Goal: Task Accomplishment & Management: Complete application form

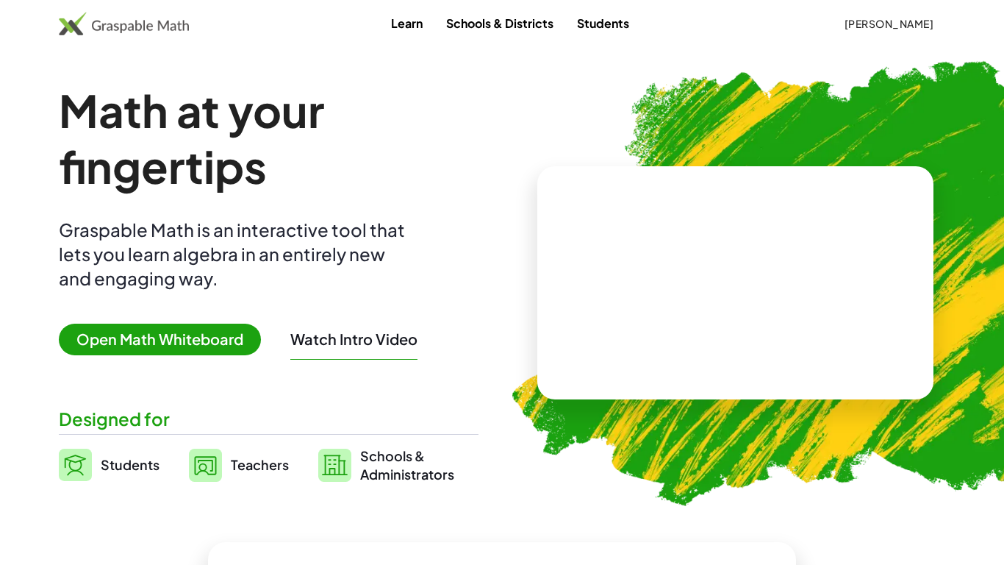
click at [225, 340] on span "Open Math Whiteboard" at bounding box center [160, 339] width 202 height 32
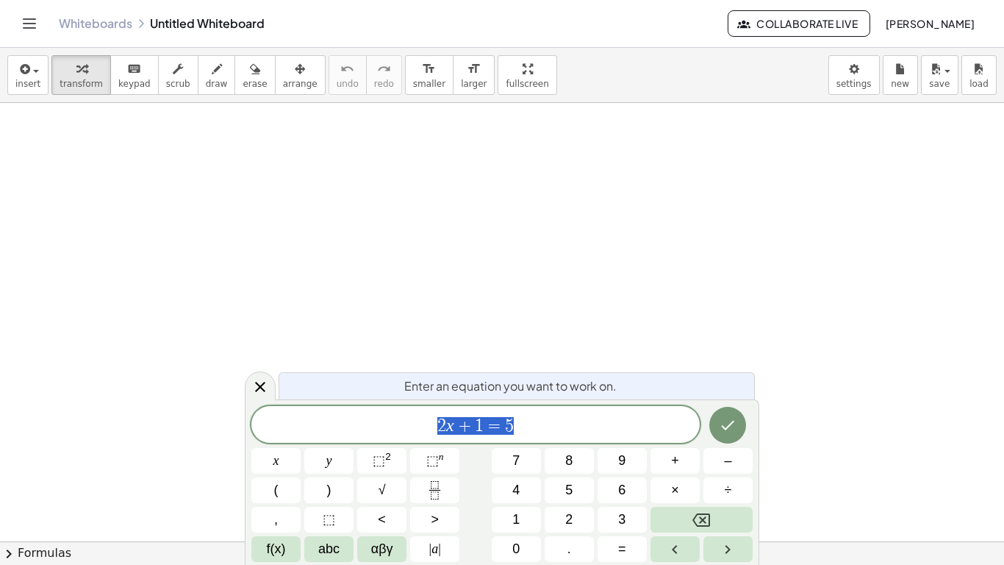
click at [79, 32] on div "Whiteboards Untitled Whiteboard Collaborate Live [PERSON_NAME]" at bounding box center [502, 23] width 969 height 47
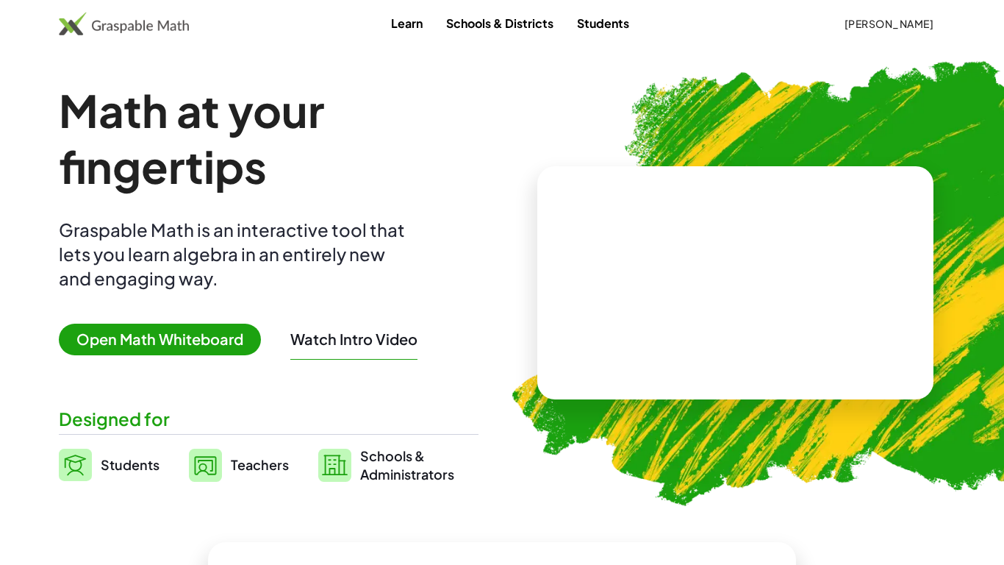
click at [905, 26] on span "[PERSON_NAME]" at bounding box center [889, 23] width 90 height 13
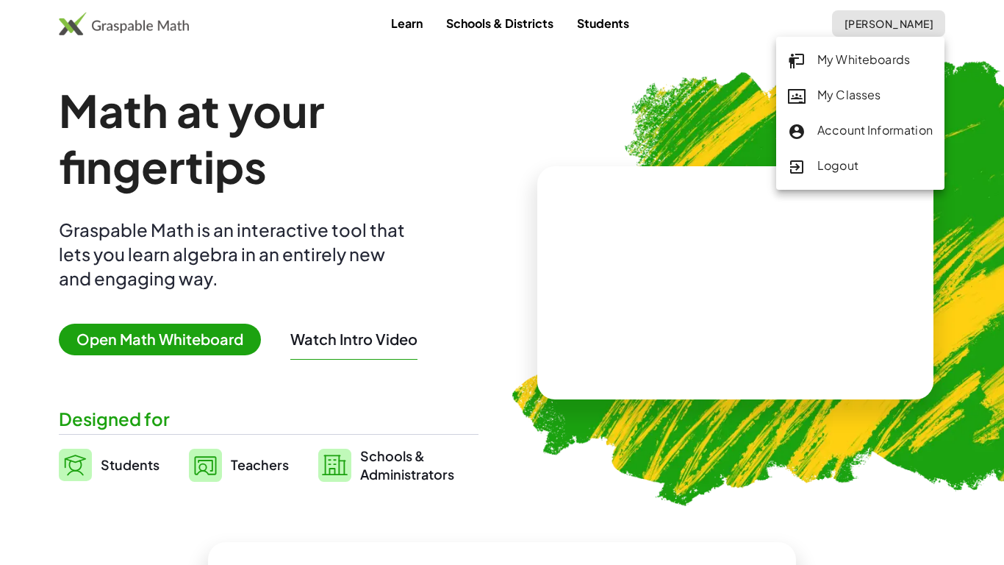
click at [247, 482] on link "Teachers" at bounding box center [239, 464] width 100 height 37
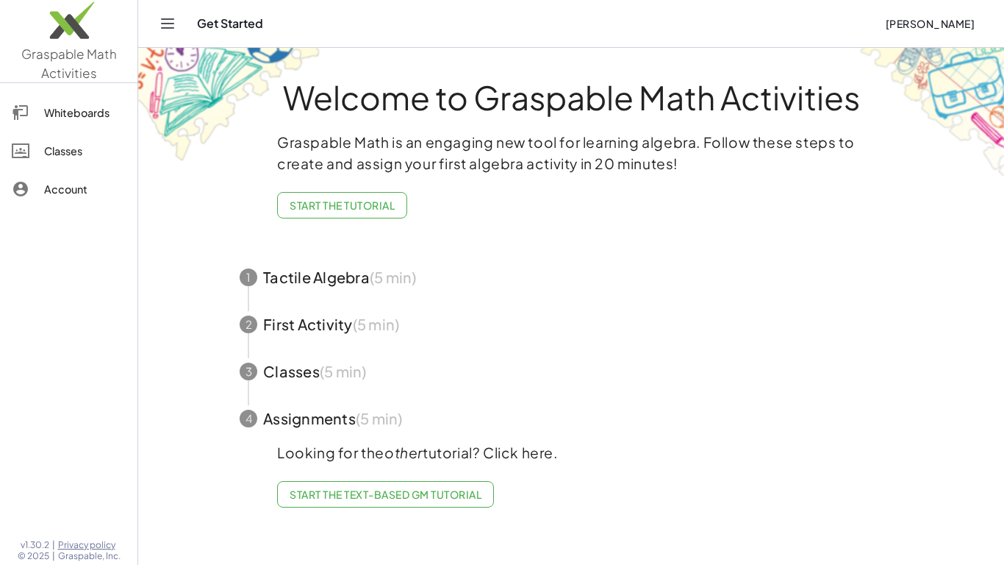
click at [71, 158] on div "Classes" at bounding box center [85, 151] width 82 height 18
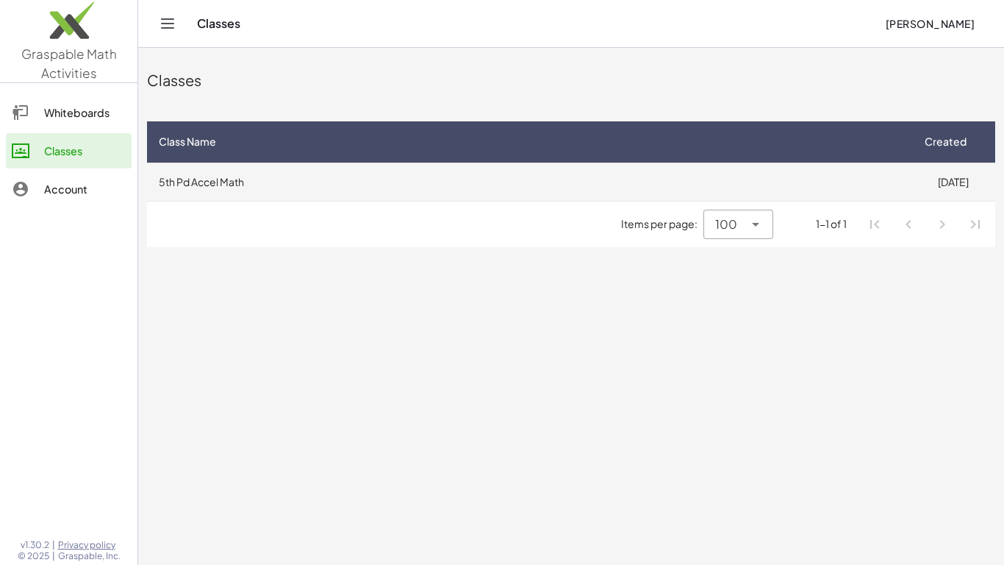
click at [888, 193] on td "5th Pd Accel Math" at bounding box center [529, 181] width 764 height 38
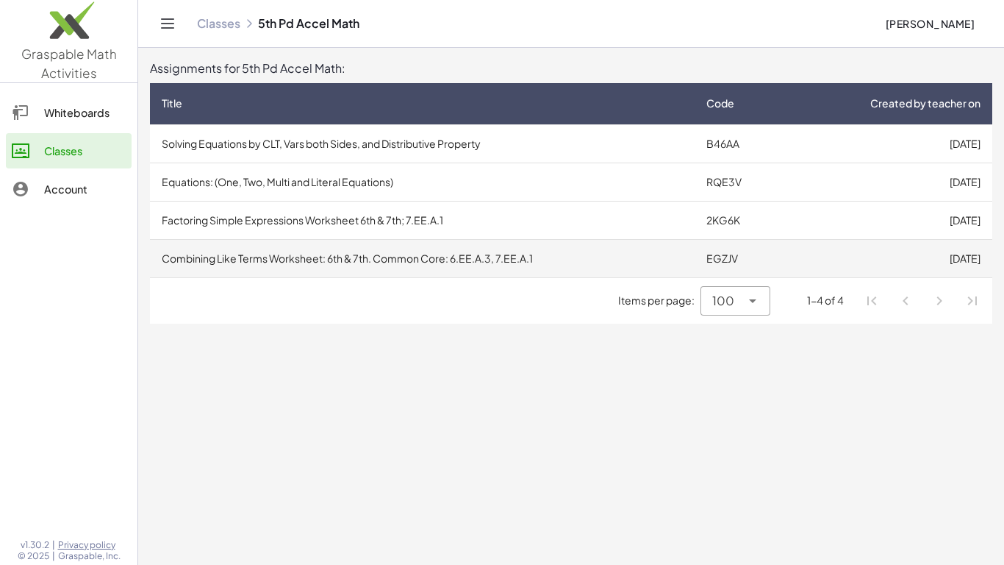
click at [729, 260] on td "EGZJV" at bounding box center [741, 258] width 92 height 38
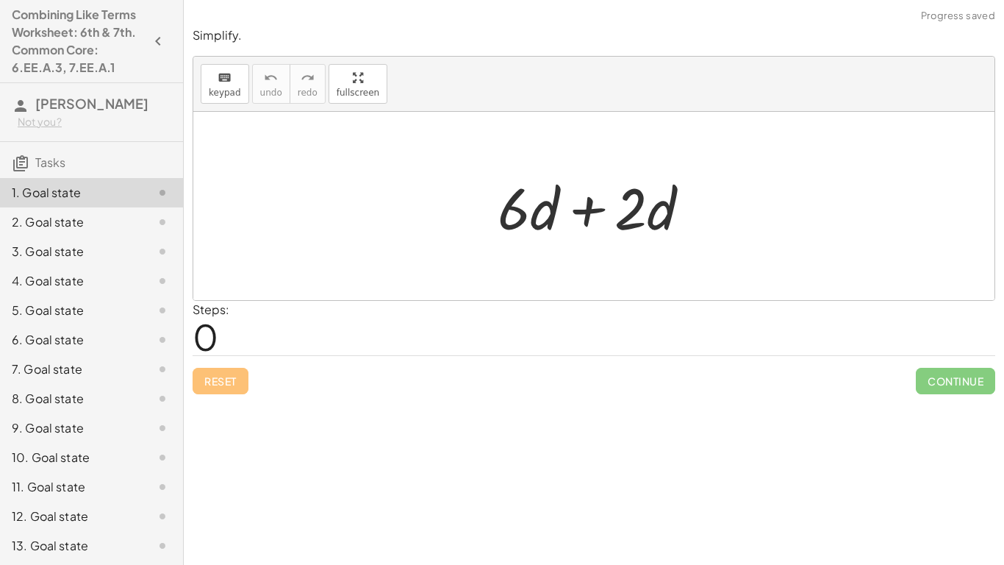
click at [650, 210] on div at bounding box center [599, 206] width 219 height 76
drag, startPoint x: 650, startPoint y: 210, endPoint x: 654, endPoint y: 229, distance: 19.5
click at [654, 229] on div at bounding box center [599, 206] width 219 height 76
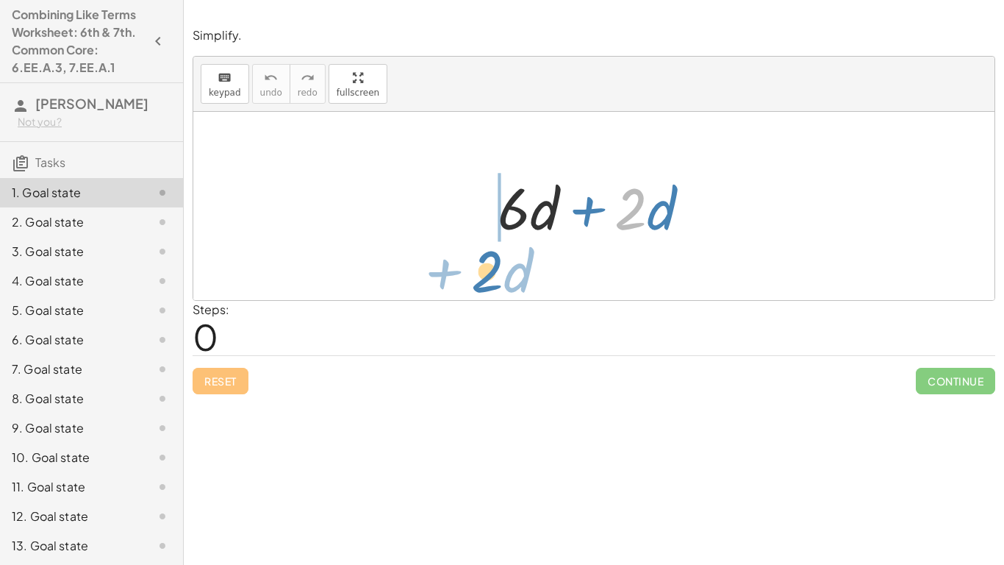
drag, startPoint x: 634, startPoint y: 210, endPoint x: 493, endPoint y: 271, distance: 153.5
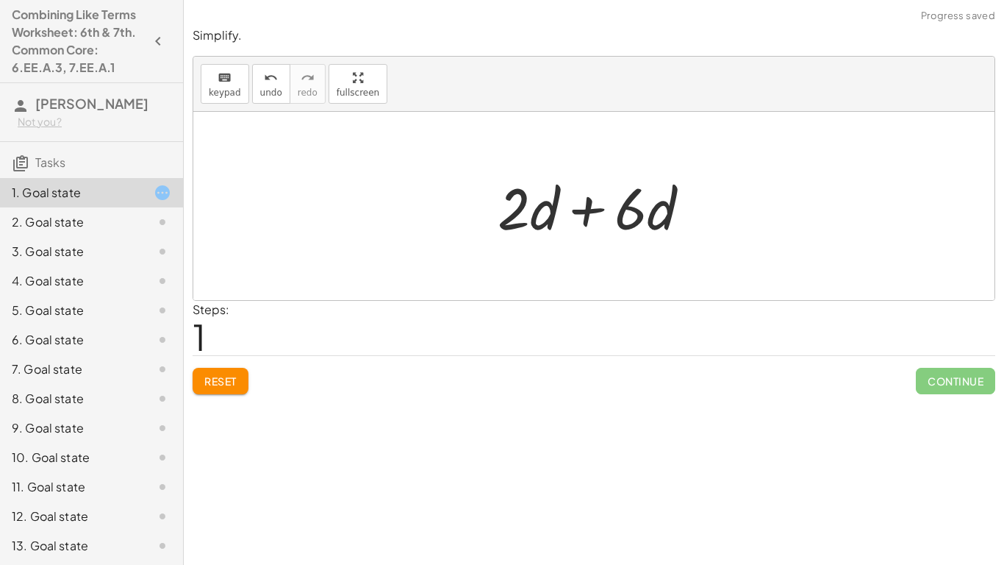
click at [577, 226] on div at bounding box center [599, 206] width 219 height 76
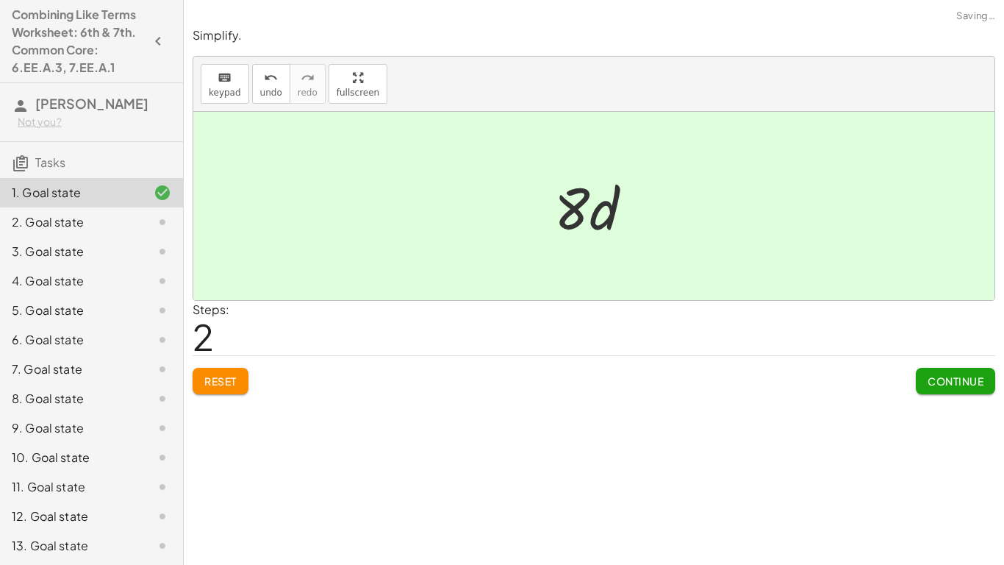
click at [976, 379] on span "Continue" at bounding box center [956, 380] width 56 height 13
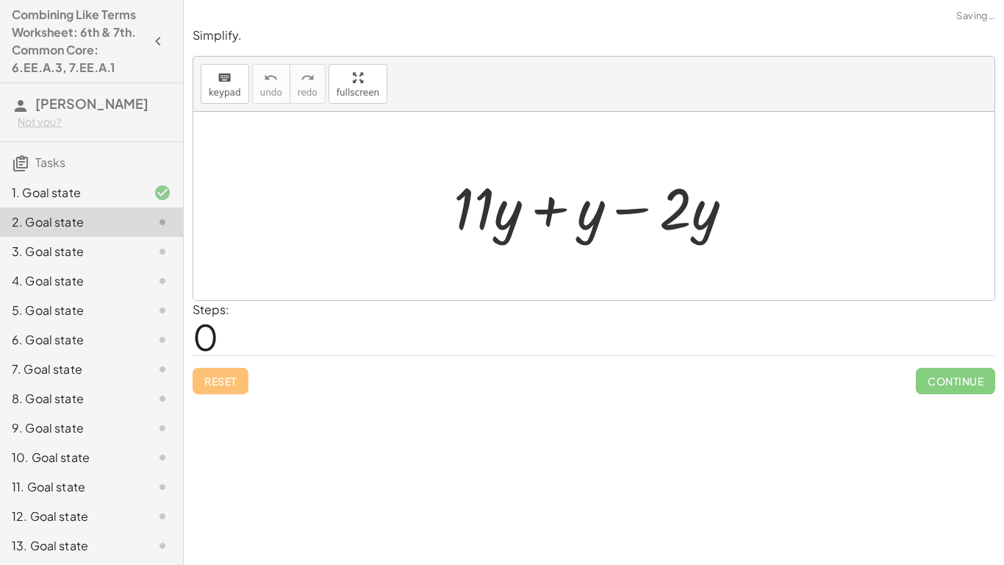
click at [590, 223] on div at bounding box center [599, 206] width 306 height 76
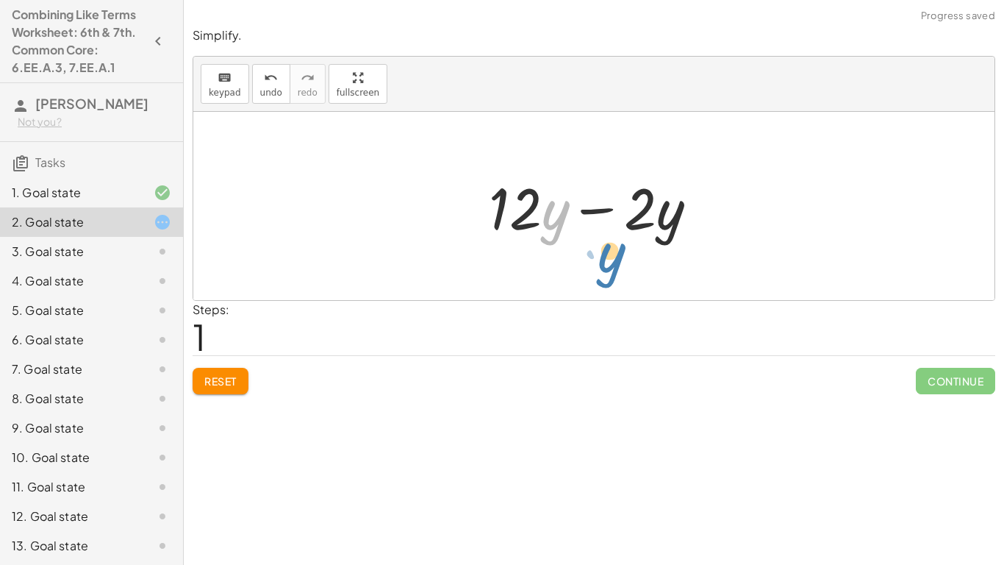
drag, startPoint x: 562, startPoint y: 217, endPoint x: 615, endPoint y: 257, distance: 67.2
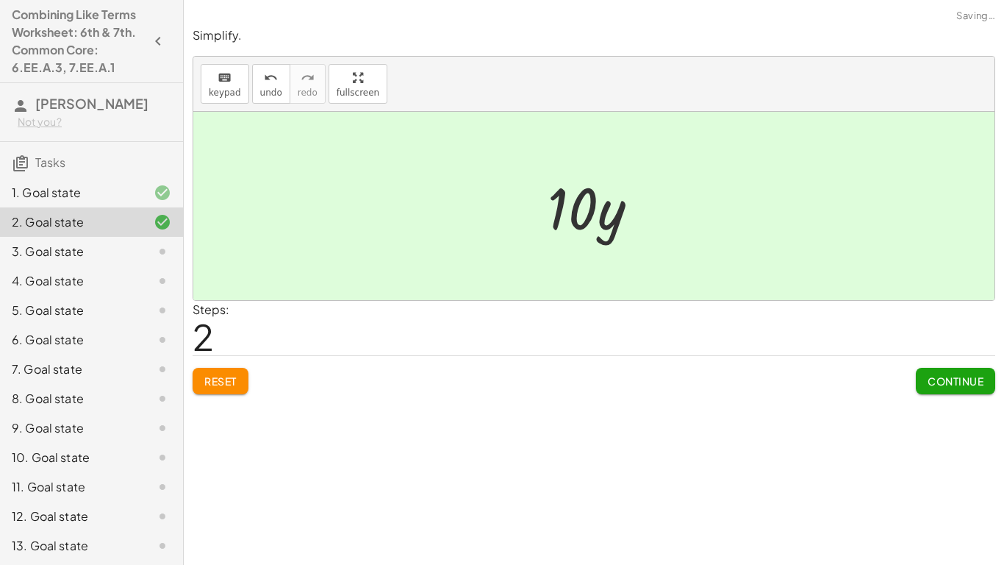
click at [954, 391] on button "Continue" at bounding box center [955, 381] width 79 height 26
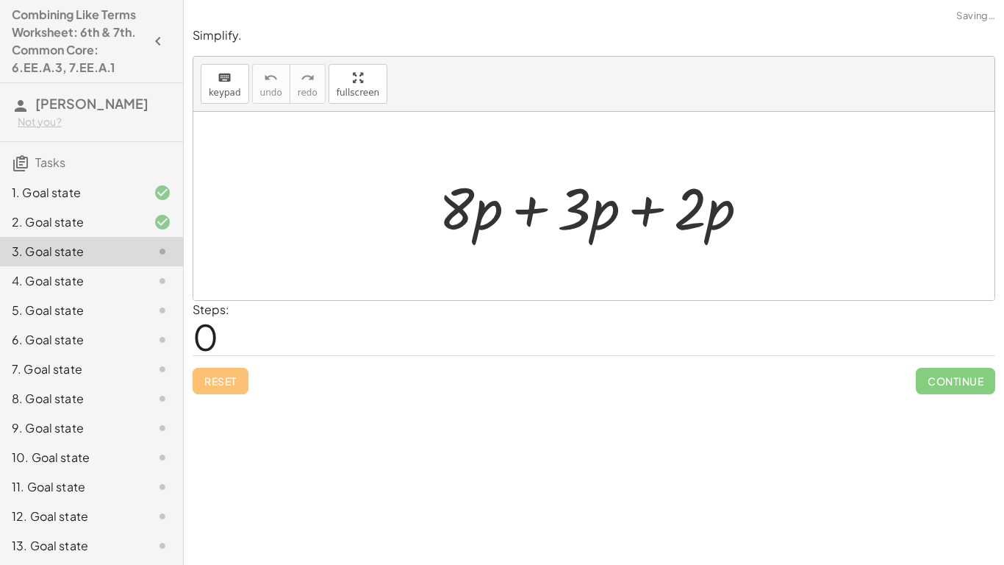
click at [675, 210] on div at bounding box center [600, 206] width 336 height 76
click at [637, 209] on div at bounding box center [600, 206] width 336 height 76
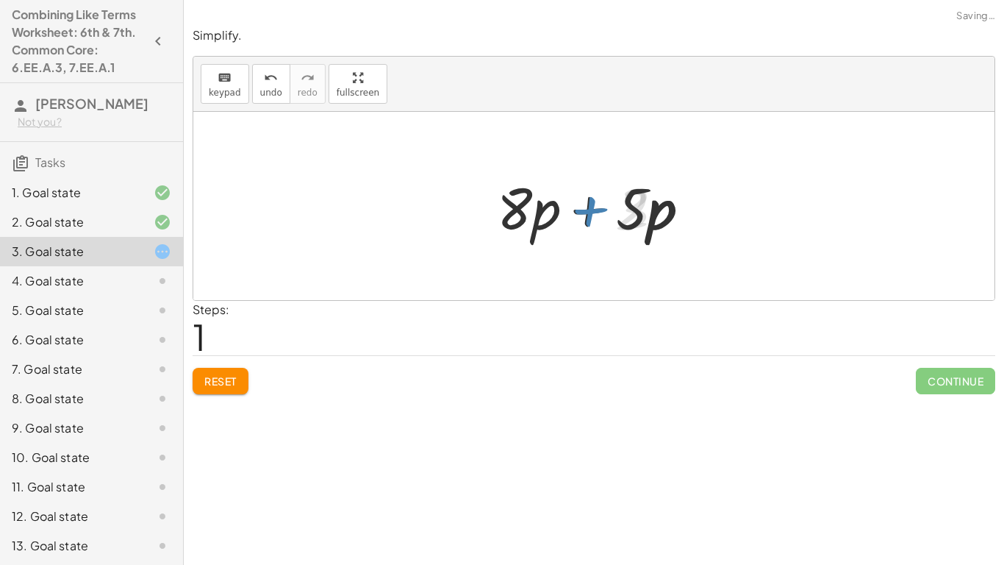
click at [582, 209] on div at bounding box center [599, 206] width 218 height 76
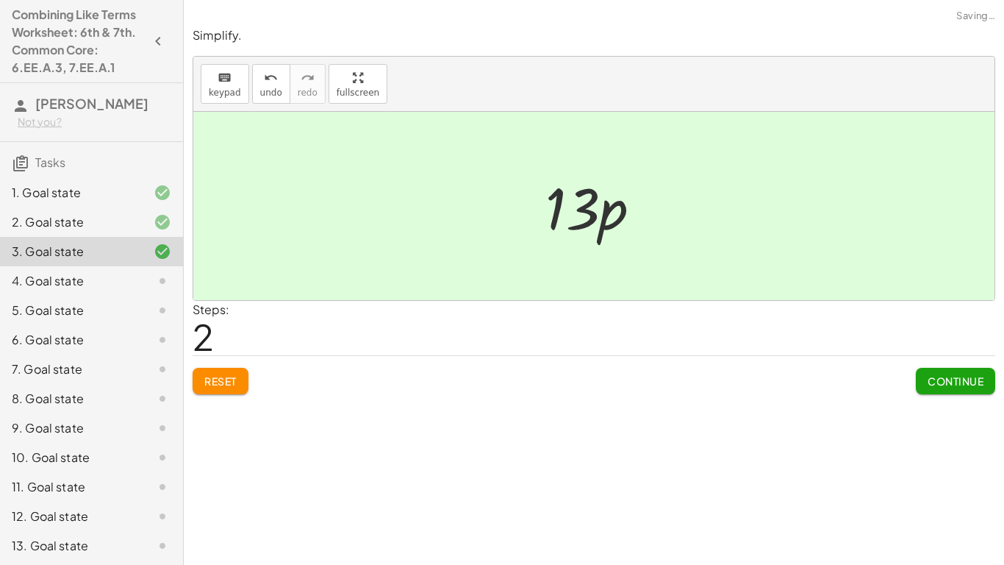
click at [976, 376] on span "Continue" at bounding box center [956, 380] width 56 height 13
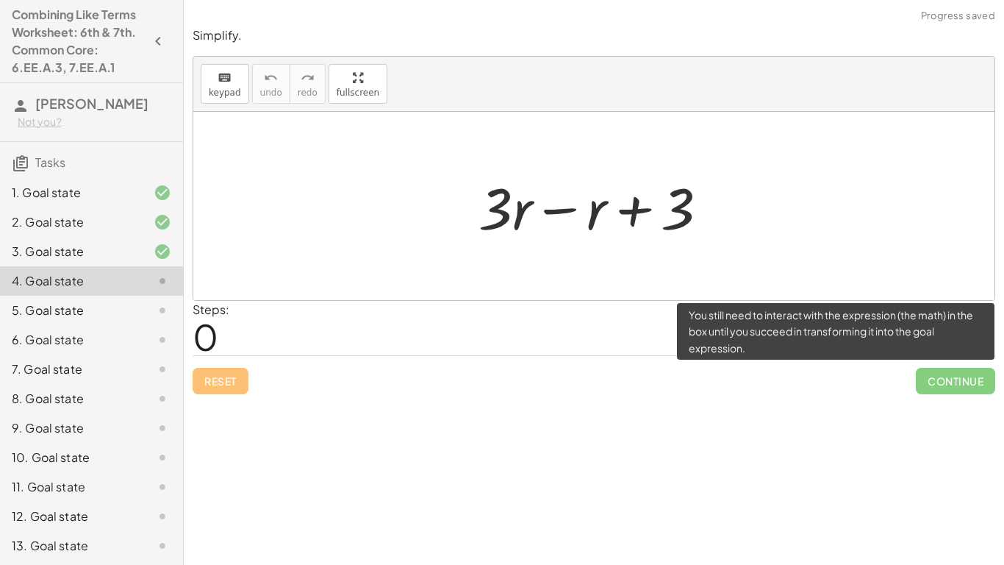
click at [964, 378] on span "Continue" at bounding box center [955, 381] width 79 height 26
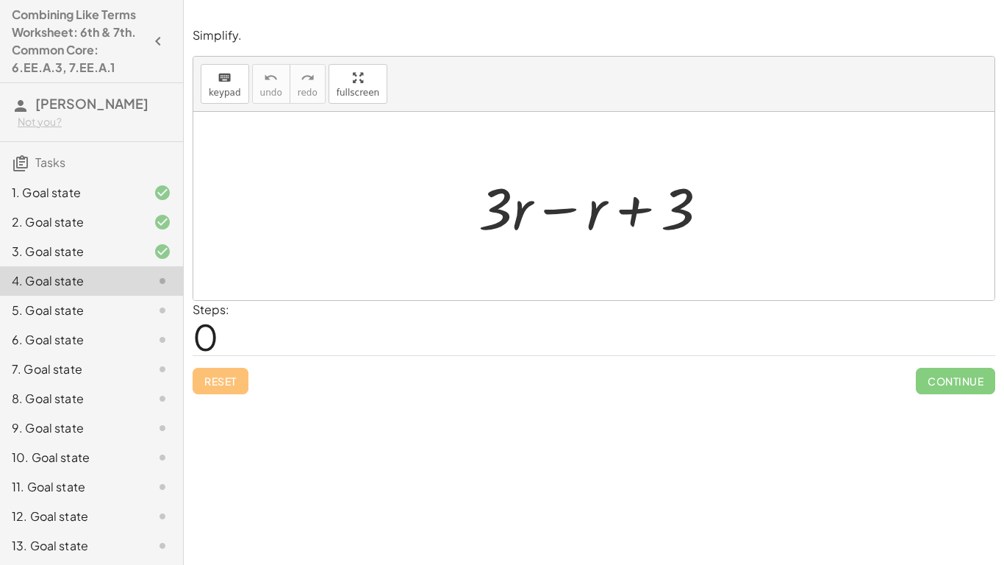
click at [628, 213] on div at bounding box center [599, 206] width 257 height 76
drag, startPoint x: 508, startPoint y: 207, endPoint x: 737, endPoint y: 185, distance: 229.7
click at [737, 185] on div "· 3 + · r + · 3 · r − r + 3" at bounding box center [593, 206] width 801 height 188
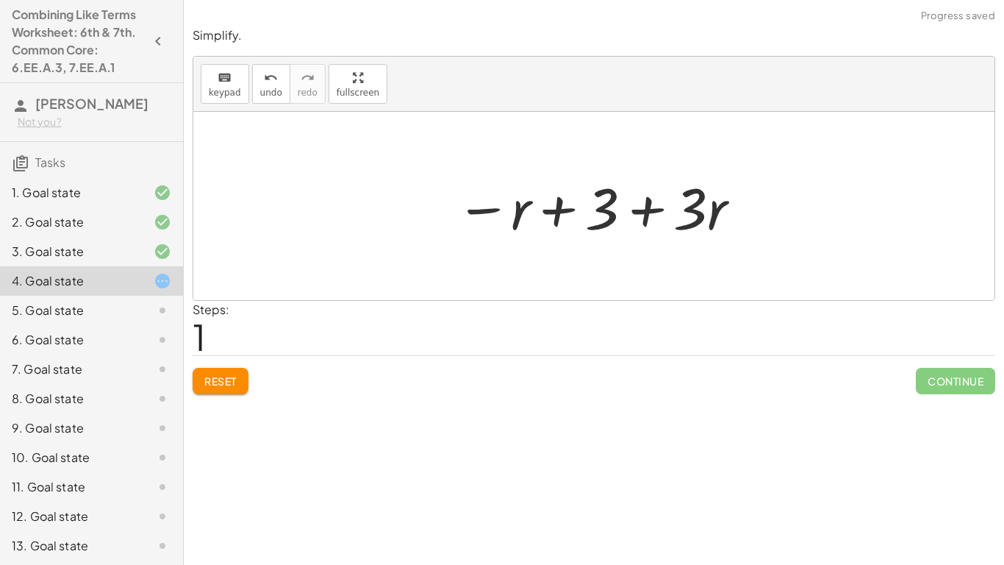
click at [669, 210] on div at bounding box center [598, 206] width 301 height 76
click at [234, 388] on button "Reset" at bounding box center [221, 381] width 56 height 26
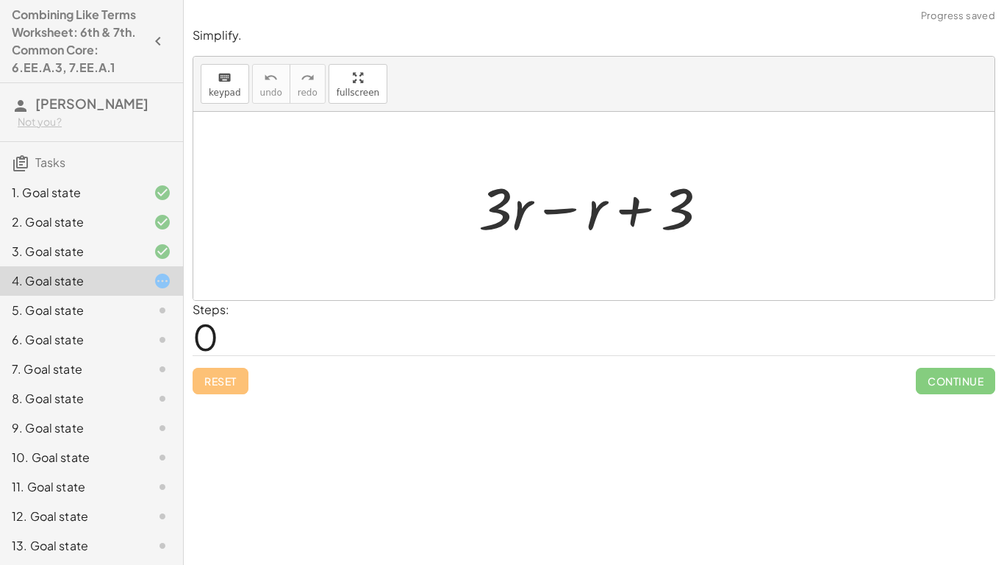
click at [568, 215] on div at bounding box center [599, 206] width 257 height 76
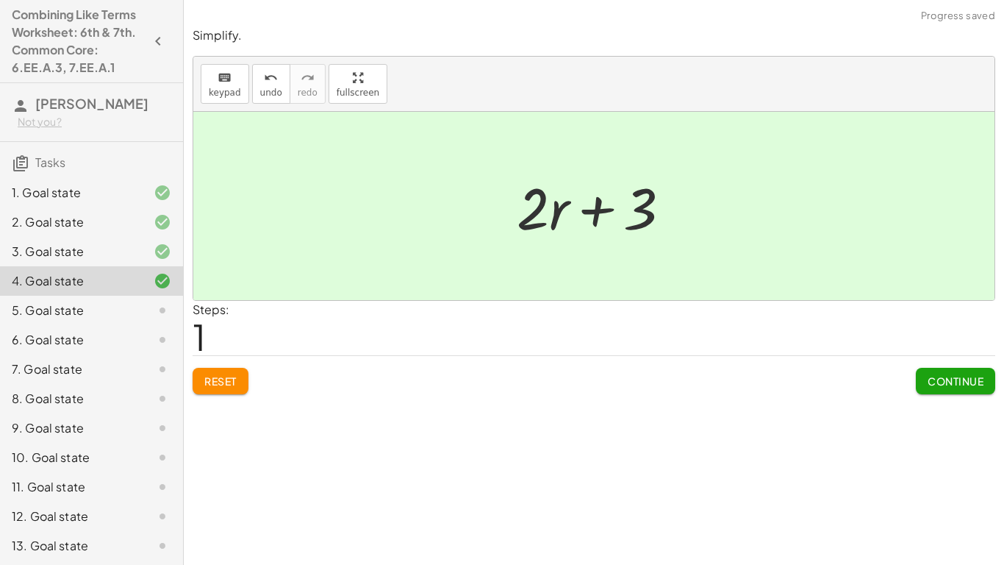
click at [926, 374] on button "Continue" at bounding box center [955, 381] width 79 height 26
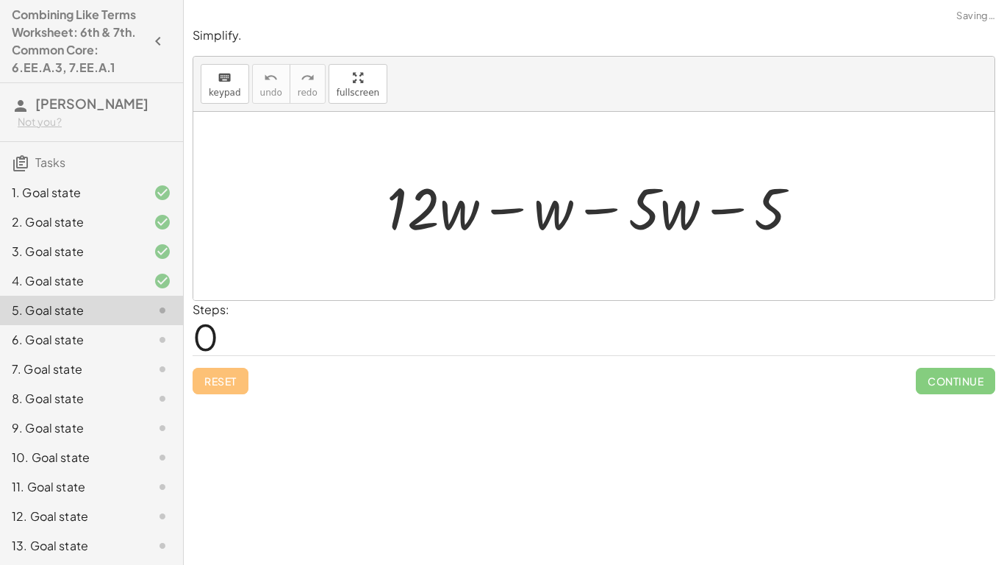
click at [516, 210] on div at bounding box center [599, 206] width 440 height 76
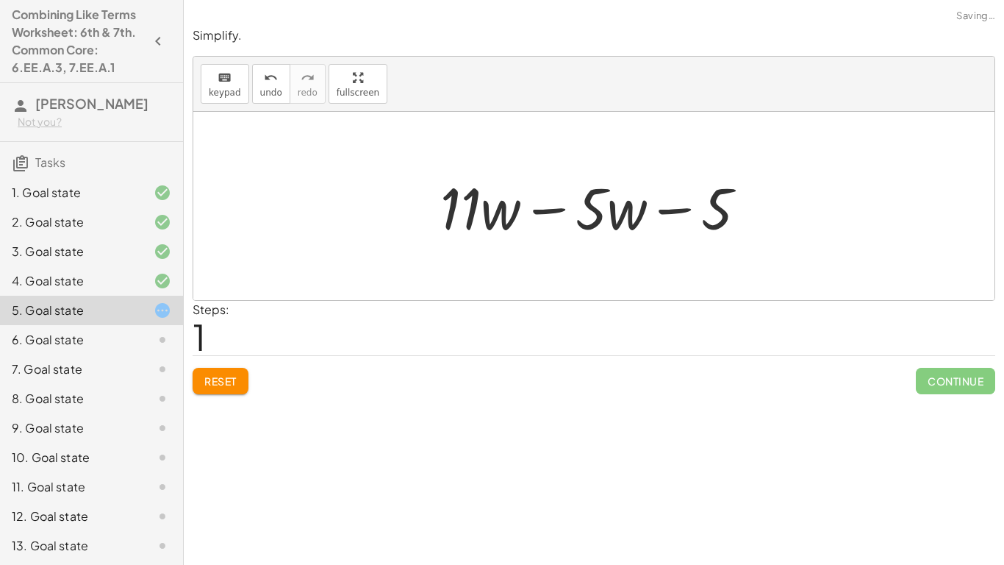
click at [563, 210] on div at bounding box center [599, 206] width 333 height 76
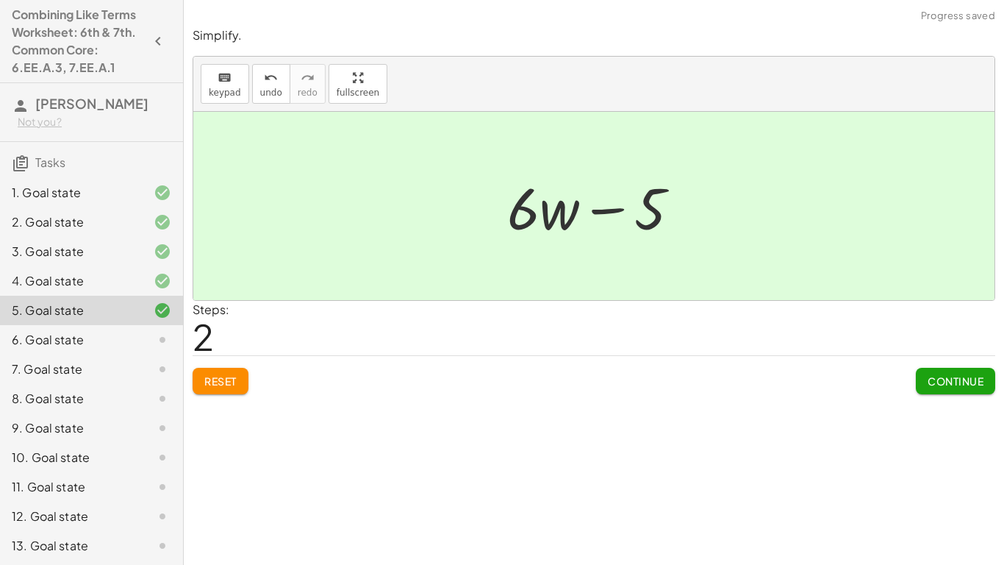
click at [587, 212] on div at bounding box center [599, 206] width 199 height 76
click at [928, 379] on span "Continue" at bounding box center [956, 380] width 56 height 13
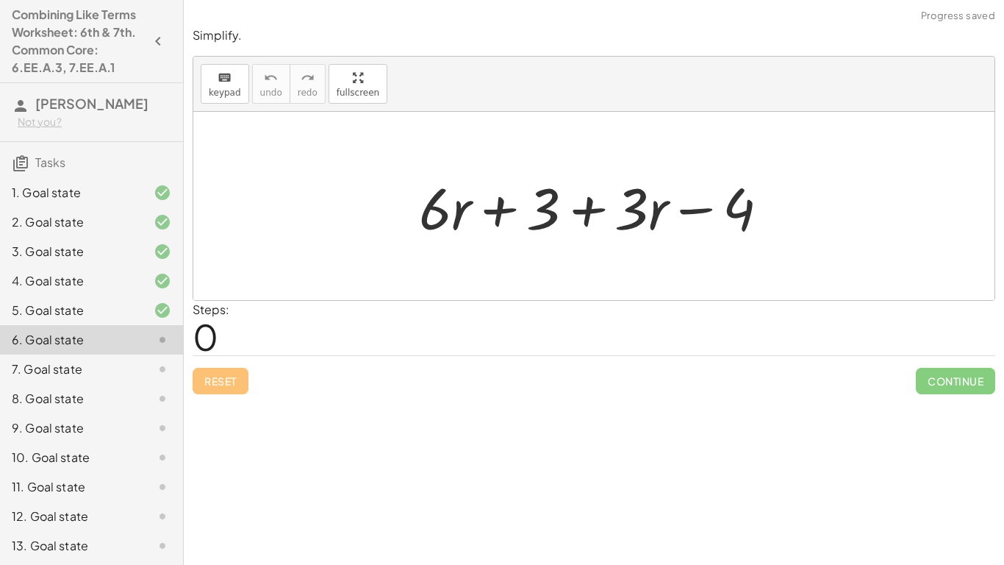
click at [689, 213] on div at bounding box center [600, 206] width 376 height 76
click at [593, 215] on div at bounding box center [600, 206] width 376 height 76
drag, startPoint x: 639, startPoint y: 218, endPoint x: 463, endPoint y: 212, distance: 175.8
click at [463, 212] on div at bounding box center [600, 206] width 376 height 76
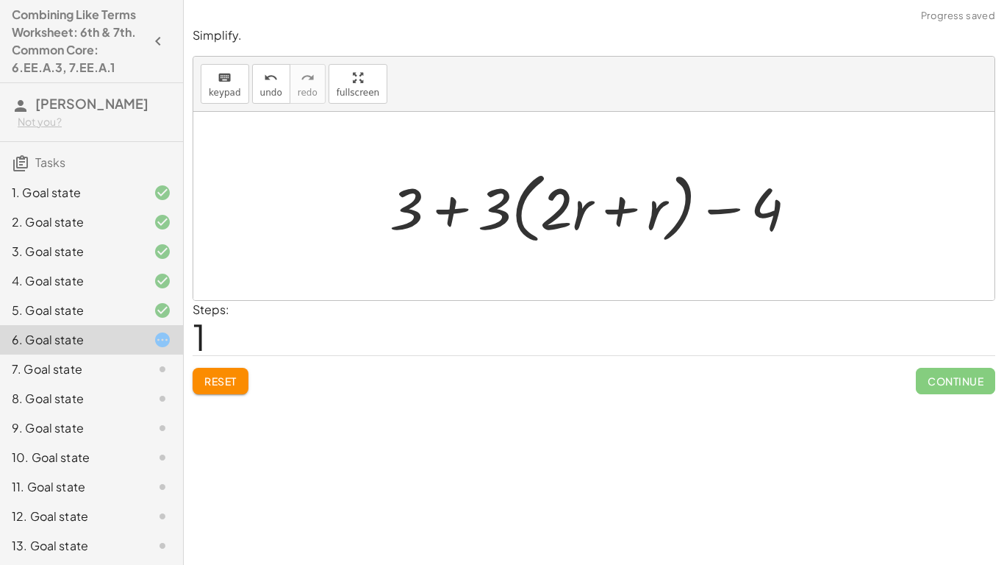
click at [223, 385] on span "Reset" at bounding box center [220, 380] width 32 height 13
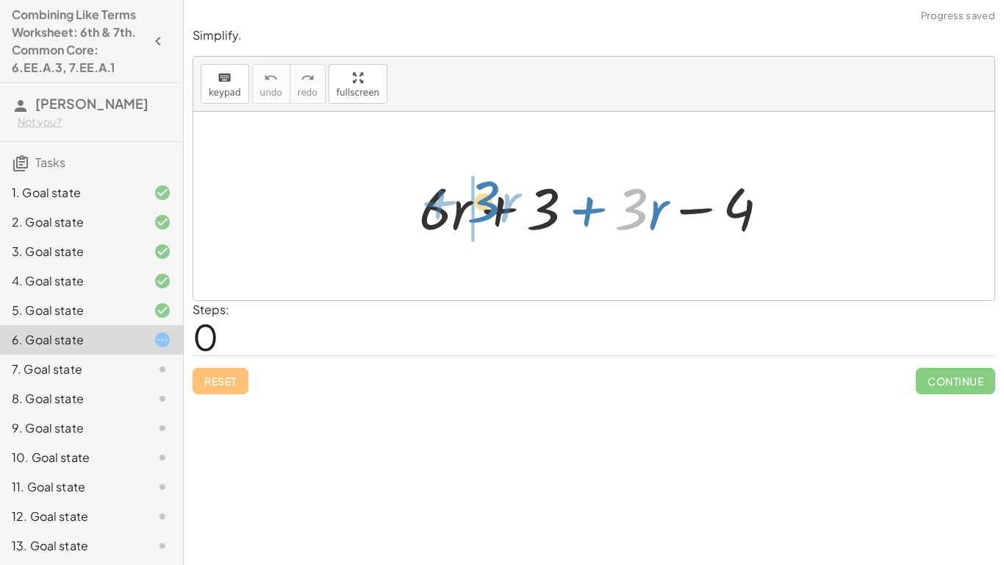
drag, startPoint x: 634, startPoint y: 212, endPoint x: 487, endPoint y: 204, distance: 147.2
click at [487, 204] on div at bounding box center [600, 206] width 376 height 76
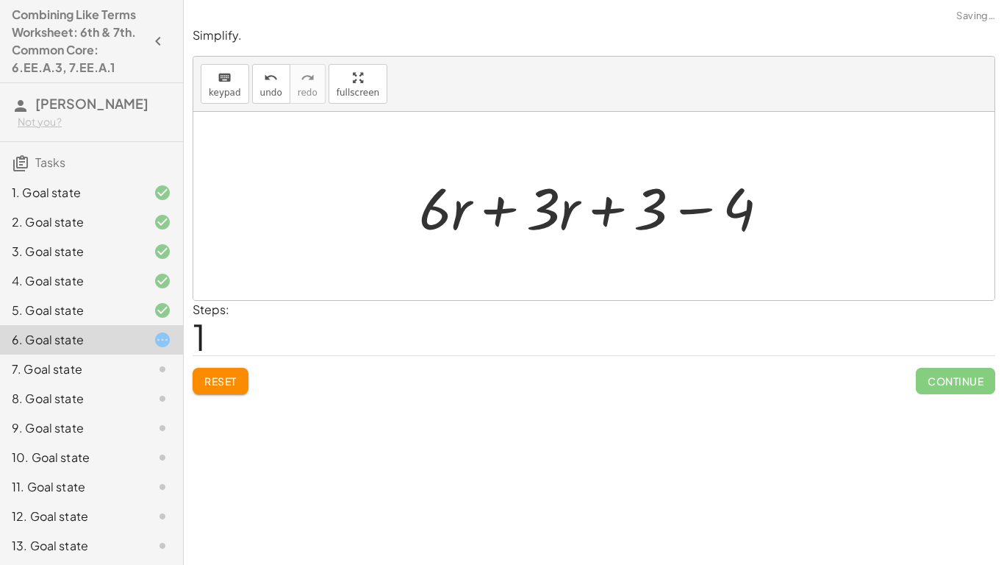
click at [504, 209] on div at bounding box center [600, 206] width 376 height 76
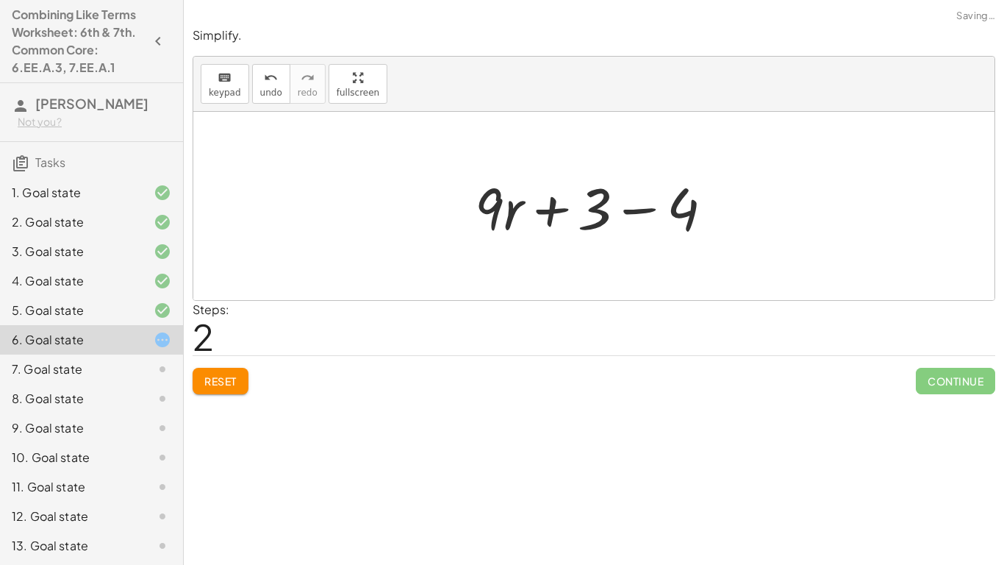
click at [587, 215] on div at bounding box center [600, 206] width 265 height 76
click at [646, 210] on div at bounding box center [600, 206] width 265 height 76
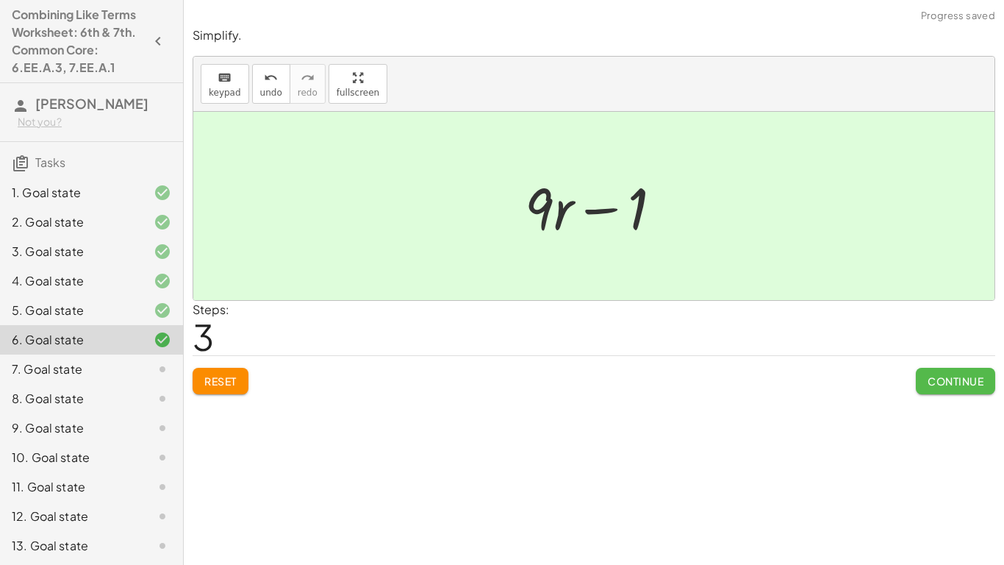
click at [941, 374] on span "Continue" at bounding box center [956, 380] width 56 height 13
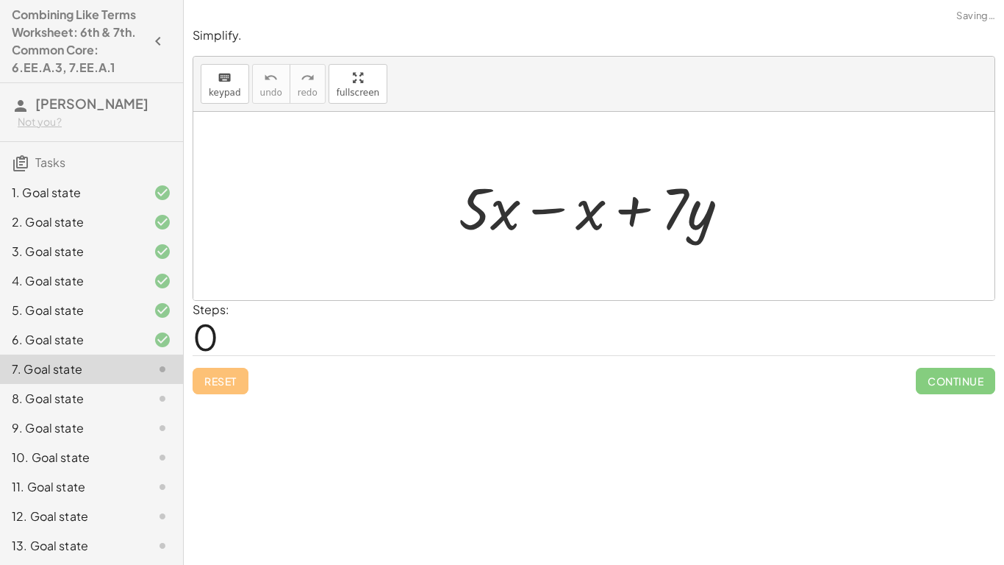
click at [541, 207] on div at bounding box center [599, 206] width 297 height 76
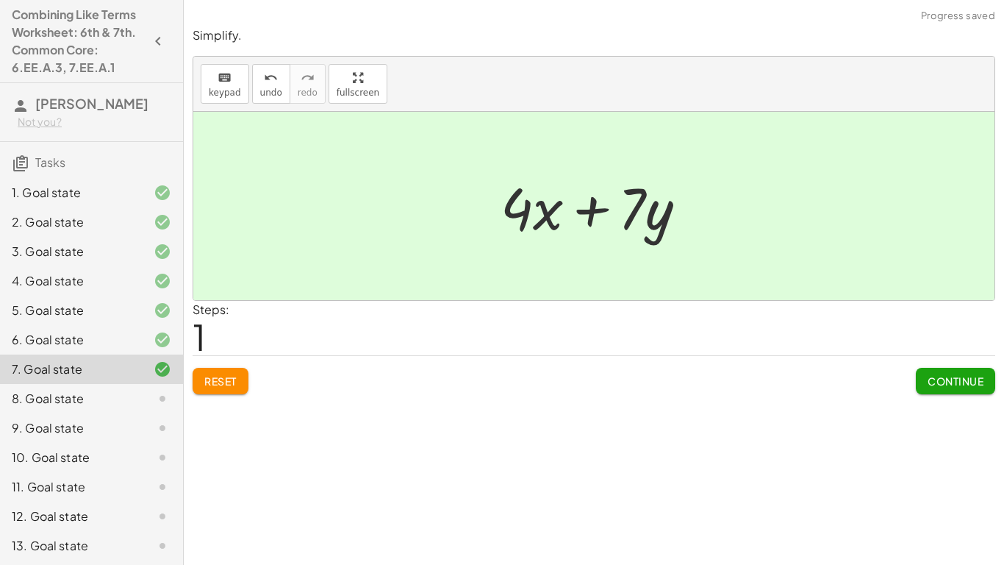
click at [948, 386] on span "Continue" at bounding box center [956, 380] width 56 height 13
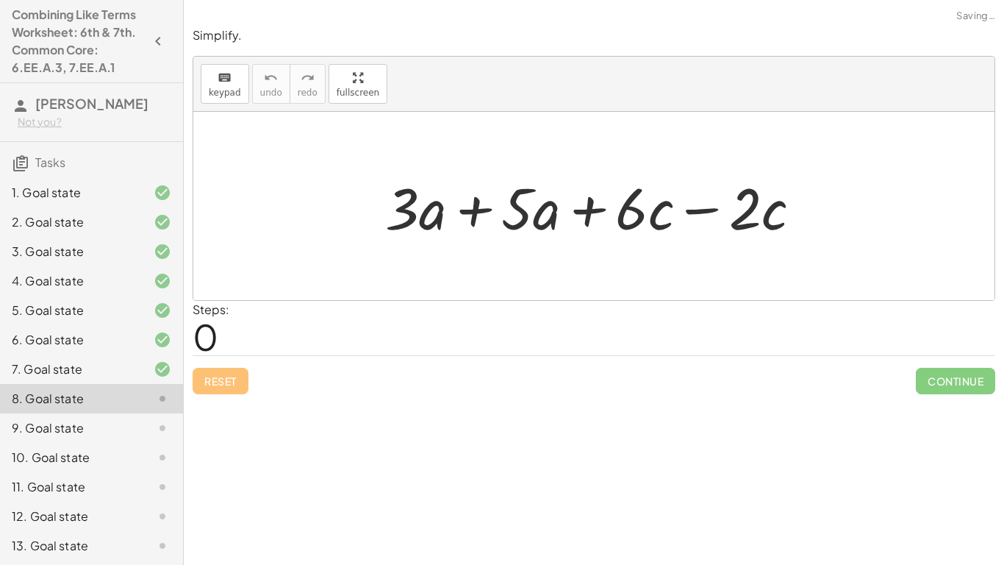
click at [689, 215] on div at bounding box center [599, 206] width 443 height 76
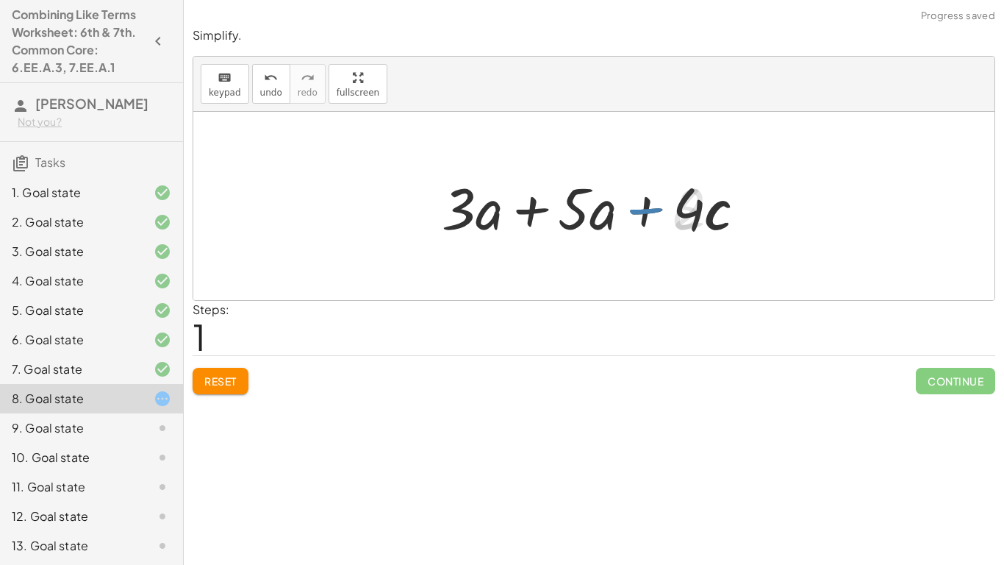
click at [557, 206] on div at bounding box center [599, 206] width 329 height 76
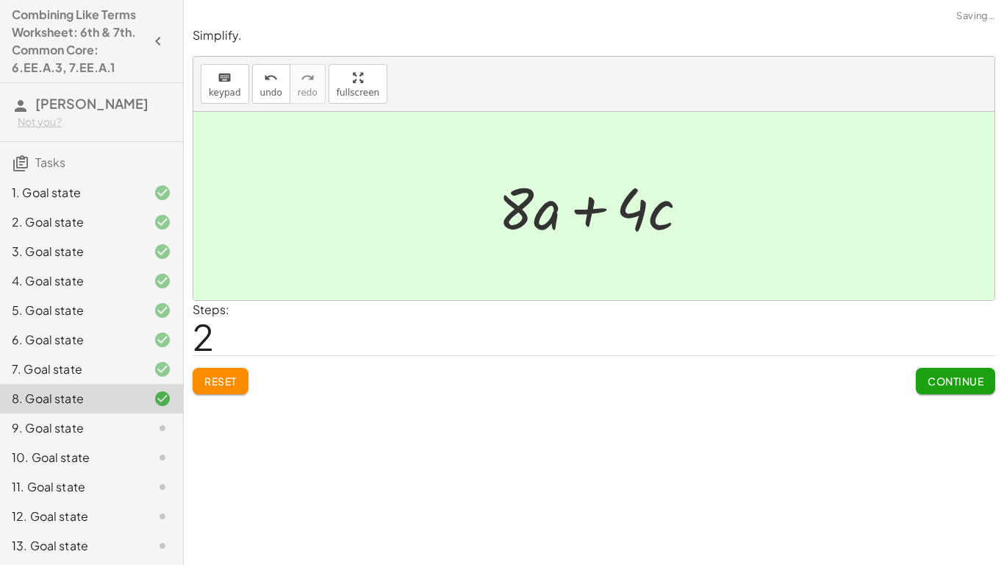
click at [964, 366] on div "Continue" at bounding box center [955, 375] width 79 height 38
click at [965, 371] on button "Continue" at bounding box center [955, 381] width 79 height 26
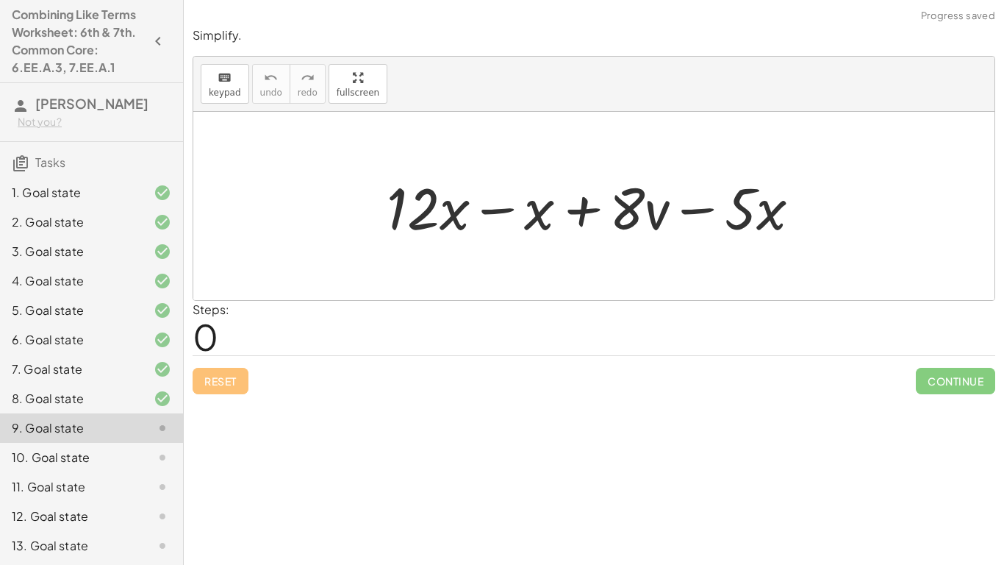
click at [484, 209] on div at bounding box center [599, 206] width 440 height 76
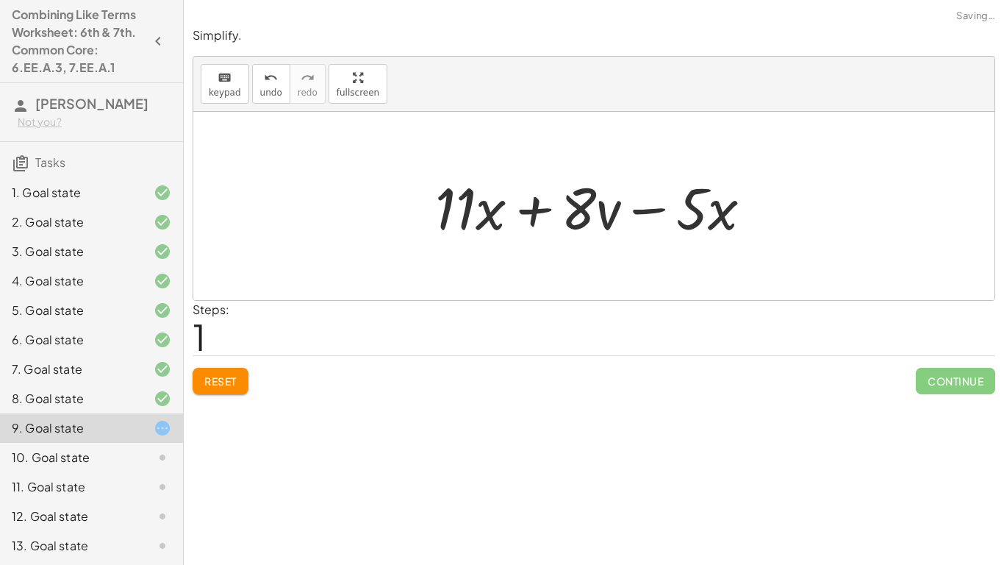
click at [620, 214] on div at bounding box center [599, 206] width 343 height 76
click at [669, 209] on div at bounding box center [599, 206] width 343 height 76
drag, startPoint x: 654, startPoint y: 211, endPoint x: 509, endPoint y: 211, distance: 144.8
click at [509, 211] on div at bounding box center [599, 206] width 343 height 76
click at [519, 209] on div at bounding box center [599, 206] width 343 height 76
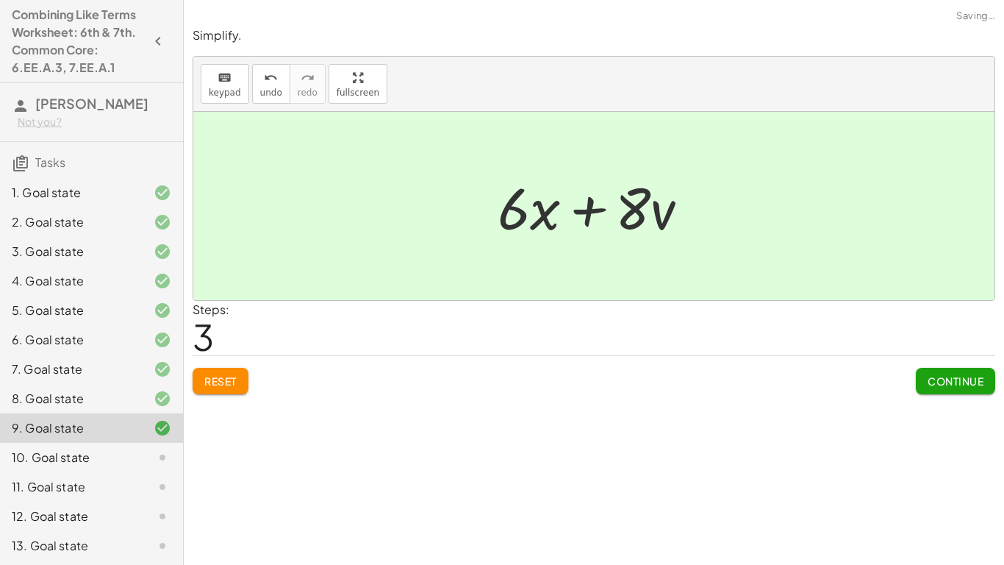
click at [910, 374] on div "Reset Continue" at bounding box center [594, 374] width 803 height 39
click at [917, 376] on button "Continue" at bounding box center [955, 381] width 79 height 26
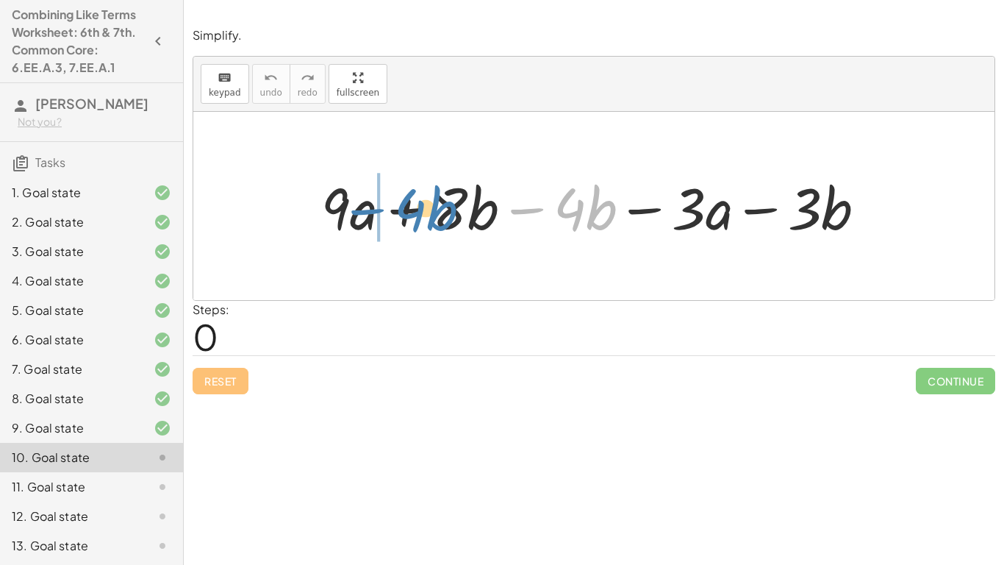
drag, startPoint x: 532, startPoint y: 212, endPoint x: 372, endPoint y: 212, distance: 159.5
click at [372, 212] on div at bounding box center [599, 206] width 571 height 76
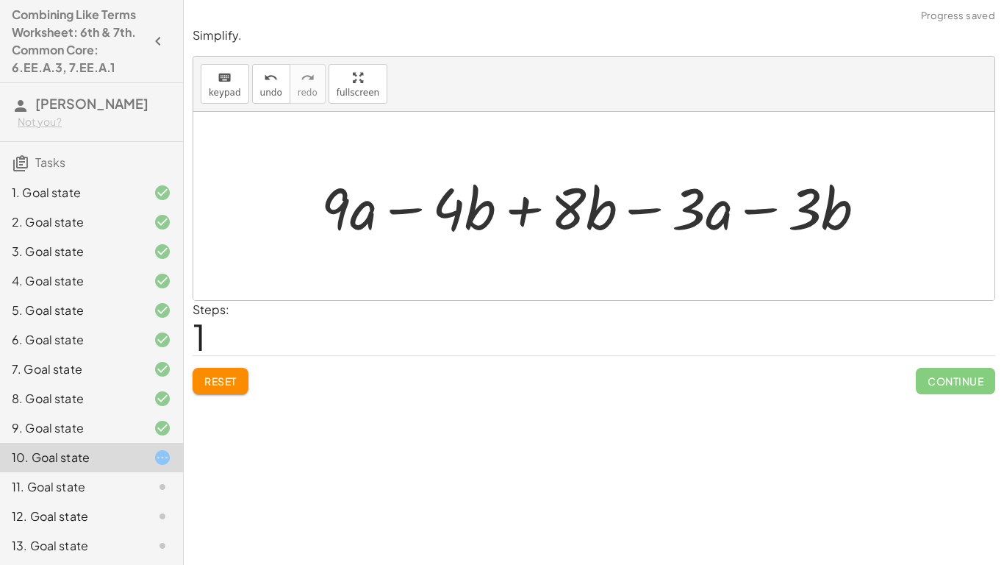
click at [404, 212] on div at bounding box center [599, 206] width 571 height 76
drag, startPoint x: 412, startPoint y: 209, endPoint x: 579, endPoint y: 209, distance: 167.6
click at [579, 209] on div at bounding box center [599, 206] width 571 height 76
click at [209, 388] on button "Reset" at bounding box center [221, 381] width 56 height 26
click at [524, 212] on div at bounding box center [599, 206] width 571 height 76
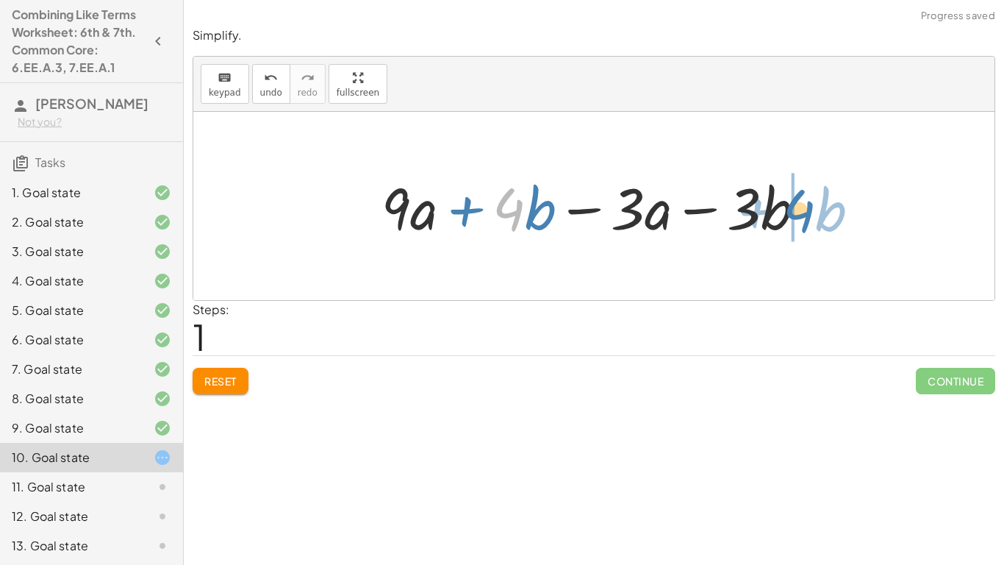
drag, startPoint x: 507, startPoint y: 205, endPoint x: 804, endPoint y: 207, distance: 297.7
click at [804, 207] on div at bounding box center [599, 206] width 451 height 76
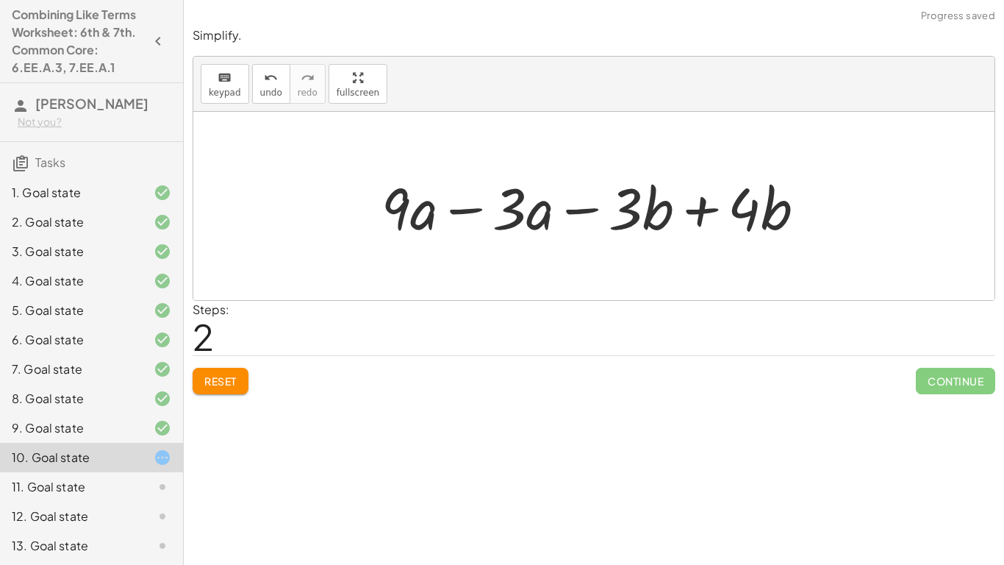
click at [704, 210] on div at bounding box center [599, 206] width 451 height 76
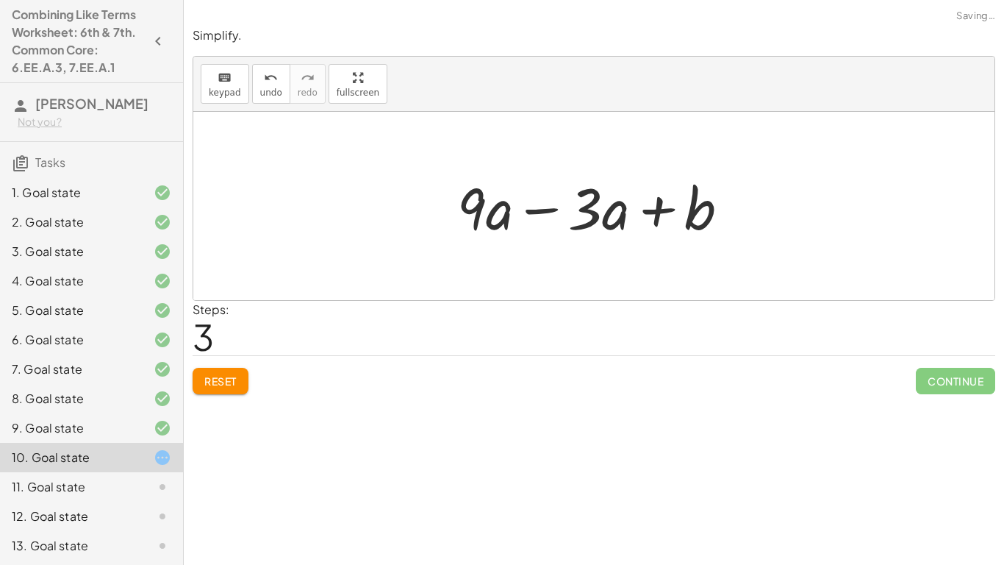
click at [525, 205] on div at bounding box center [599, 206] width 298 height 76
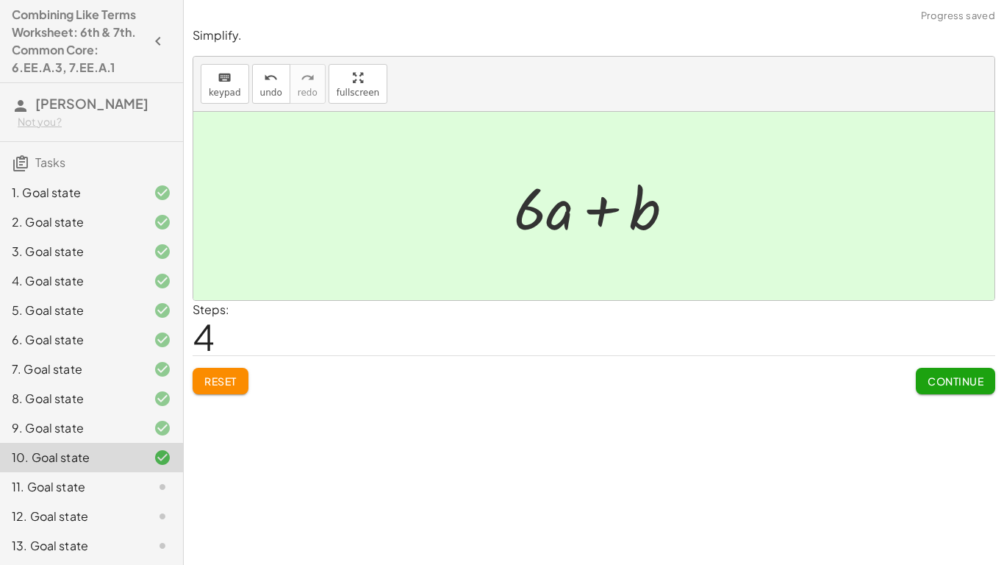
click at [934, 391] on button "Continue" at bounding box center [955, 381] width 79 height 26
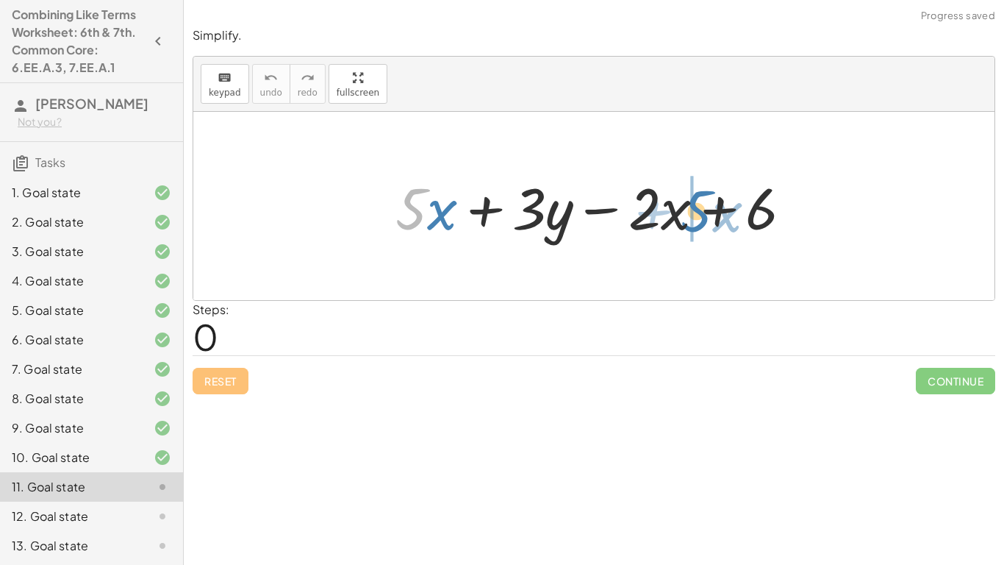
drag, startPoint x: 417, startPoint y: 209, endPoint x: 704, endPoint y: 211, distance: 286.7
click at [704, 211] on div at bounding box center [599, 206] width 423 height 76
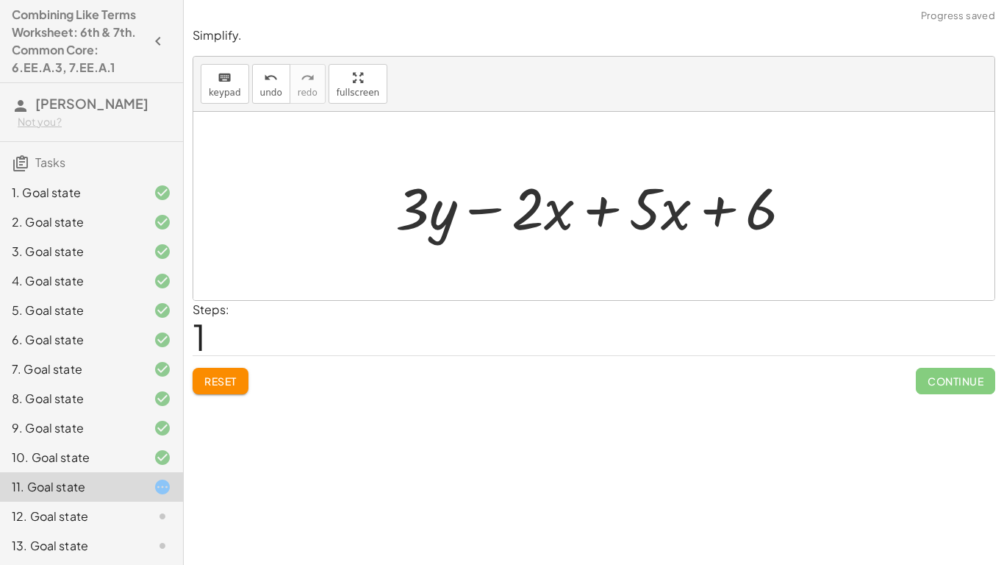
click at [609, 210] on div at bounding box center [599, 206] width 423 height 76
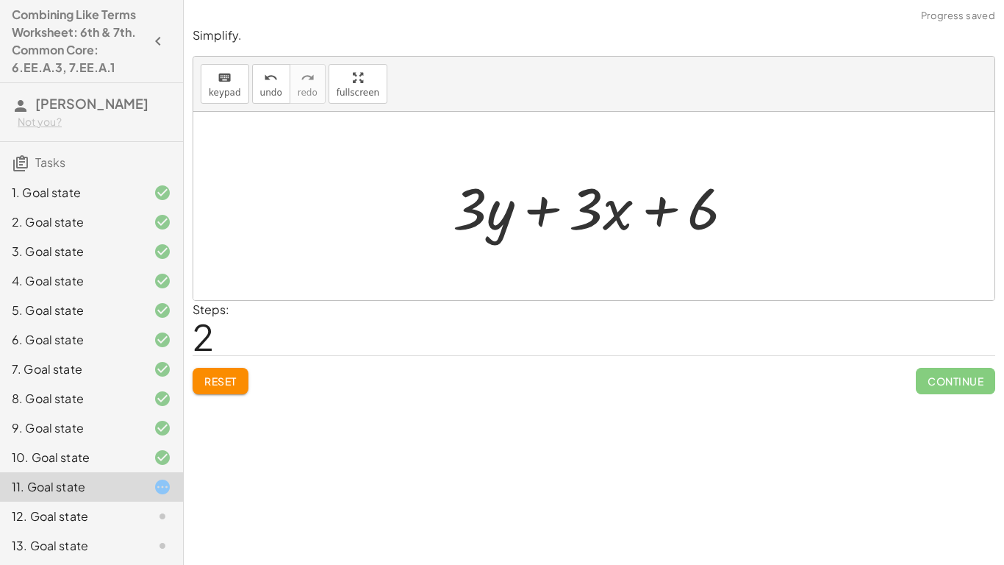
click at [545, 211] on div at bounding box center [599, 206] width 308 height 76
click at [640, 211] on div at bounding box center [599, 206] width 308 height 76
click at [649, 211] on div at bounding box center [599, 206] width 308 height 76
drag, startPoint x: 462, startPoint y: 209, endPoint x: 724, endPoint y: 215, distance: 262.5
click at [724, 215] on div at bounding box center [599, 206] width 308 height 76
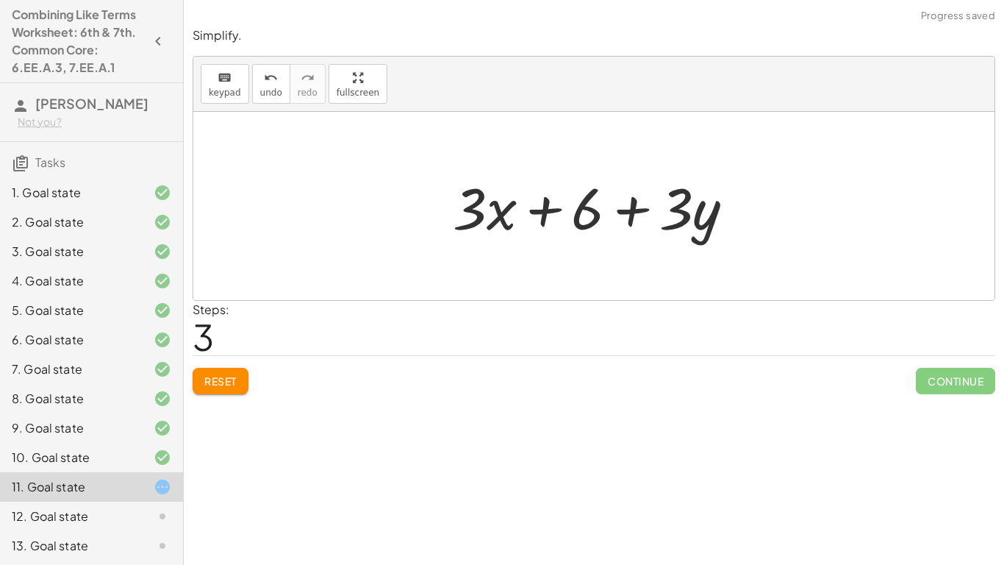
click at [634, 208] on div at bounding box center [599, 206] width 308 height 76
click at [0, 0] on div "Simplify. keyboard keypad undo undo redo redo fullscreen + · 5 · x + · 3 · y − …" at bounding box center [0, 0] width 0 height 0
drag, startPoint x: 473, startPoint y: 216, endPoint x: 682, endPoint y: 221, distance: 209.6
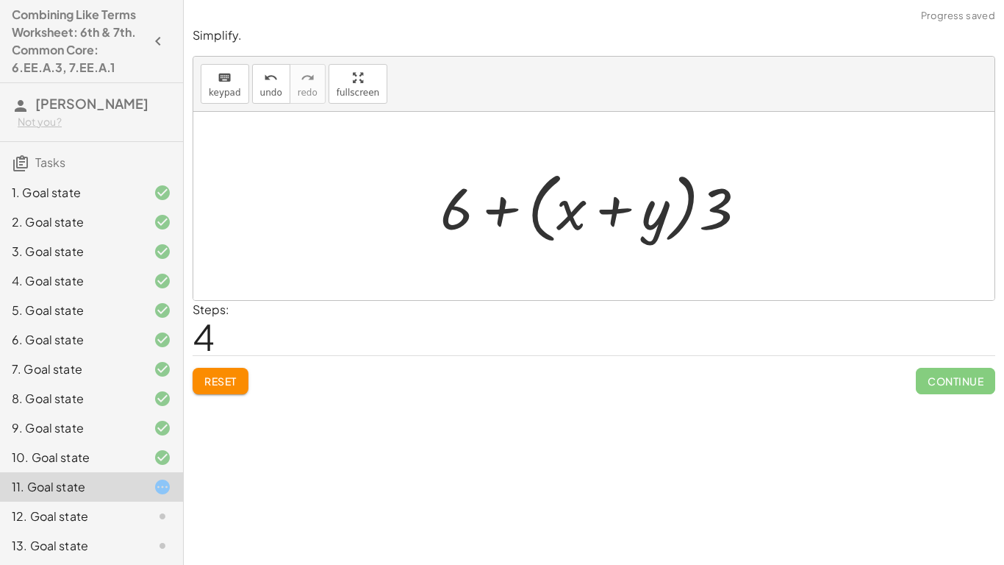
click at [567, 213] on div at bounding box center [599, 206] width 332 height 85
drag, startPoint x: 467, startPoint y: 211, endPoint x: 537, endPoint y: 222, distance: 71.4
click at [537, 222] on div at bounding box center [599, 206] width 332 height 85
drag, startPoint x: 454, startPoint y: 198, endPoint x: 581, endPoint y: 199, distance: 127.2
click at [581, 199] on div at bounding box center [599, 206] width 332 height 85
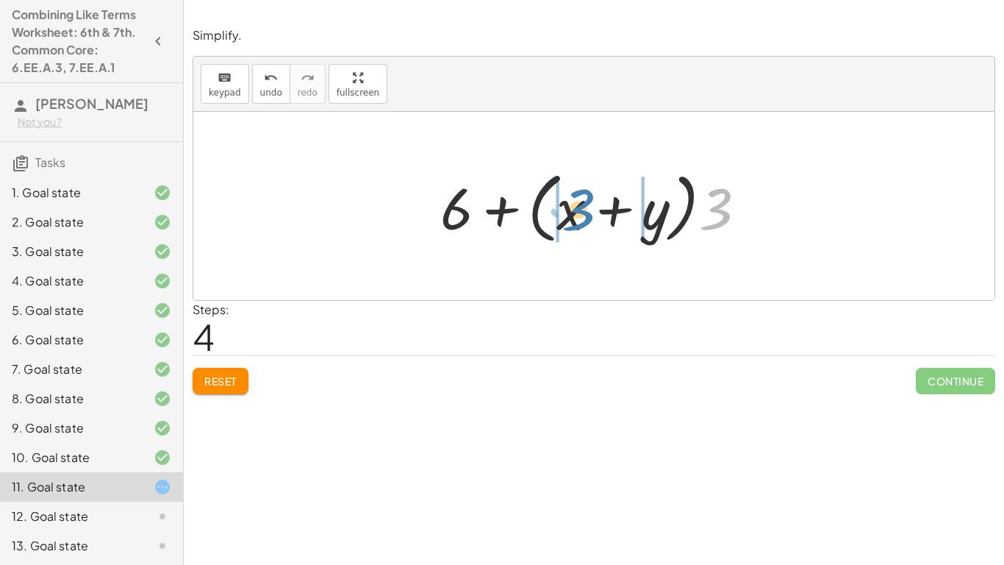
drag, startPoint x: 702, startPoint y: 210, endPoint x: 565, endPoint y: 210, distance: 137.5
click at [565, 210] on div at bounding box center [599, 206] width 332 height 85
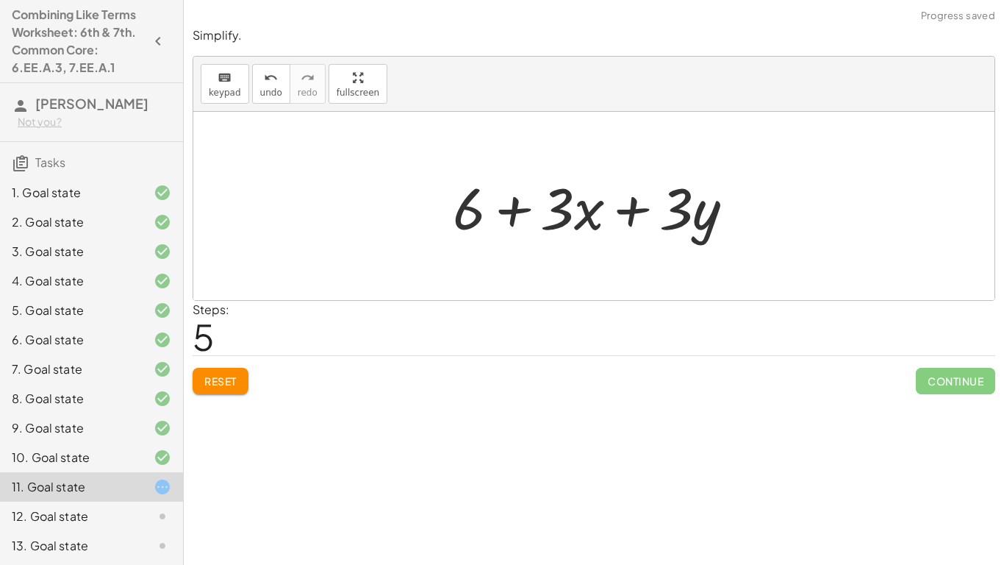
click at [565, 210] on div at bounding box center [599, 206] width 308 height 76
click at [227, 379] on span "Reset" at bounding box center [220, 380] width 32 height 13
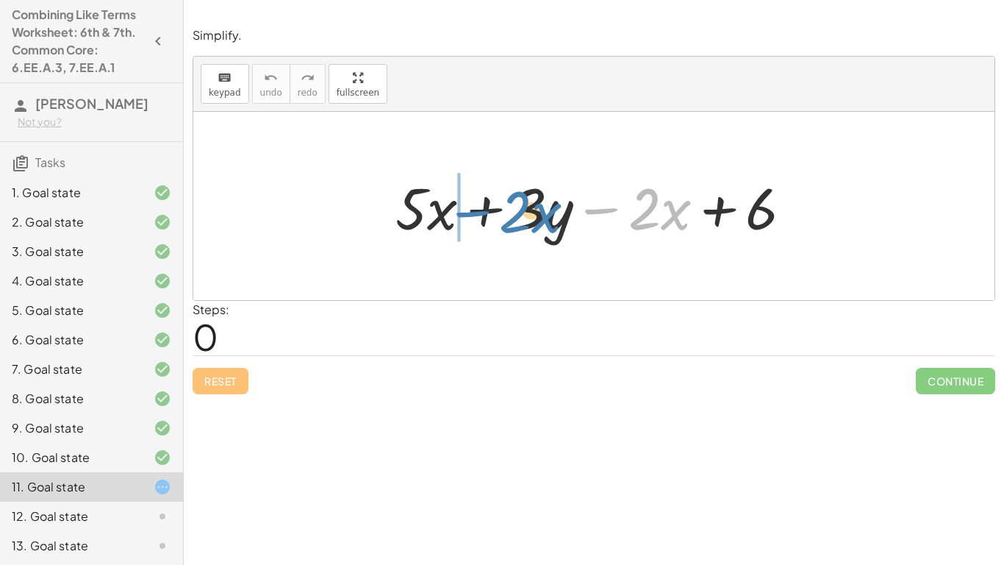
drag, startPoint x: 612, startPoint y: 213, endPoint x: 479, endPoint y: 215, distance: 133.1
click at [479, 215] on div at bounding box center [599, 206] width 423 height 76
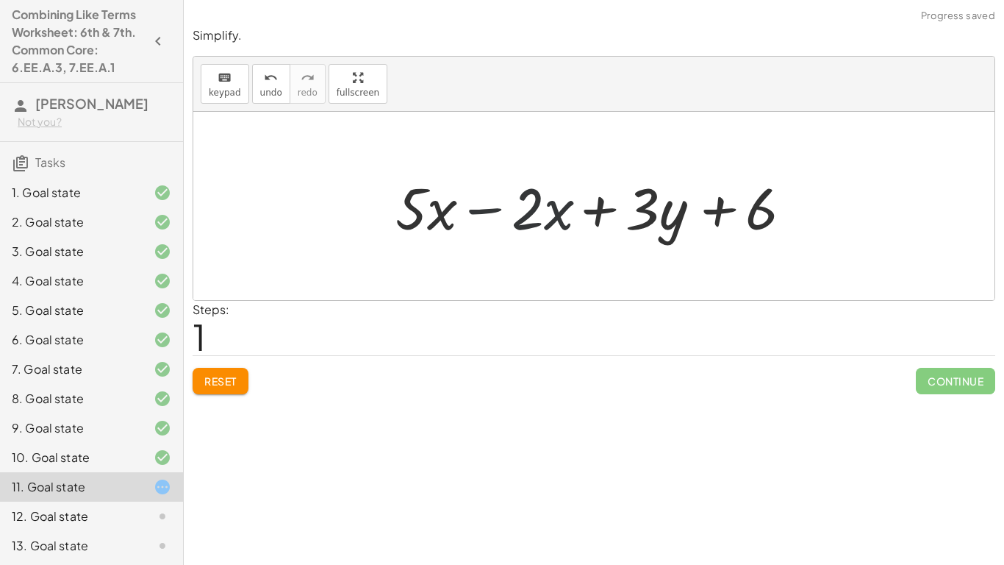
click at [479, 210] on div at bounding box center [599, 206] width 423 height 76
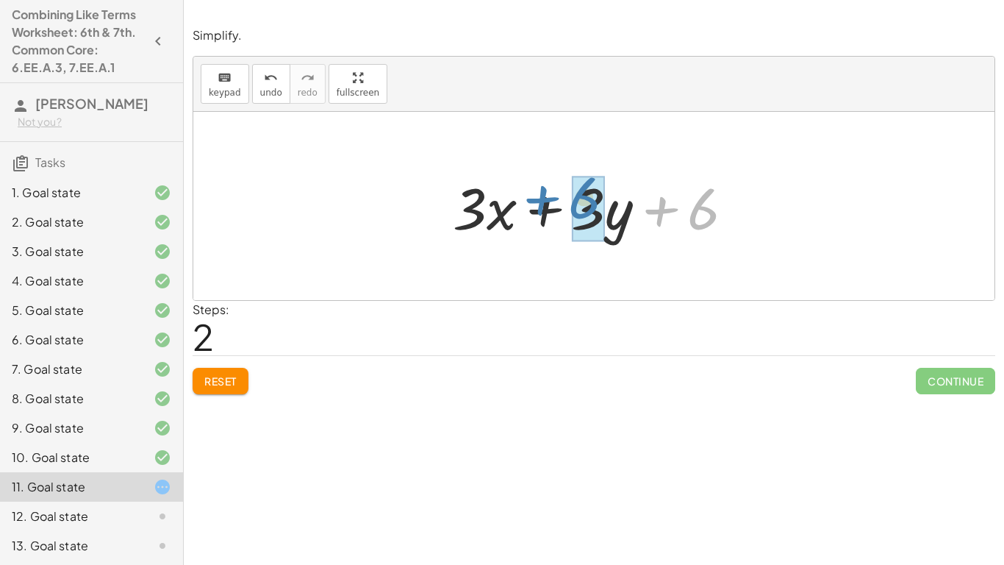
drag, startPoint x: 679, startPoint y: 212, endPoint x: 560, endPoint y: 201, distance: 118.9
click at [560, 201] on div at bounding box center [599, 206] width 308 height 76
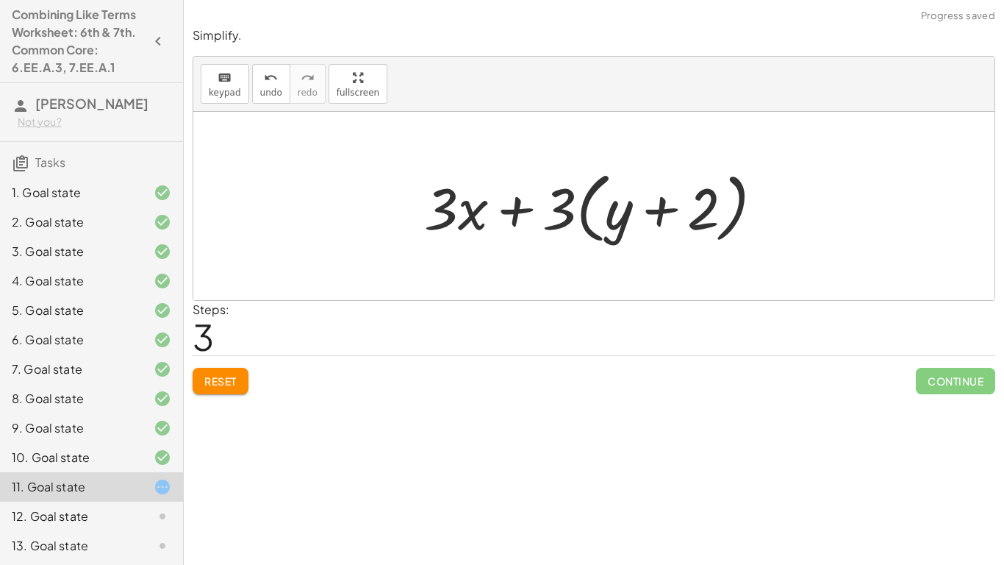
click at [556, 201] on div at bounding box center [599, 206] width 365 height 85
drag, startPoint x: 568, startPoint y: 204, endPoint x: 618, endPoint y: 203, distance: 50.7
click at [618, 203] on div at bounding box center [599, 206] width 365 height 85
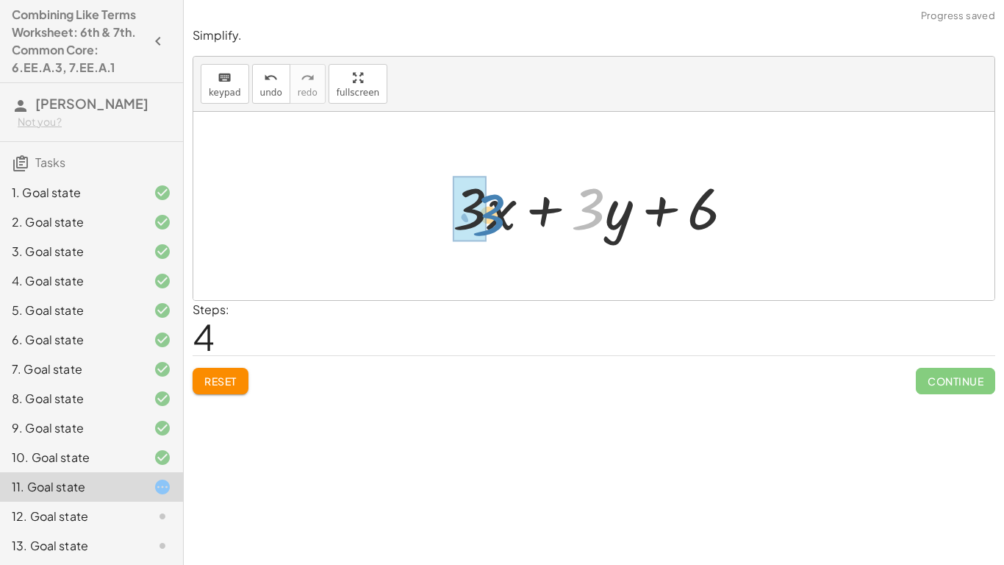
drag, startPoint x: 592, startPoint y: 209, endPoint x: 493, endPoint y: 215, distance: 99.5
click at [493, 215] on div at bounding box center [599, 206] width 308 height 76
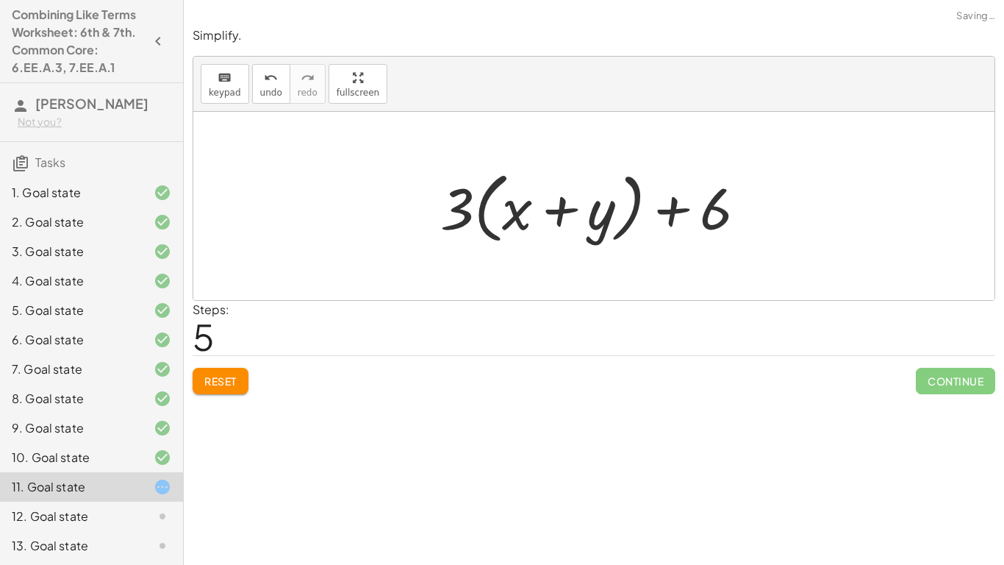
click at [492, 215] on div at bounding box center [599, 206] width 332 height 85
drag, startPoint x: 468, startPoint y: 215, endPoint x: 530, endPoint y: 218, distance: 62.6
click at [530, 218] on div at bounding box center [599, 206] width 332 height 85
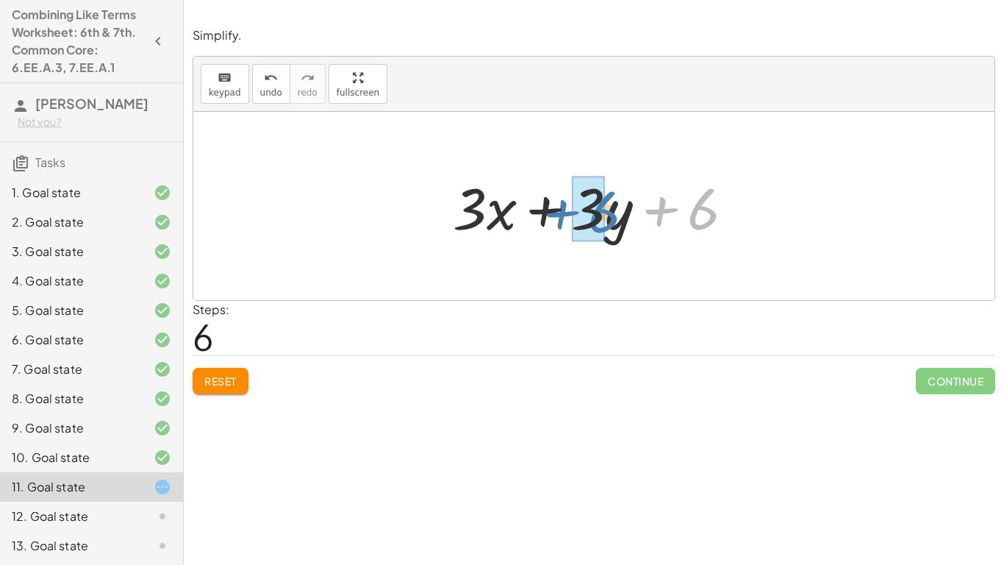
drag, startPoint x: 676, startPoint y: 214, endPoint x: 568, endPoint y: 215, distance: 108.1
click at [568, 215] on div at bounding box center [599, 206] width 308 height 76
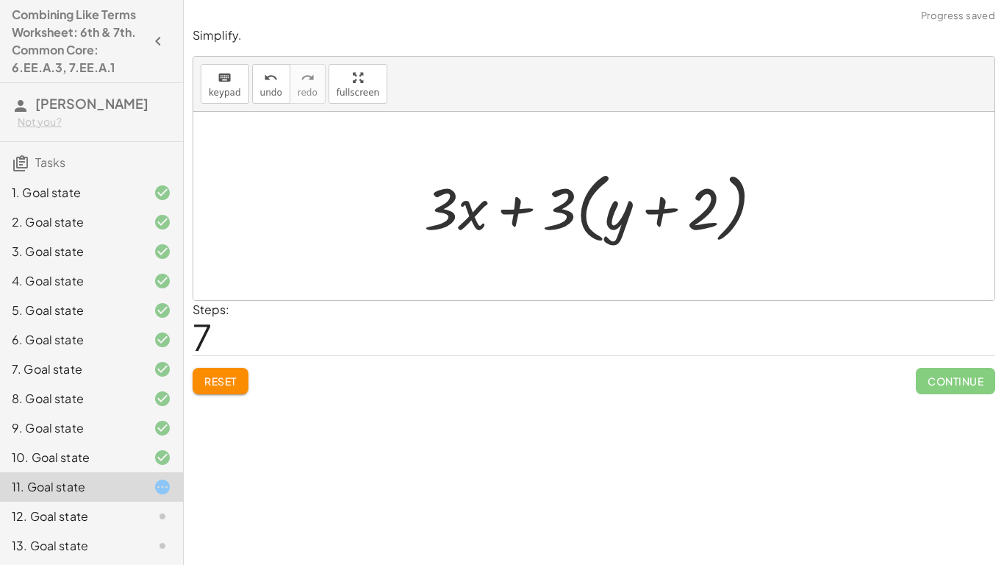
click at [217, 377] on span "Reset" at bounding box center [220, 380] width 32 height 13
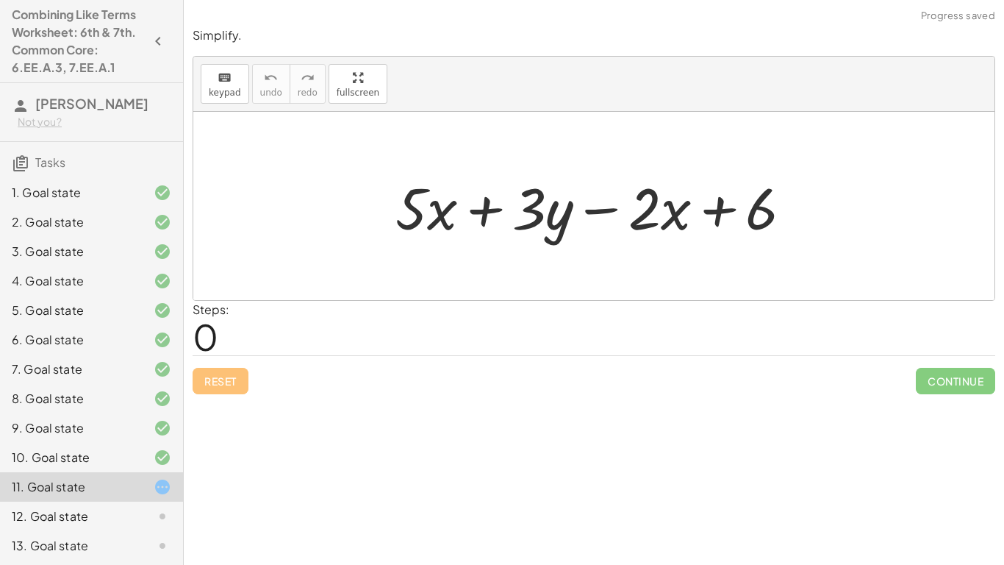
click at [147, 515] on div at bounding box center [150, 516] width 41 height 18
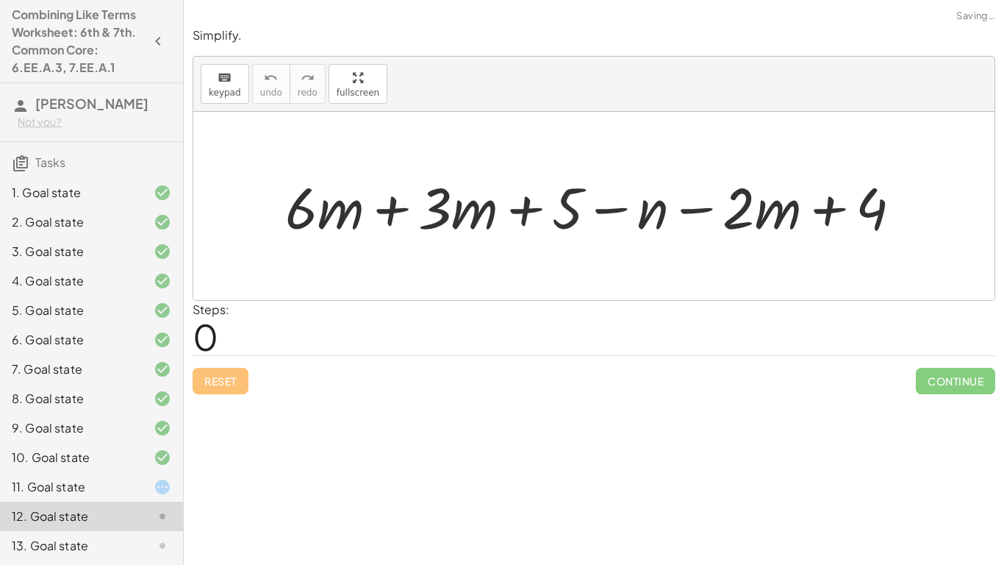
click at [390, 210] on div at bounding box center [599, 205] width 643 height 75
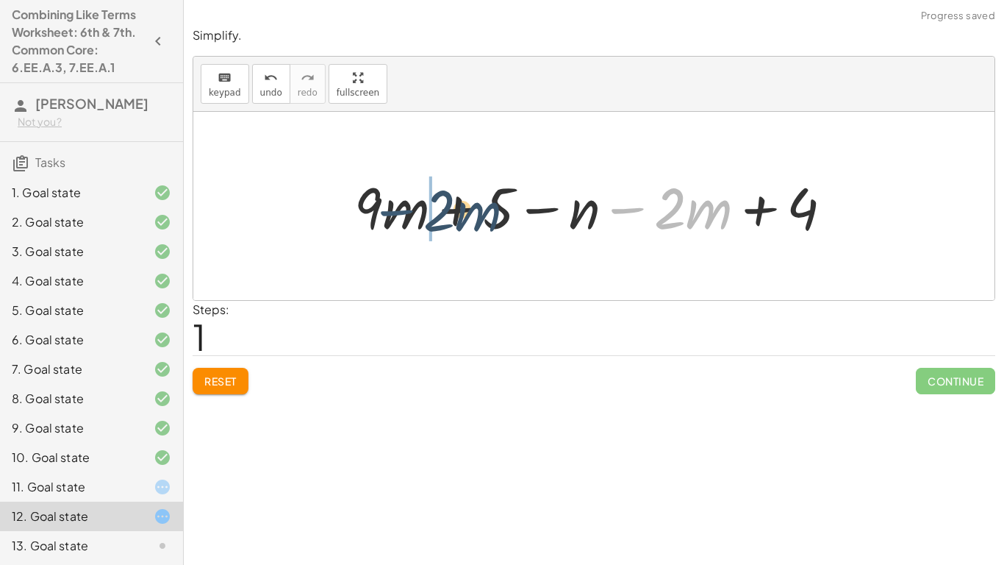
drag, startPoint x: 640, startPoint y: 212, endPoint x: 407, endPoint y: 214, distance: 232.3
click at [407, 214] on div at bounding box center [599, 205] width 505 height 75
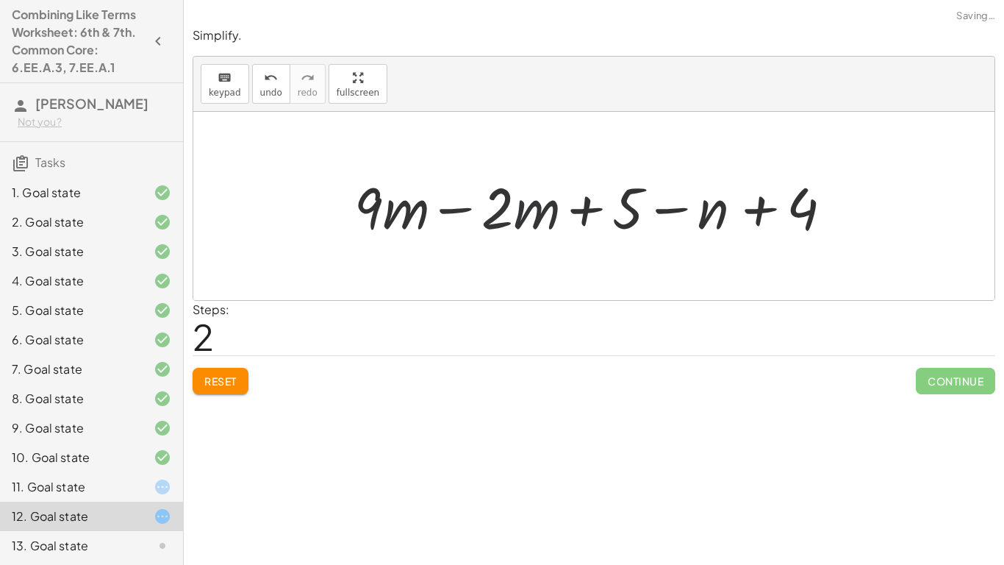
click at [408, 212] on div at bounding box center [599, 205] width 505 height 75
click at [472, 211] on div at bounding box center [599, 205] width 505 height 75
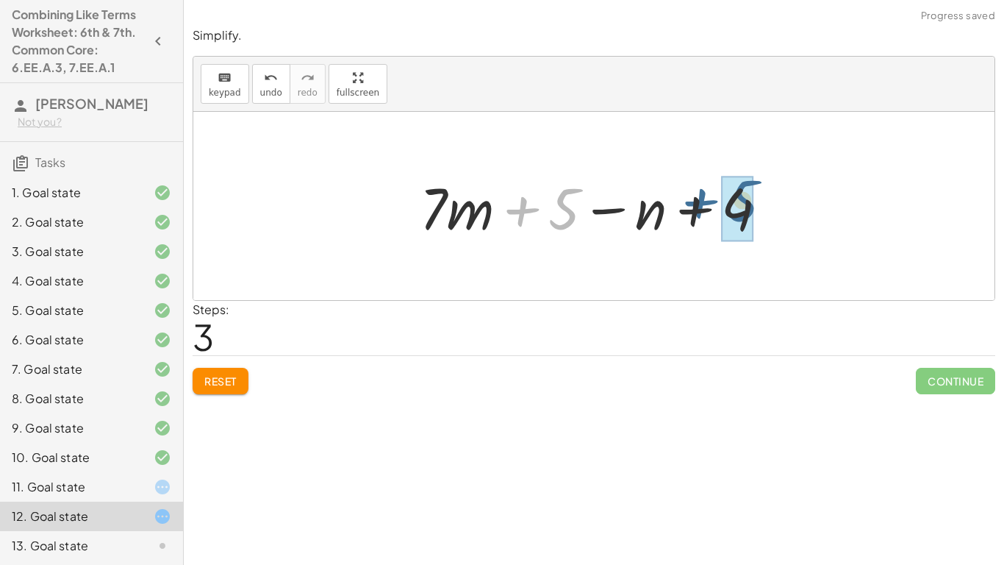
drag, startPoint x: 564, startPoint y: 210, endPoint x: 751, endPoint y: 202, distance: 186.9
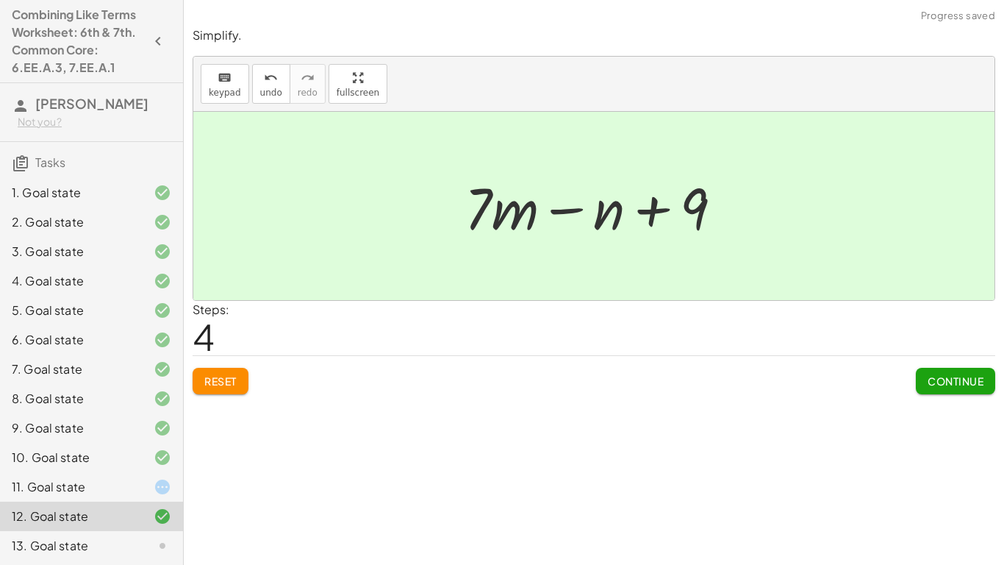
click at [976, 370] on button "Continue" at bounding box center [955, 381] width 79 height 26
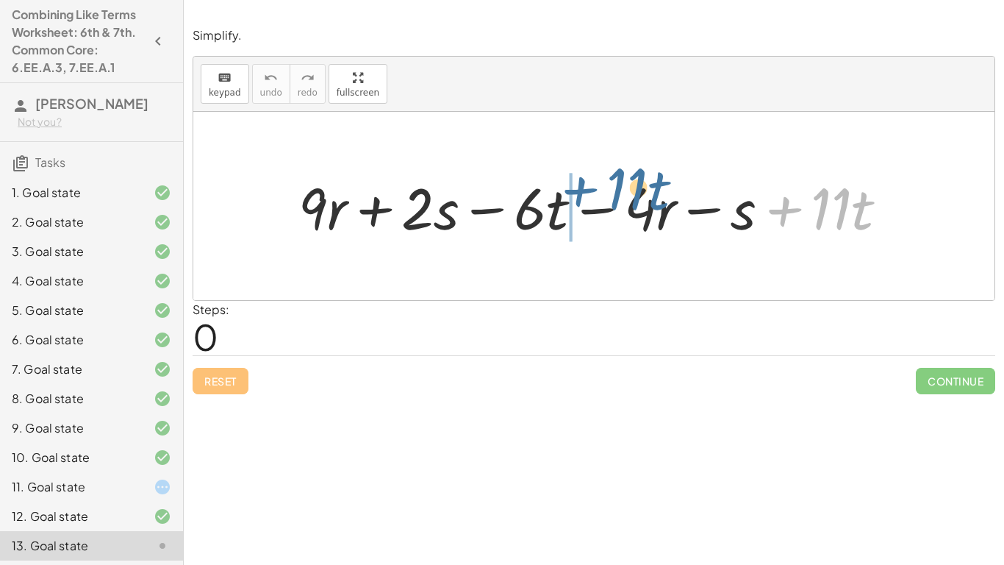
drag, startPoint x: 795, startPoint y: 212, endPoint x: 581, endPoint y: 195, distance: 214.6
click at [581, 195] on div at bounding box center [599, 206] width 616 height 76
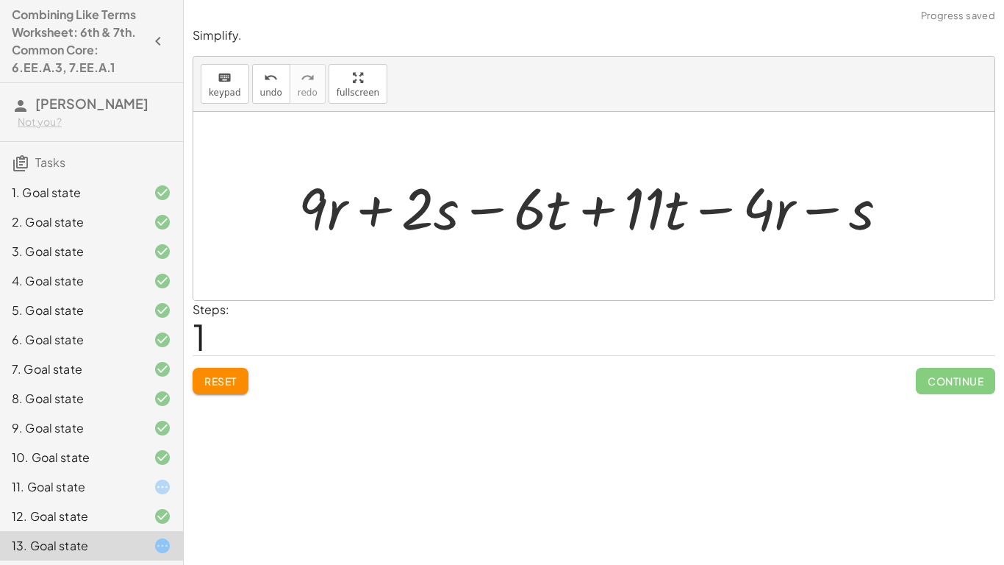
click at [587, 208] on div at bounding box center [599, 206] width 616 height 76
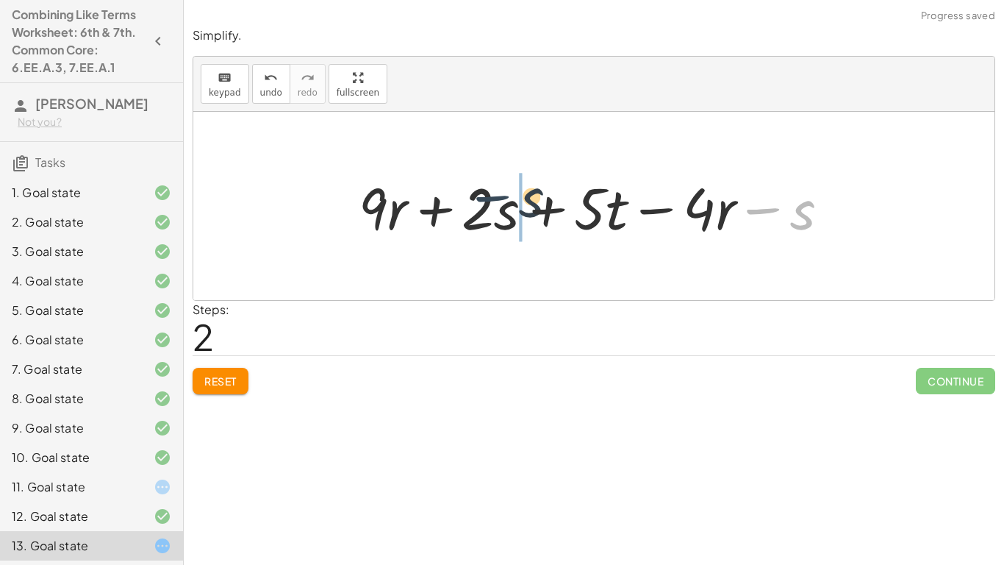
drag, startPoint x: 785, startPoint y: 210, endPoint x: 487, endPoint y: 197, distance: 298.0
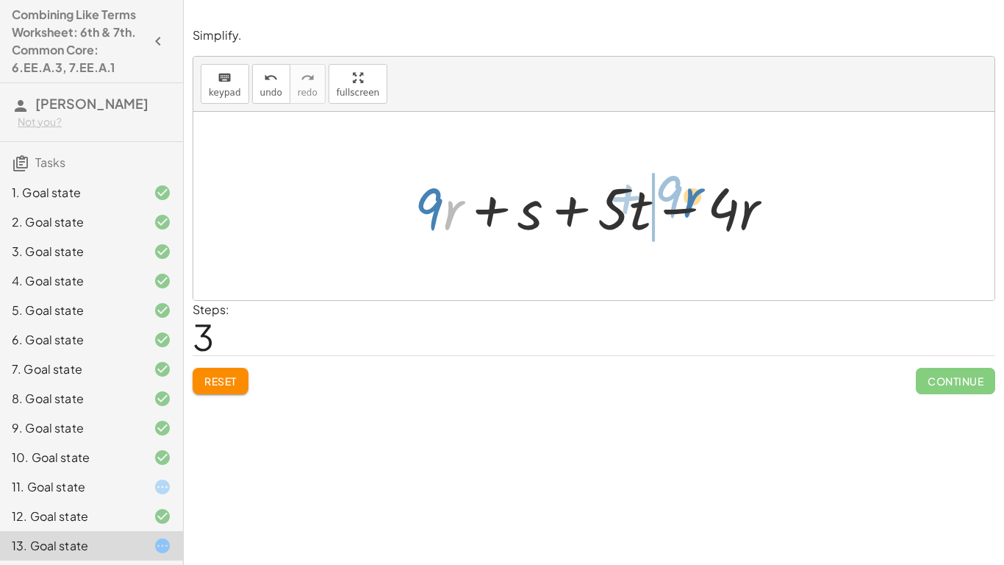
drag, startPoint x: 445, startPoint y: 209, endPoint x: 683, endPoint y: 196, distance: 238.5
click at [683, 196] on div at bounding box center [599, 206] width 384 height 76
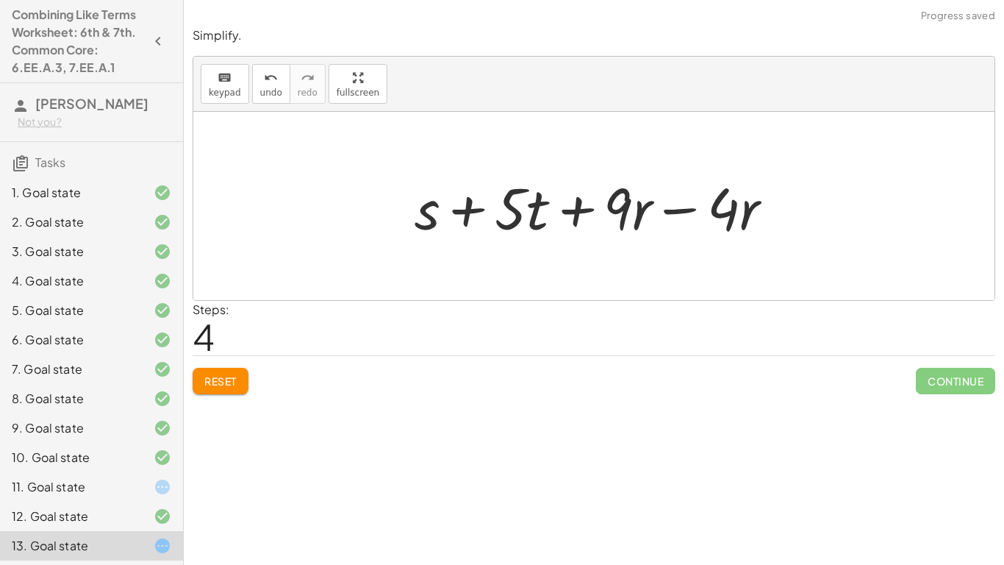
click at [668, 210] on div at bounding box center [599, 206] width 384 height 76
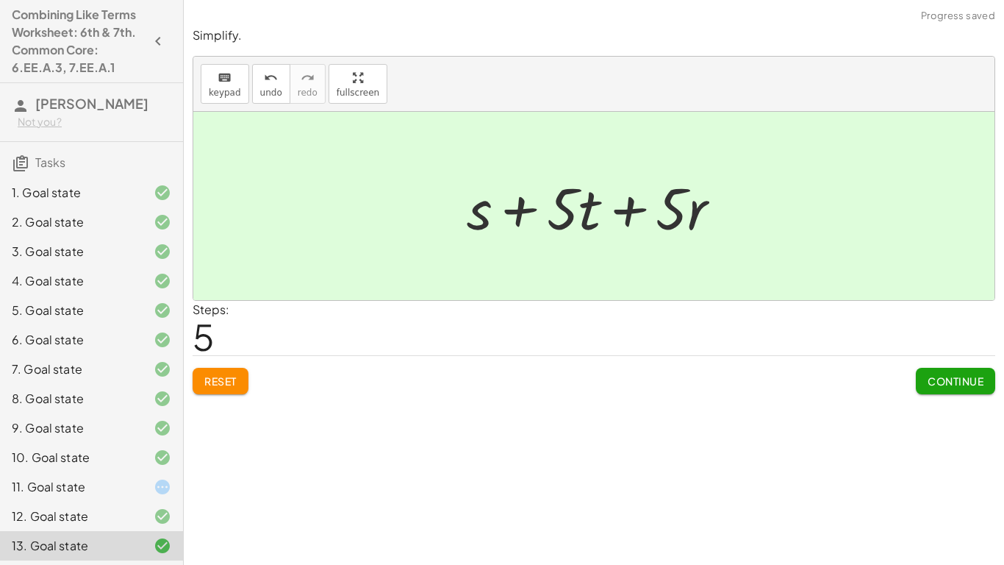
click at [0, 0] on div "Simplify. keyboard keypad undo undo redo redo fullscreen + · 9 · r + · 2 · s − …" at bounding box center [0, 0] width 0 height 0
click at [973, 376] on span "Continue" at bounding box center [956, 380] width 56 height 13
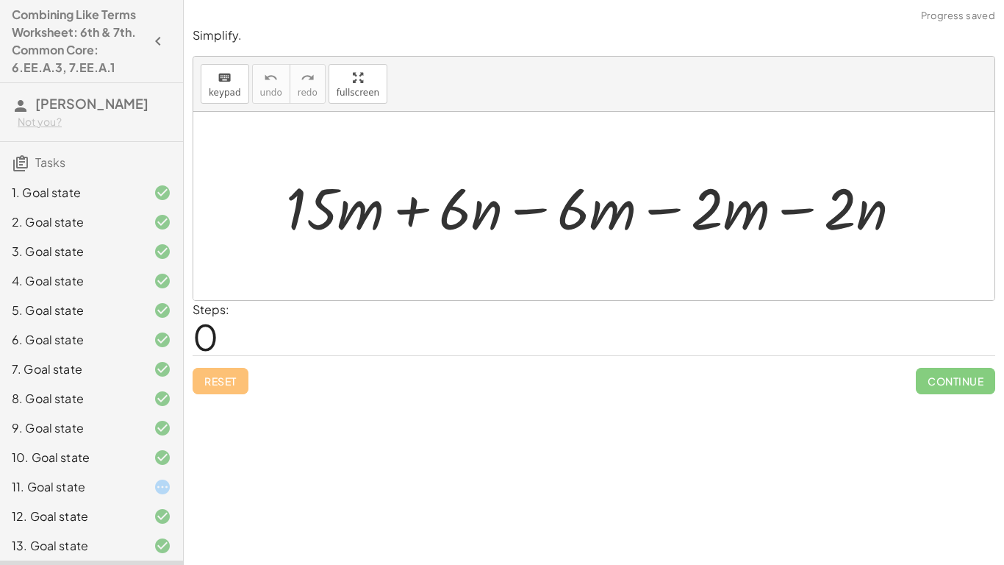
click at [666, 212] on div at bounding box center [600, 205] width 643 height 75
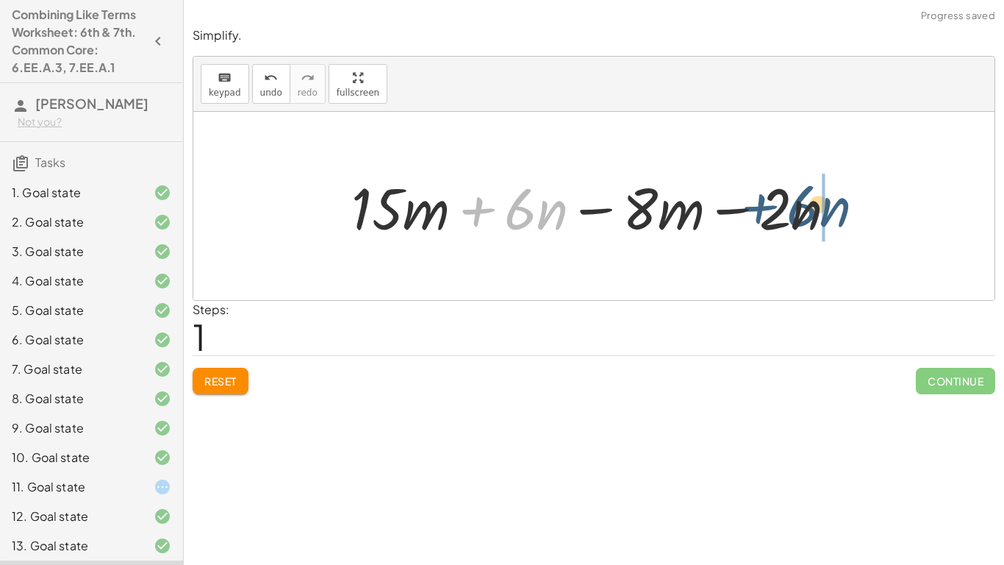
drag, startPoint x: 480, startPoint y: 209, endPoint x: 779, endPoint y: 208, distance: 299.2
click at [779, 208] on div at bounding box center [600, 205] width 512 height 75
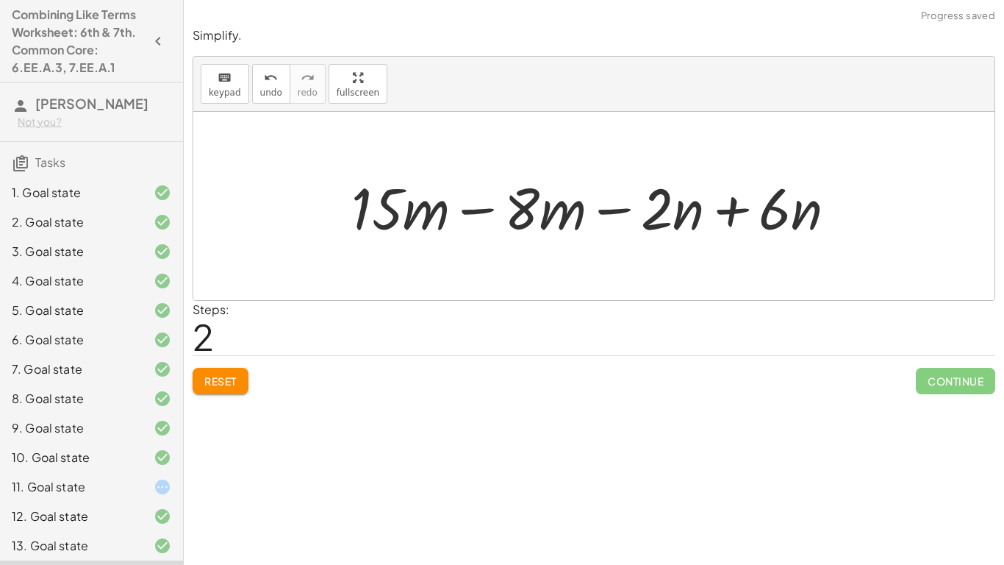
click at [704, 211] on div at bounding box center [600, 205] width 512 height 75
click at [722, 215] on div at bounding box center [600, 205] width 512 height 75
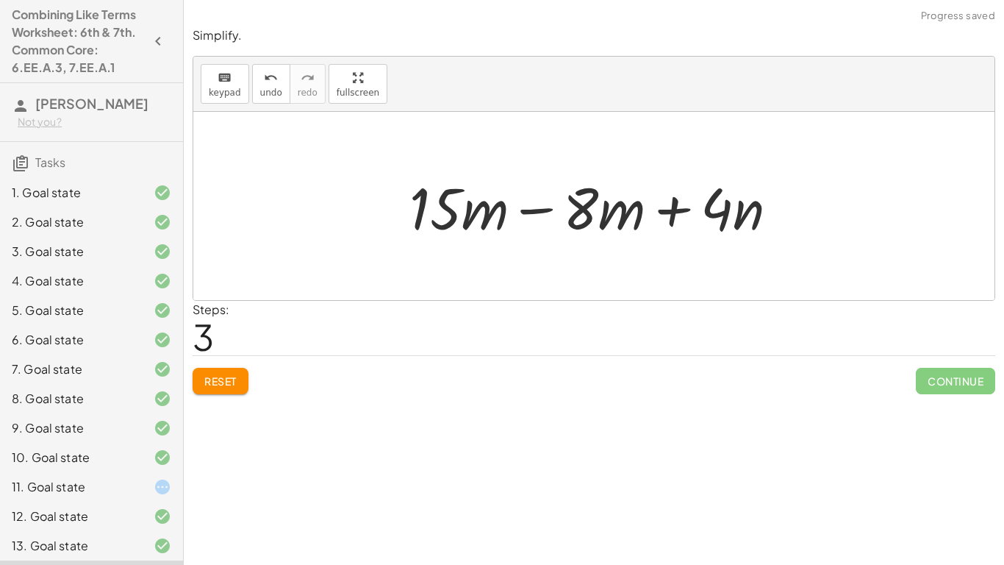
click at [553, 210] on div at bounding box center [599, 206] width 395 height 76
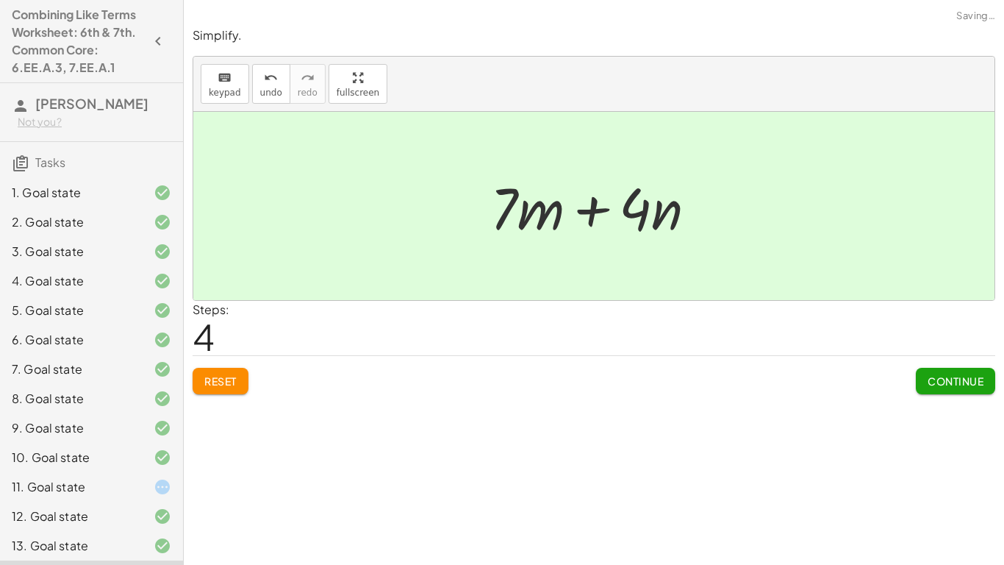
click at [945, 387] on span "Continue" at bounding box center [956, 380] width 56 height 13
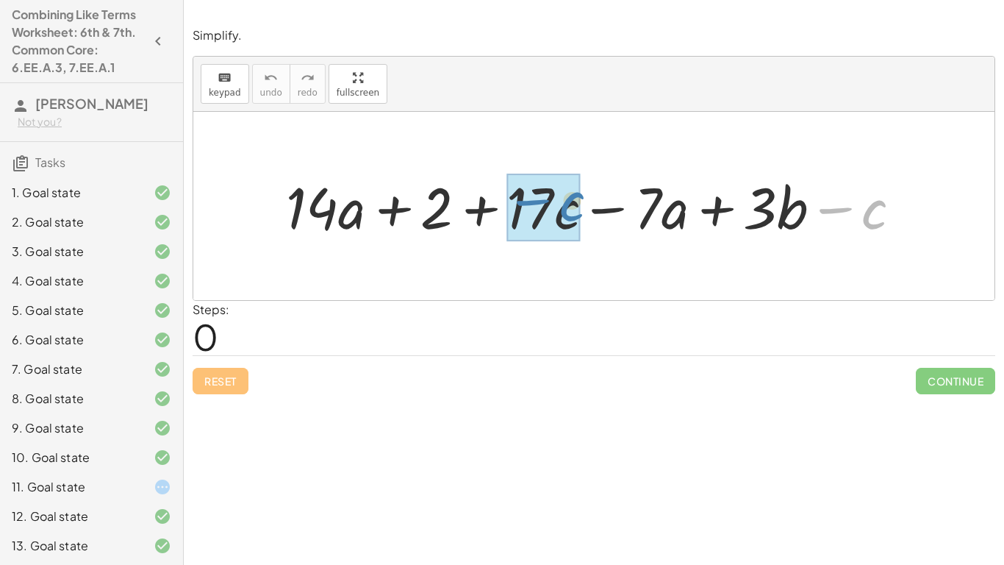
drag, startPoint x: 843, startPoint y: 211, endPoint x: 525, endPoint y: 202, distance: 318.4
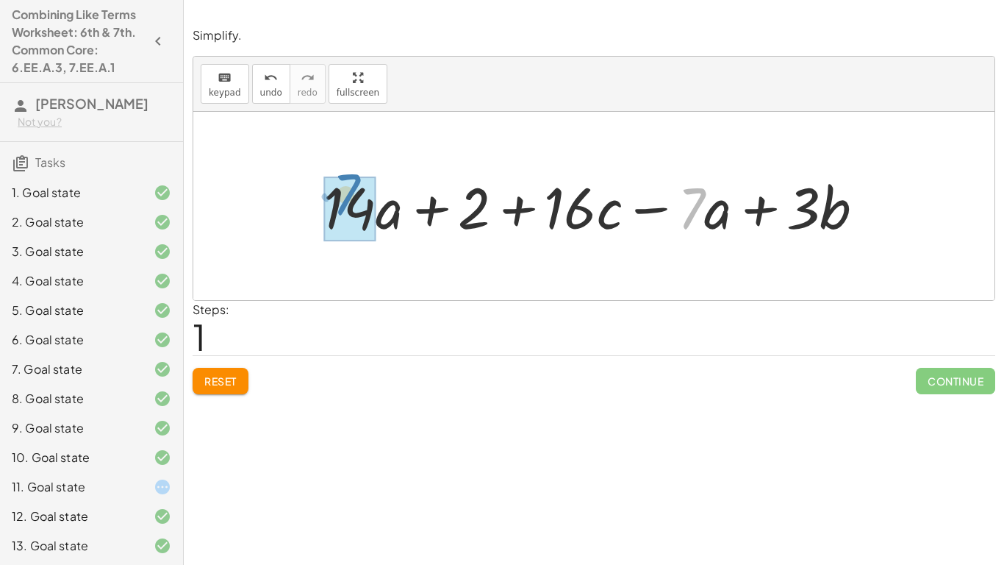
drag, startPoint x: 704, startPoint y: 206, endPoint x: 359, endPoint y: 192, distance: 345.1
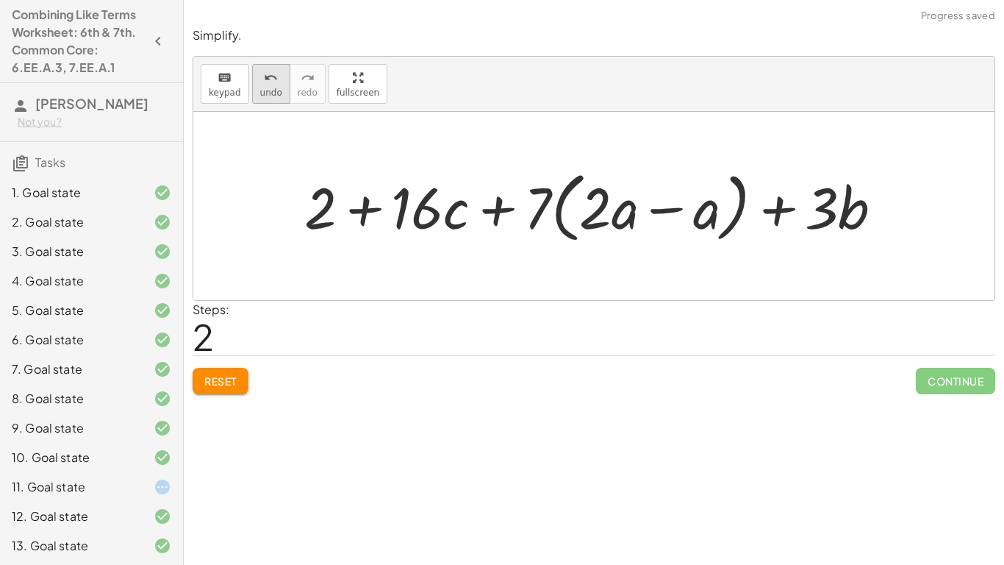
click at [260, 84] on div "undo" at bounding box center [271, 77] width 22 height 18
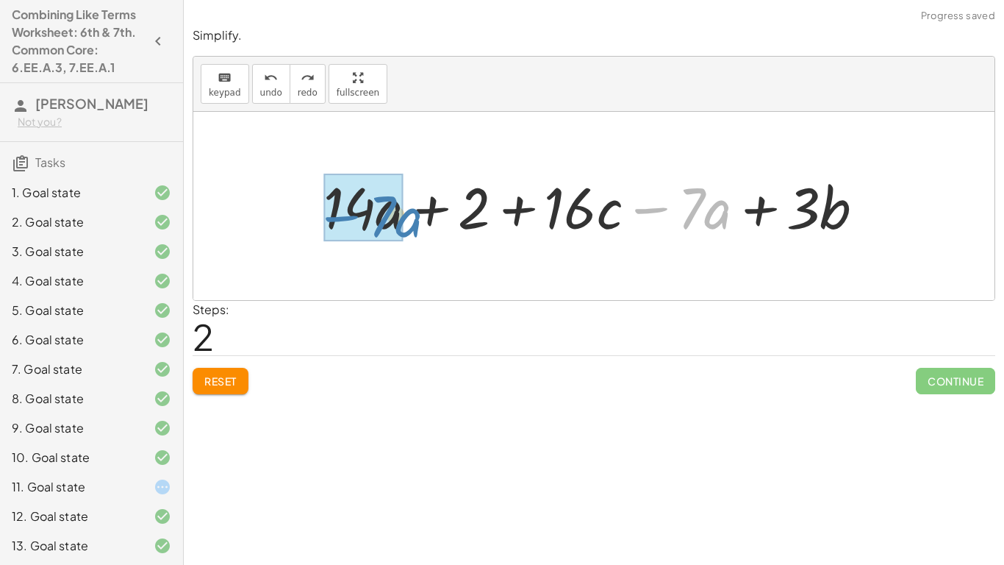
drag, startPoint x: 638, startPoint y: 210, endPoint x: 323, endPoint y: 216, distance: 314.7
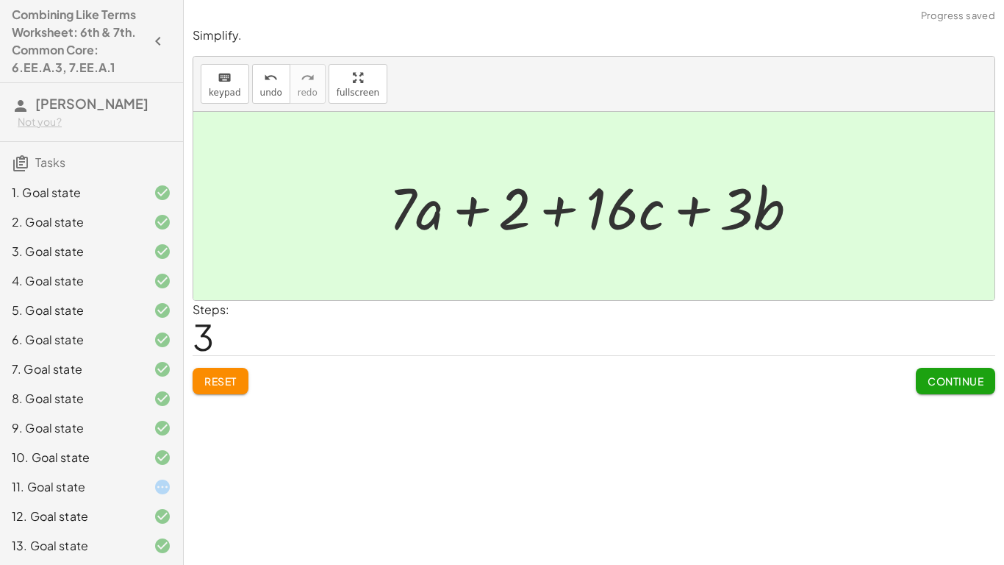
click at [923, 378] on button "Continue" at bounding box center [955, 381] width 79 height 26
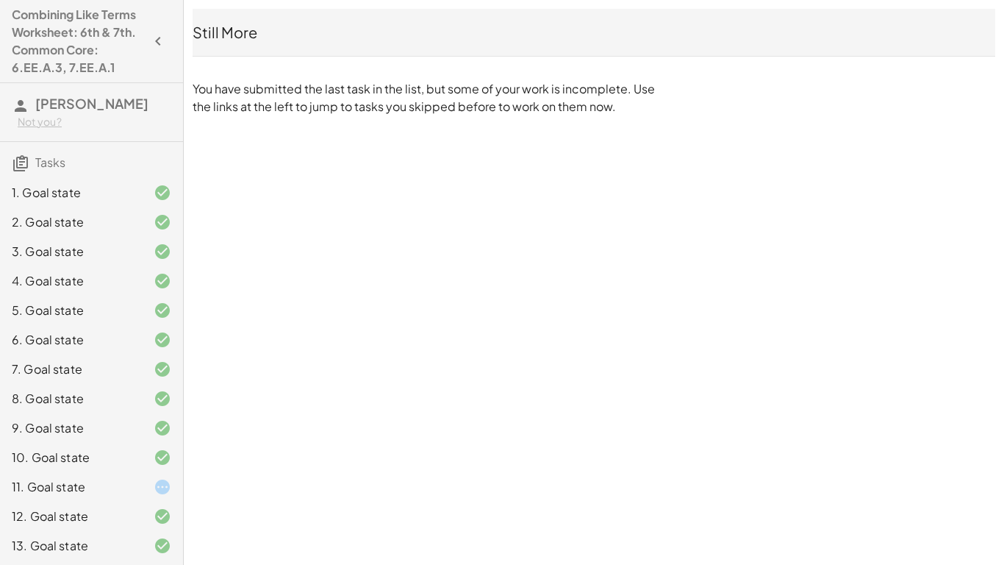
scroll to position [60, 0]
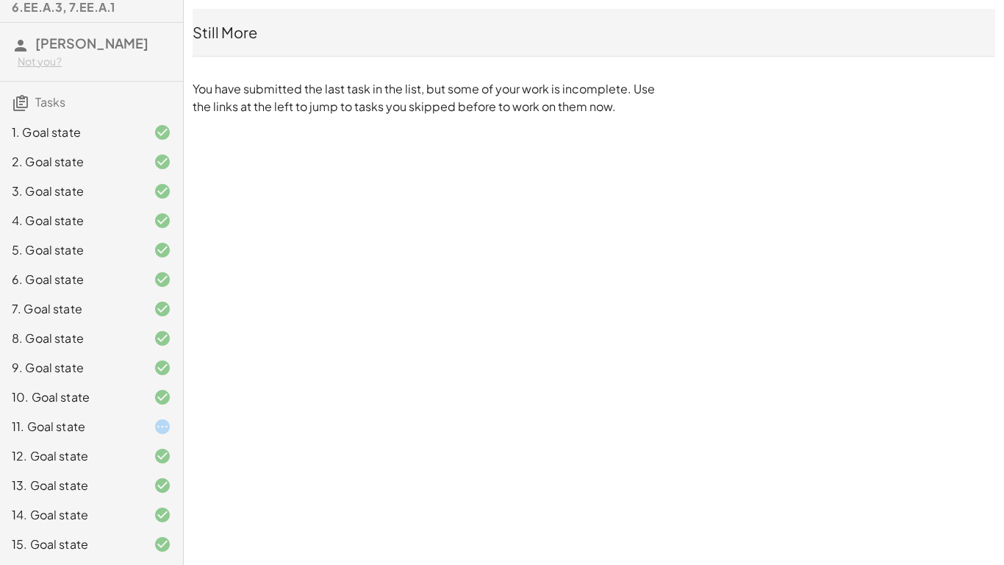
click at [127, 425] on div "11. Goal state" at bounding box center [71, 427] width 118 height 18
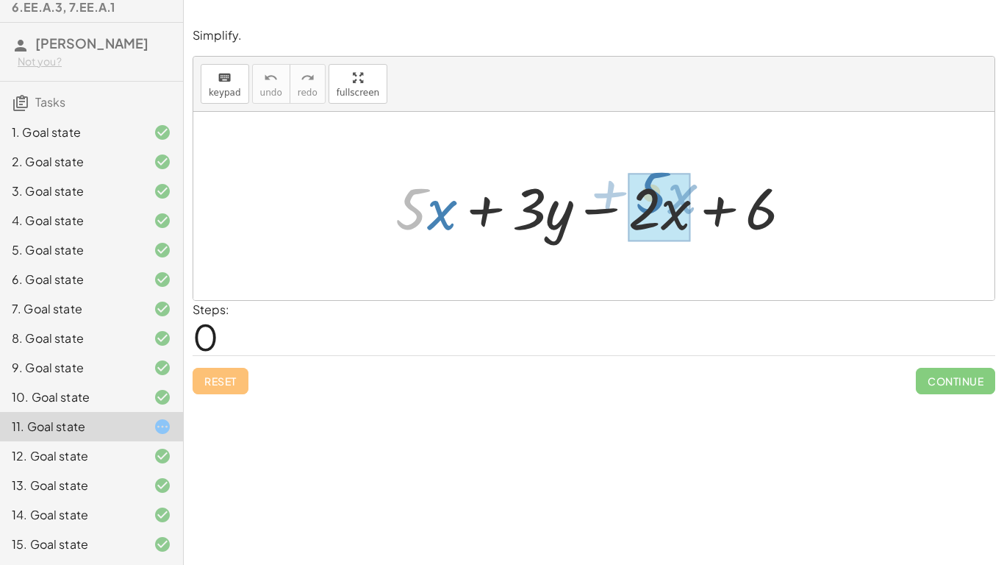
drag, startPoint x: 417, startPoint y: 210, endPoint x: 662, endPoint y: 196, distance: 245.2
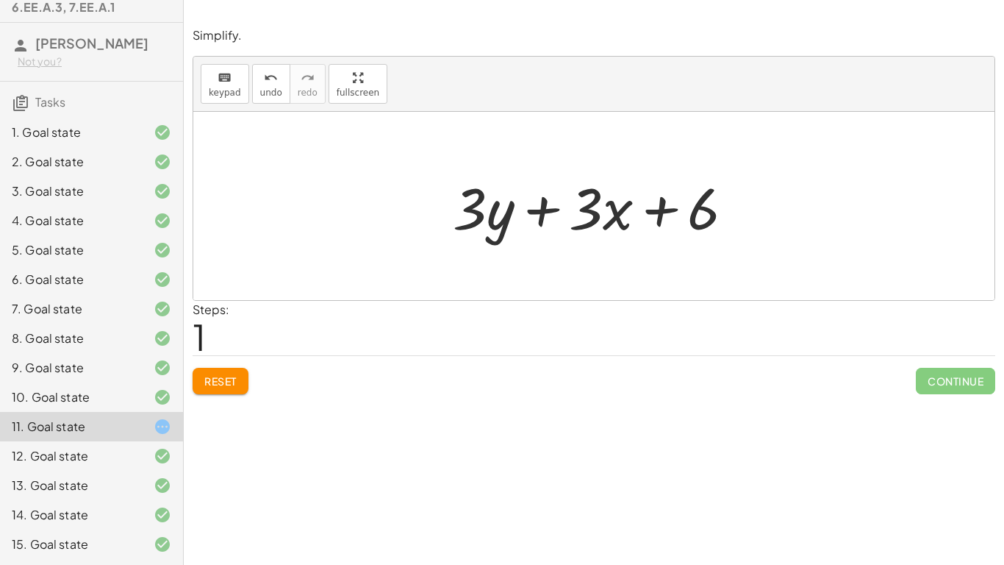
click at [44, 548] on div "15. Goal state" at bounding box center [71, 544] width 118 height 18
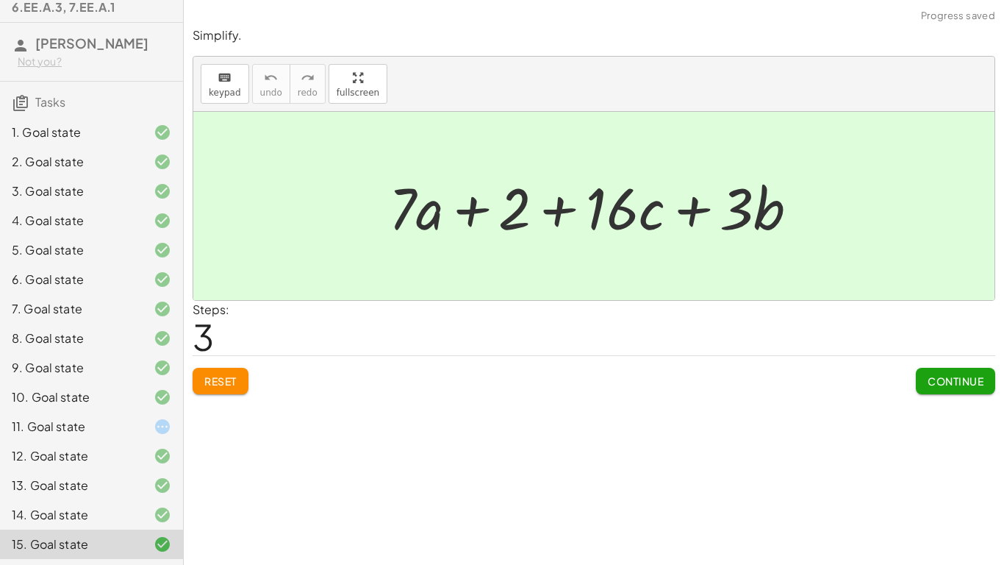
click at [949, 395] on div "Simplify. keyboard keypad undo undo redo redo fullscreen + · 14 · a + 2 + · 17 …" at bounding box center [594, 210] width 820 height 384
click at [929, 376] on span "Continue" at bounding box center [956, 380] width 56 height 13
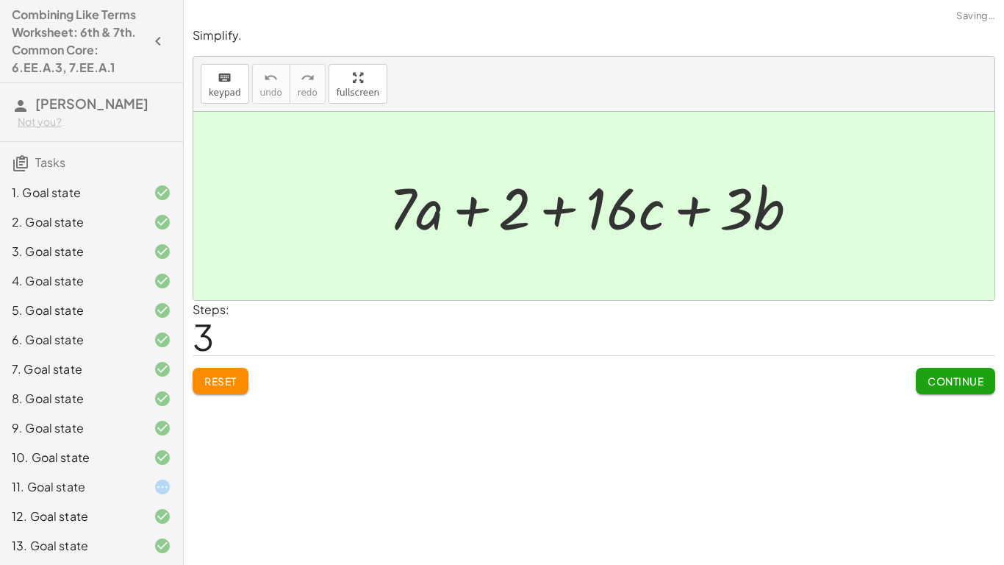
click at [58, 37] on h4 "Combining Like Terms Worksheet: 6th & 7th. Common Core: 6.EE.A.3, 7.EE.A.1" at bounding box center [78, 41] width 133 height 71
click at [75, 104] on span "[PERSON_NAME]" at bounding box center [91, 103] width 113 height 17
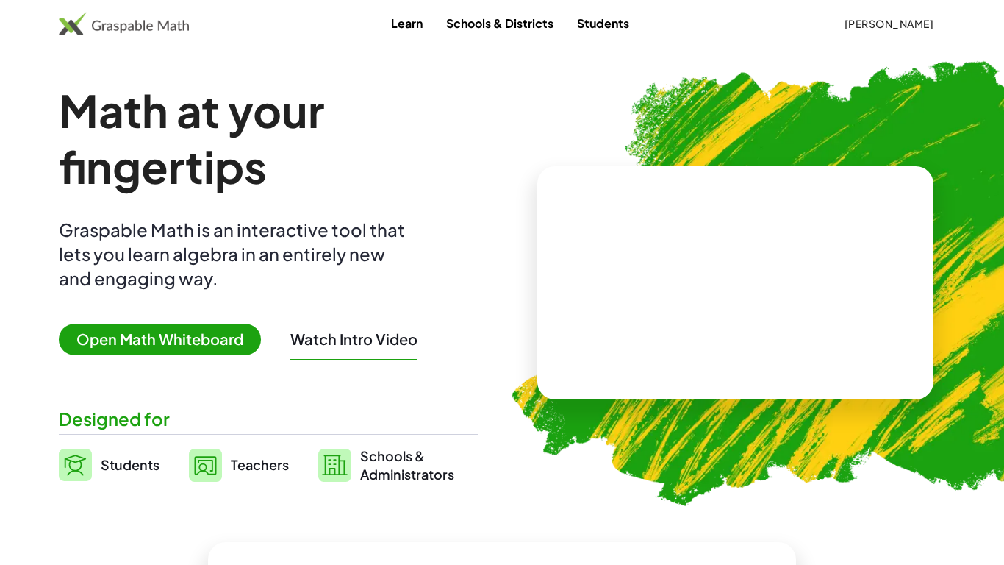
click at [226, 336] on span "Open Math Whiteboard" at bounding box center [160, 339] width 202 height 32
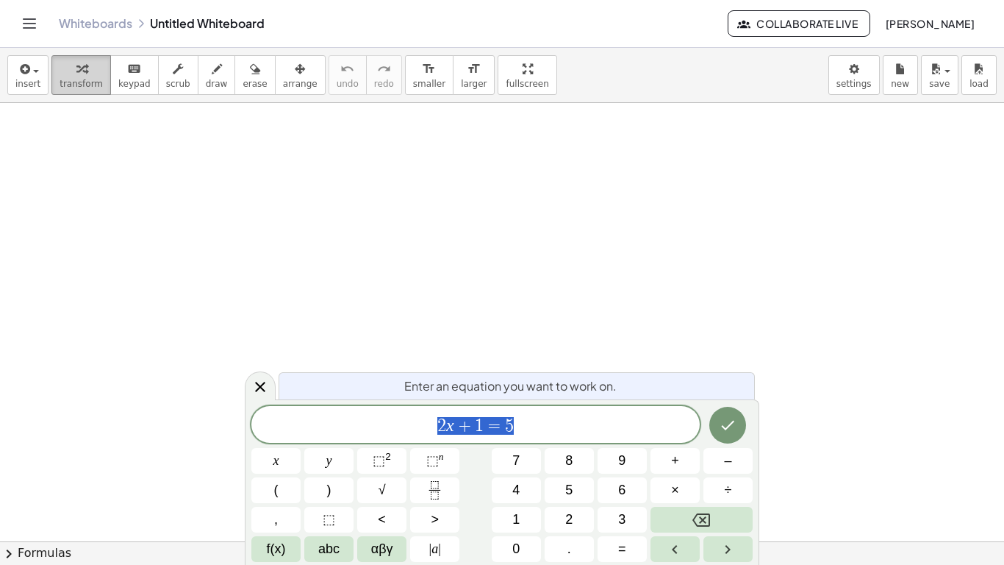
scroll to position [1, 0]
click at [89, 37] on div "Whiteboards Untitled Whiteboard Collaborate Live [PERSON_NAME]" at bounding box center [502, 23] width 969 height 47
click at [87, 29] on link "Whiteboards" at bounding box center [96, 23] width 74 height 15
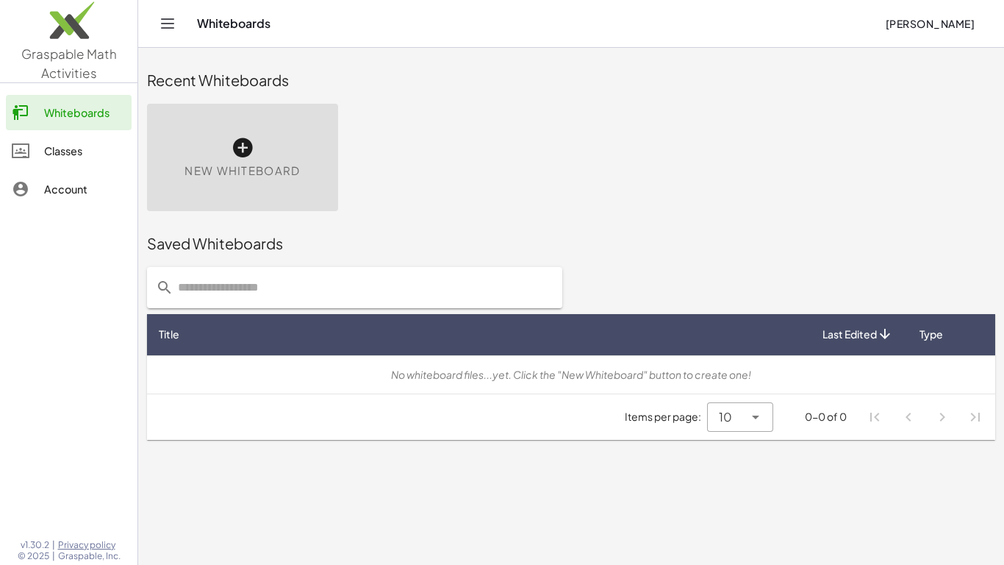
click at [91, 143] on div "Classes" at bounding box center [85, 151] width 82 height 18
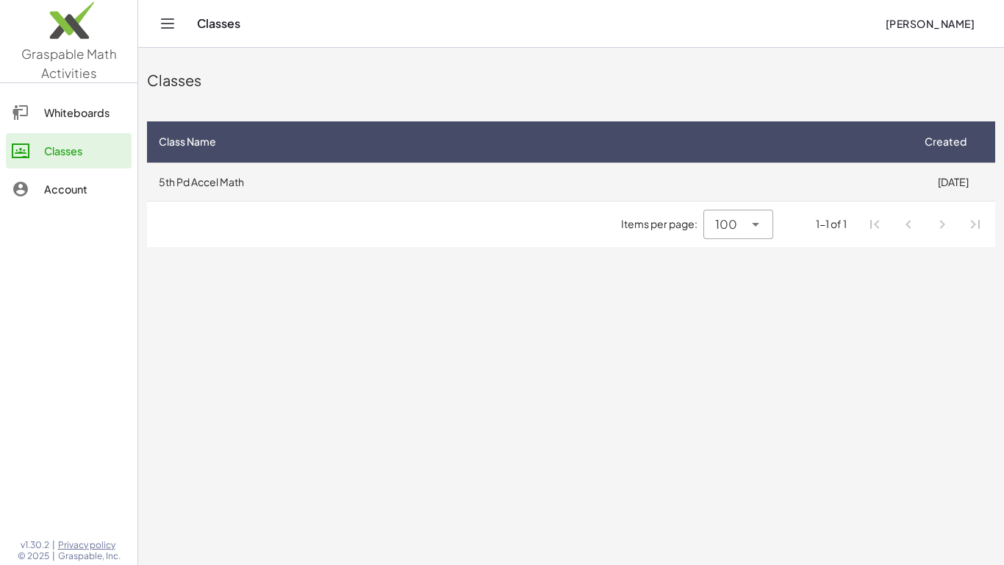
click at [307, 173] on td "5th Pd Accel Math" at bounding box center [529, 181] width 764 height 38
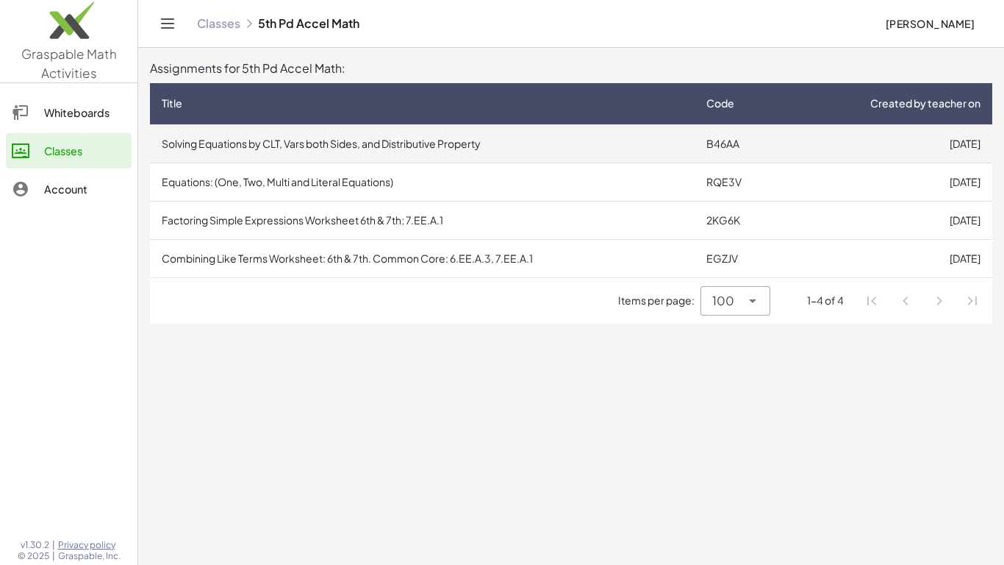
click at [317, 141] on td "Solving Equations by CLT, Vars both Sides, and Distributive Property" at bounding box center [422, 143] width 545 height 38
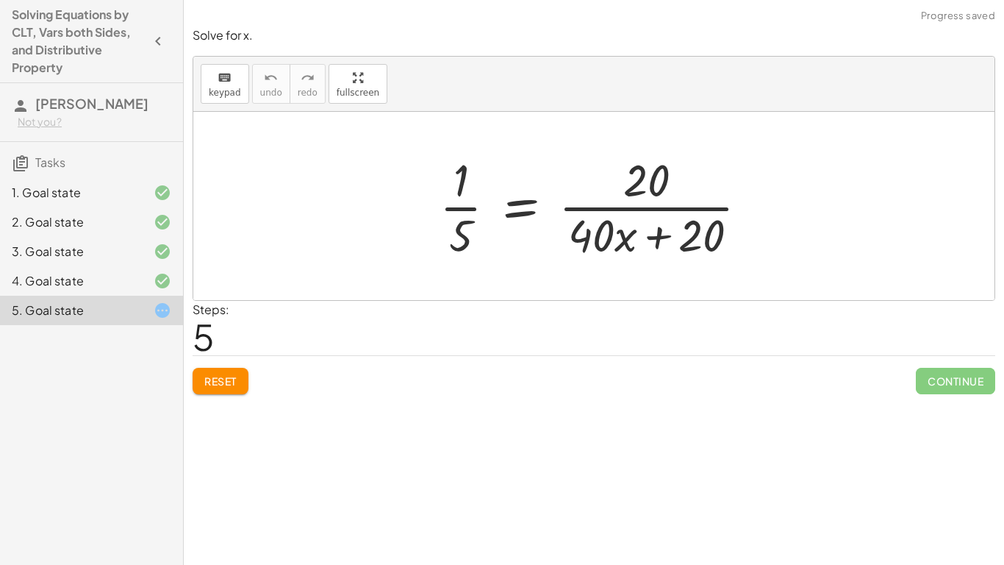
click at [240, 373] on button "Reset" at bounding box center [221, 381] width 56 height 26
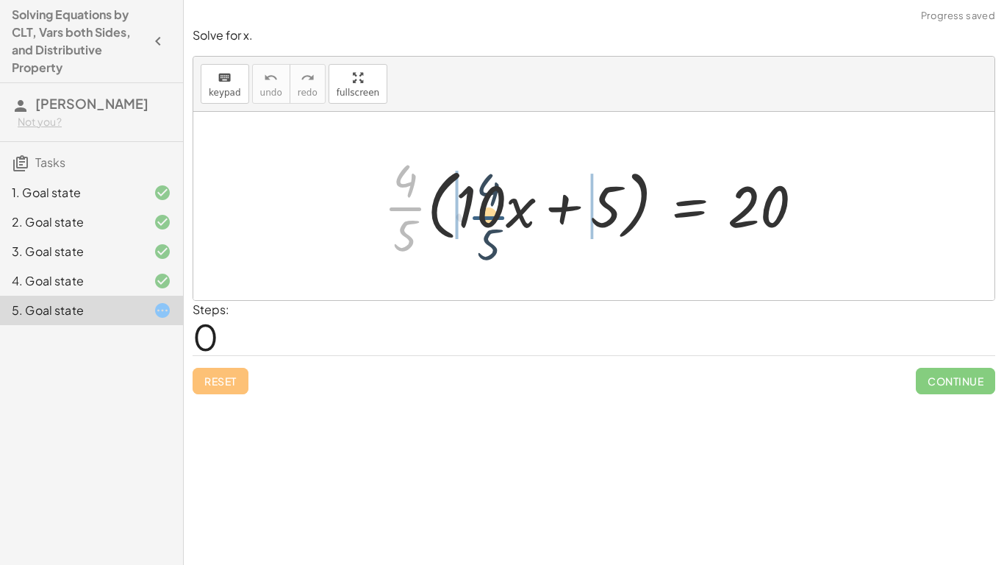
drag, startPoint x: 401, startPoint y: 204, endPoint x: 486, endPoint y: 211, distance: 85.6
click at [486, 211] on div at bounding box center [599, 205] width 446 height 113
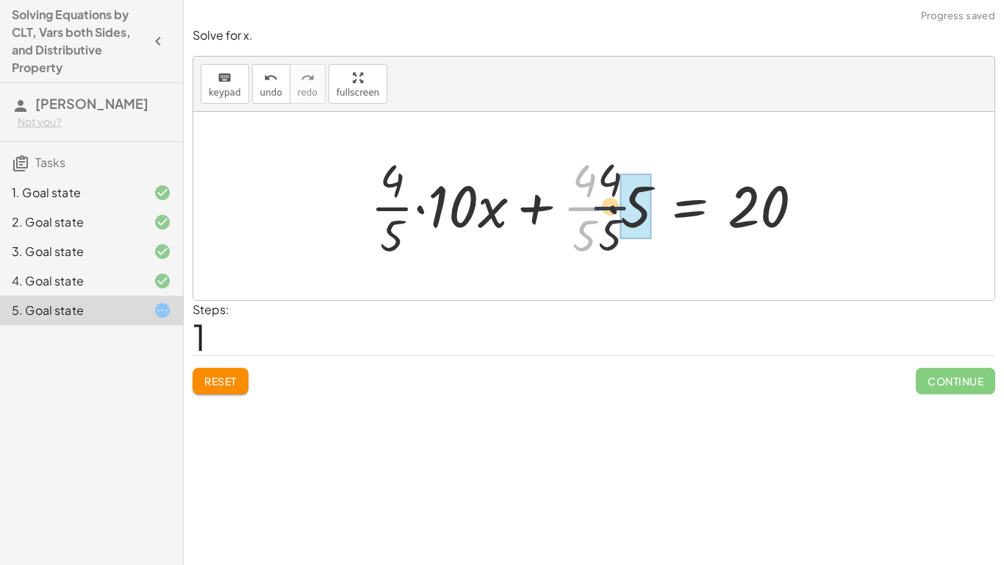
drag, startPoint x: 588, startPoint y: 210, endPoint x: 615, endPoint y: 209, distance: 27.2
click at [615, 209] on div at bounding box center [592, 205] width 459 height 113
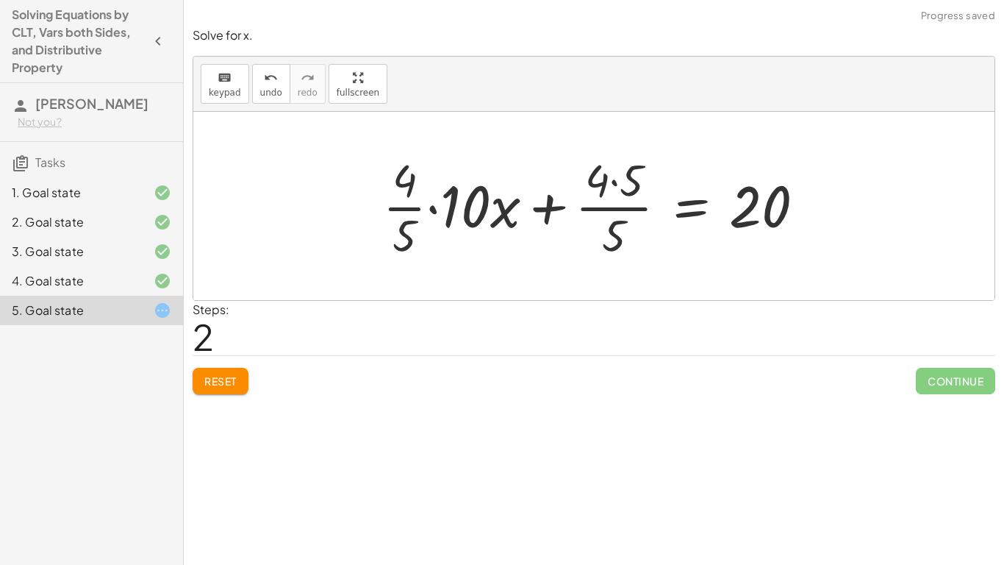
click at [623, 205] on div at bounding box center [600, 205] width 448 height 113
drag, startPoint x: 434, startPoint y: 207, endPoint x: 373, endPoint y: 251, distance: 74.3
click at [373, 251] on div "· · 4 · 5 · ( + · 10 · x + 5 ) = 20 + · · 4 · 5 · 10 · x + · · 4 · 5 · 5 = 20 ·…" at bounding box center [594, 206] width 467 height 121
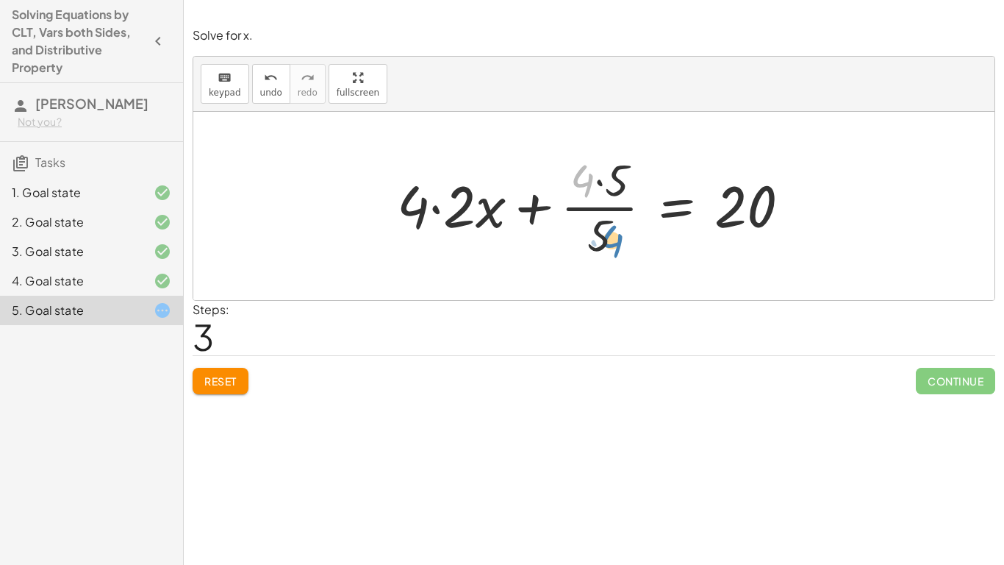
drag, startPoint x: 592, startPoint y: 179, endPoint x: 627, endPoint y: 239, distance: 69.2
click at [627, 239] on div at bounding box center [600, 205] width 420 height 113
drag, startPoint x: 615, startPoint y: 180, endPoint x: 609, endPoint y: 198, distance: 18.8
click at [609, 198] on div at bounding box center [600, 205] width 420 height 113
drag, startPoint x: 599, startPoint y: 179, endPoint x: 601, endPoint y: 229, distance: 49.3
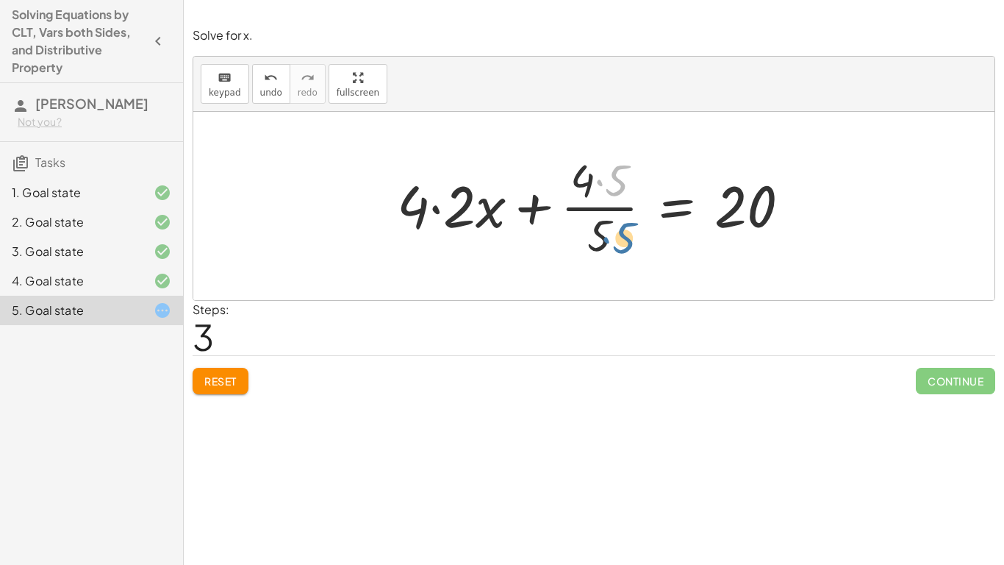
click at [601, 229] on div at bounding box center [600, 205] width 420 height 113
click at [588, 212] on div at bounding box center [600, 205] width 420 height 113
drag, startPoint x: 601, startPoint y: 181, endPoint x: 596, endPoint y: 245, distance: 64.1
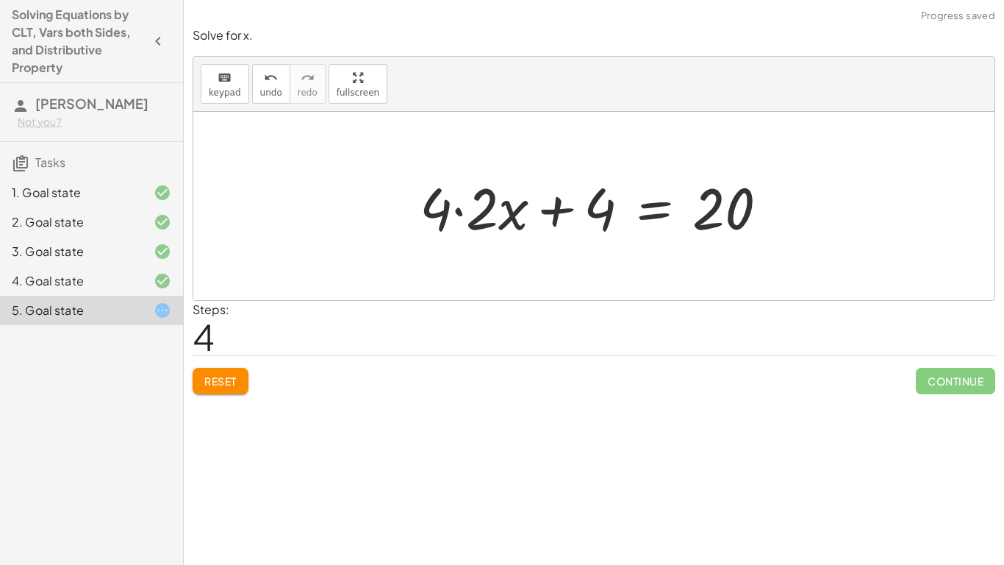
click at [457, 211] on div at bounding box center [599, 206] width 375 height 76
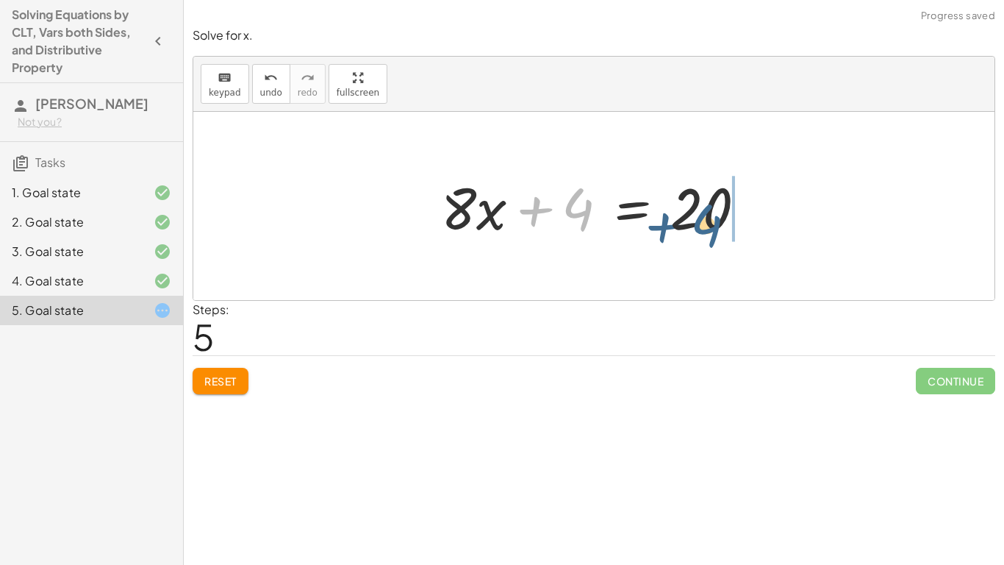
drag, startPoint x: 568, startPoint y: 210, endPoint x: 699, endPoint y: 226, distance: 131.8
click at [699, 226] on div at bounding box center [600, 206] width 332 height 76
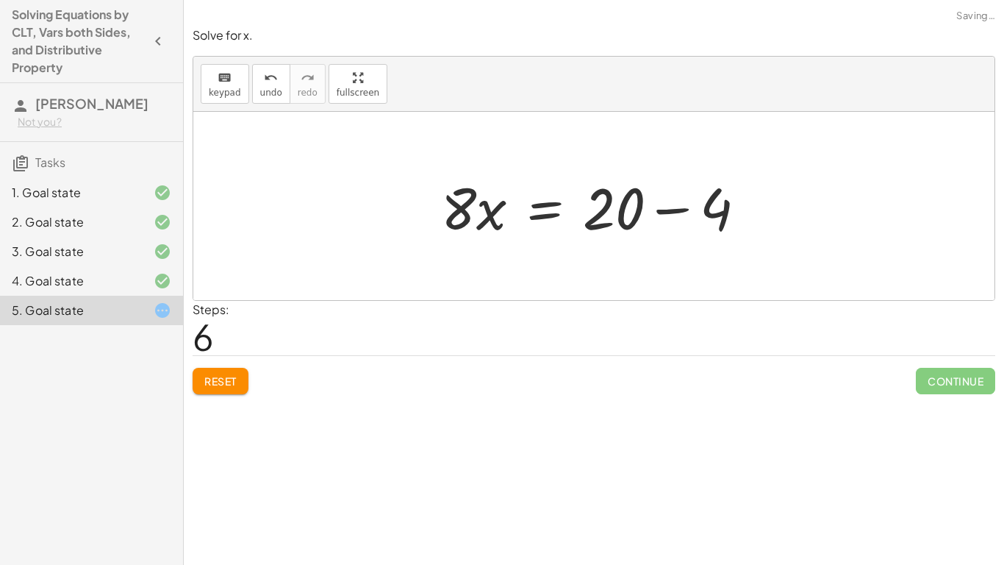
click at [681, 210] on div at bounding box center [600, 206] width 332 height 76
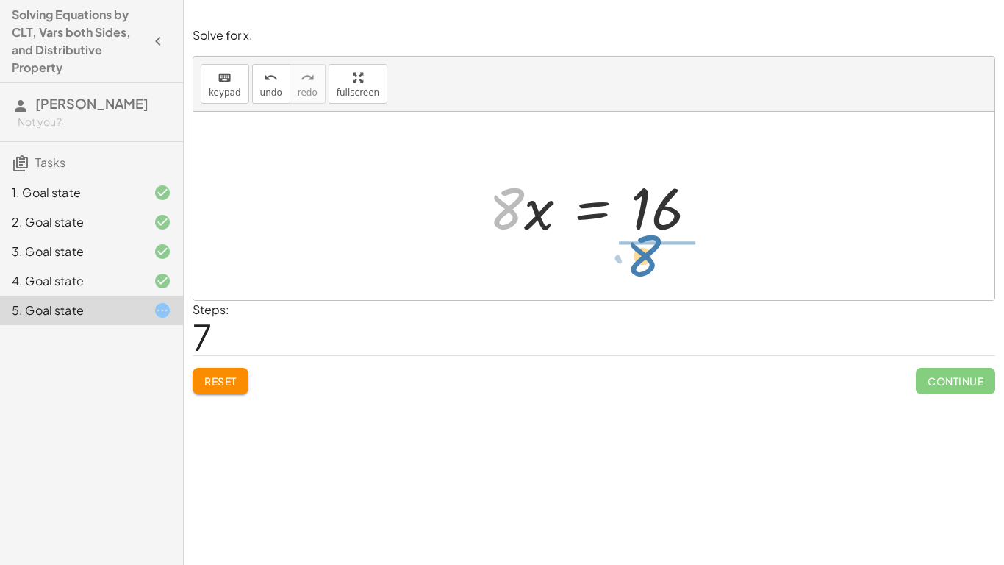
drag, startPoint x: 506, startPoint y: 210, endPoint x: 645, endPoint y: 257, distance: 146.7
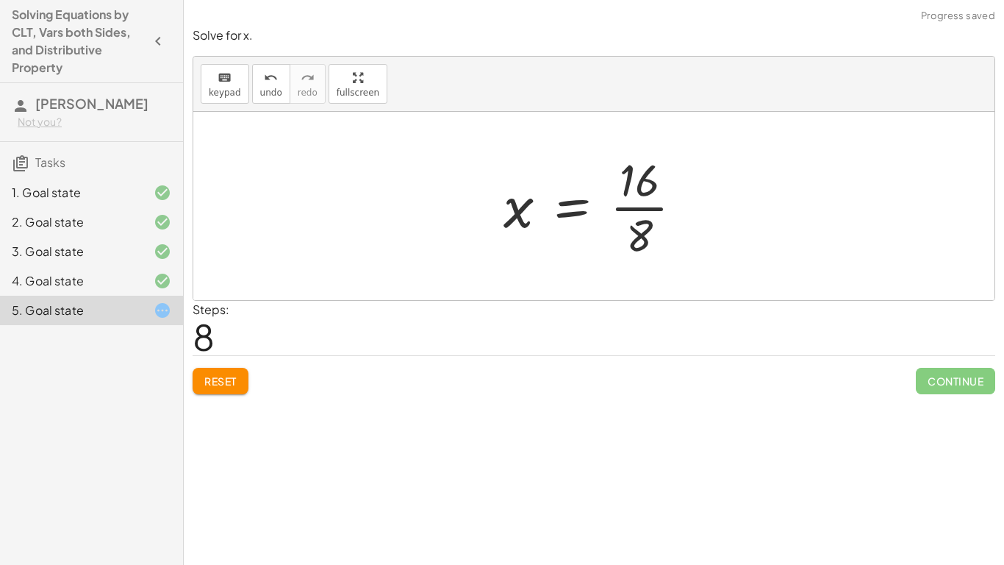
click at [637, 199] on div at bounding box center [599, 205] width 206 height 113
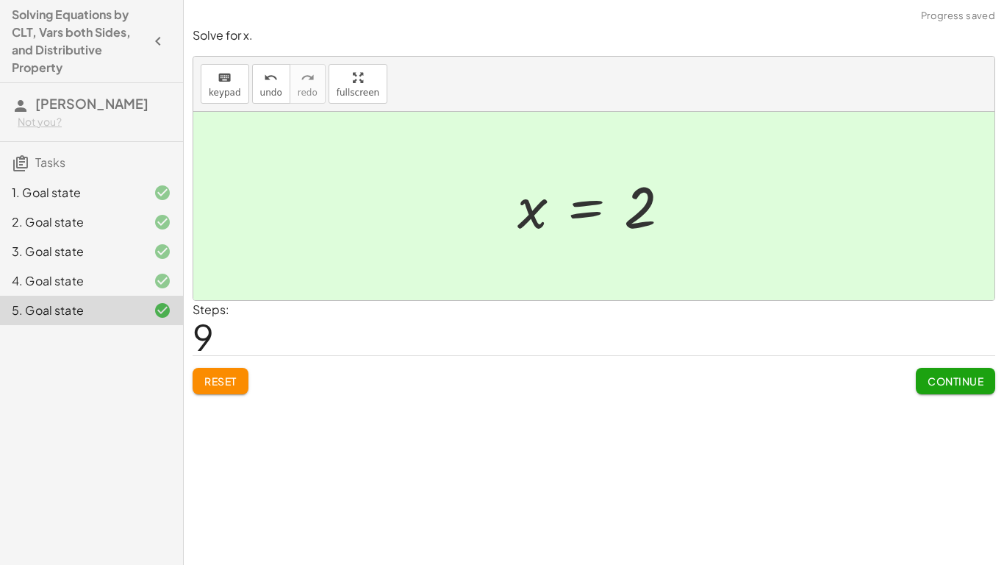
click at [953, 374] on span "Continue" at bounding box center [956, 380] width 56 height 13
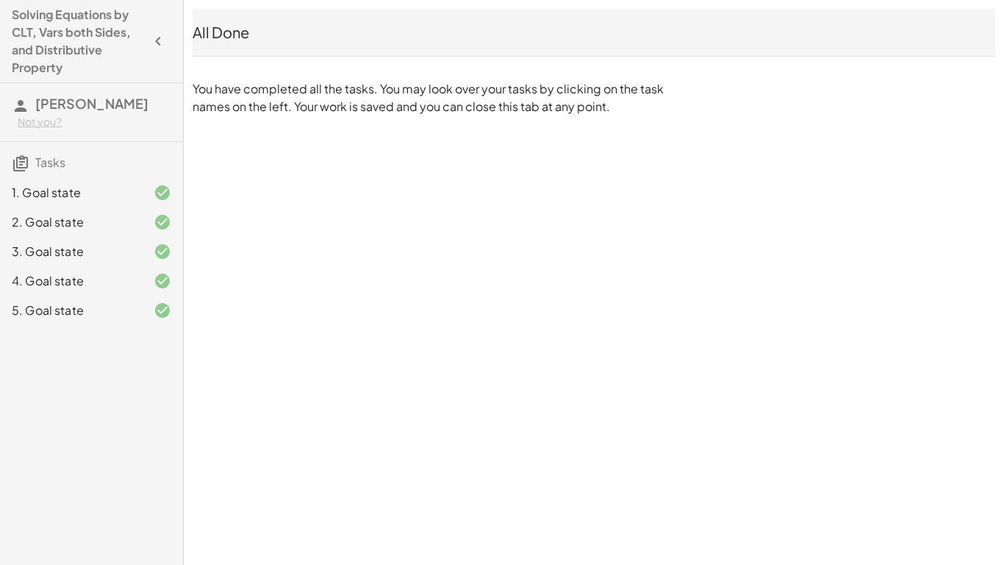
click at [437, 109] on p "You have completed all the tasks. You may look over your tasks by clicking on t…" at bounding box center [432, 97] width 478 height 35
click at [54, 24] on h4 "Solving Equations by CLT, Vars both Sides, and Distributive Property" at bounding box center [78, 41] width 133 height 71
click at [160, 40] on icon "button" at bounding box center [158, 41] width 18 height 18
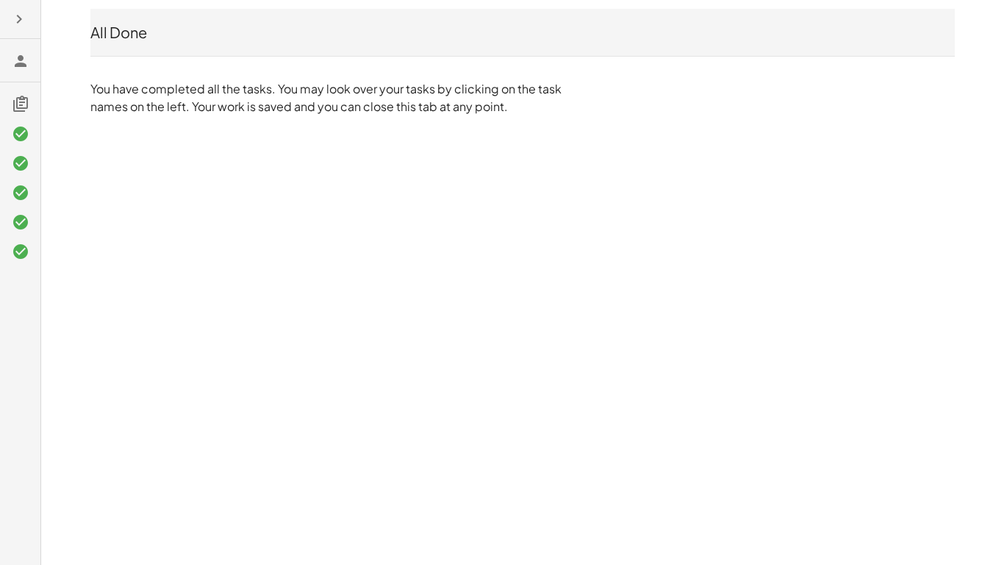
click at [15, 21] on icon "button" at bounding box center [19, 19] width 18 height 18
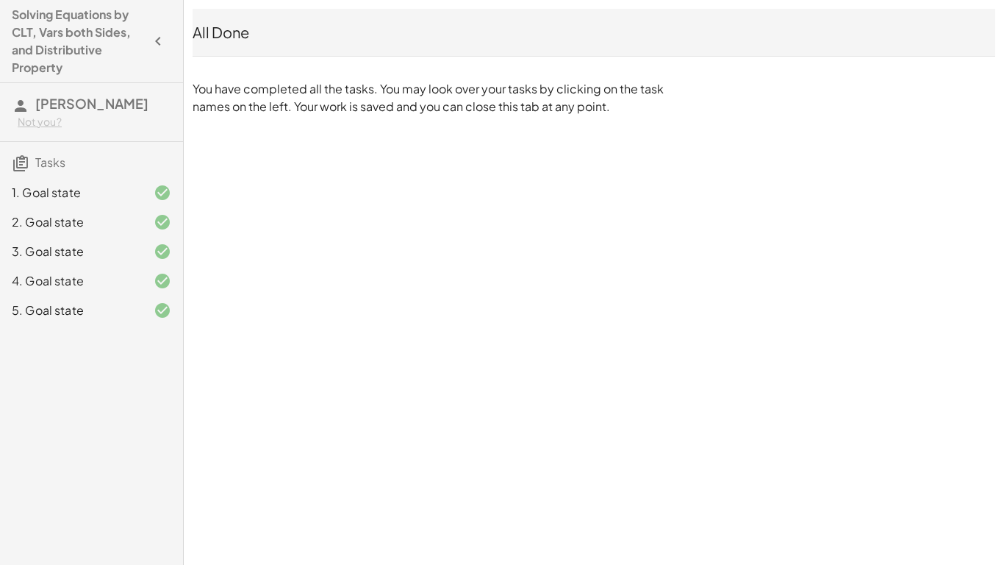
click at [51, 99] on span "[PERSON_NAME]" at bounding box center [91, 103] width 113 height 17
click at [49, 141] on hr at bounding box center [91, 141] width 183 height 1
click at [51, 162] on span "Tasks" at bounding box center [50, 161] width 30 height 15
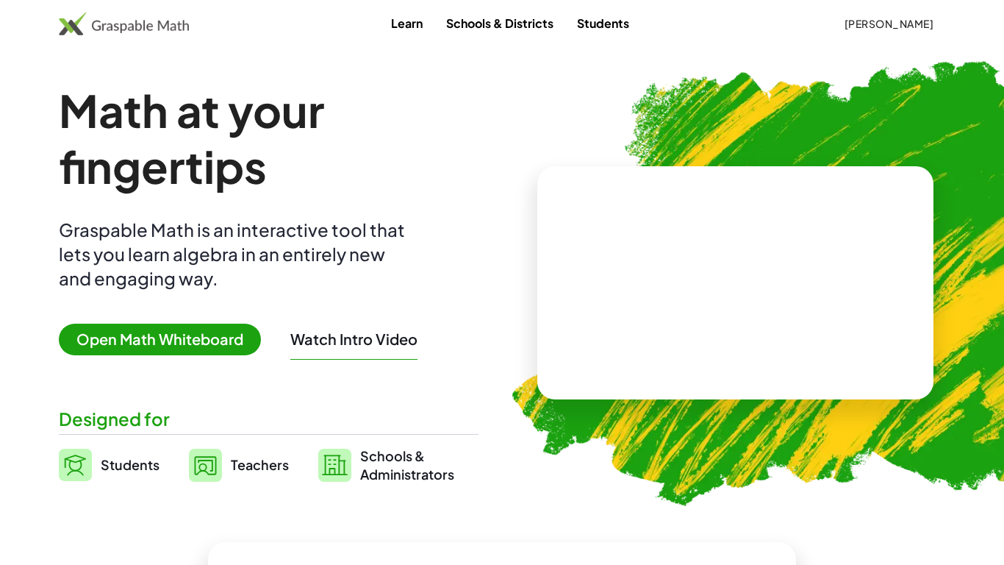
click at [539, 22] on link "Schools & Districts" at bounding box center [499, 23] width 131 height 27
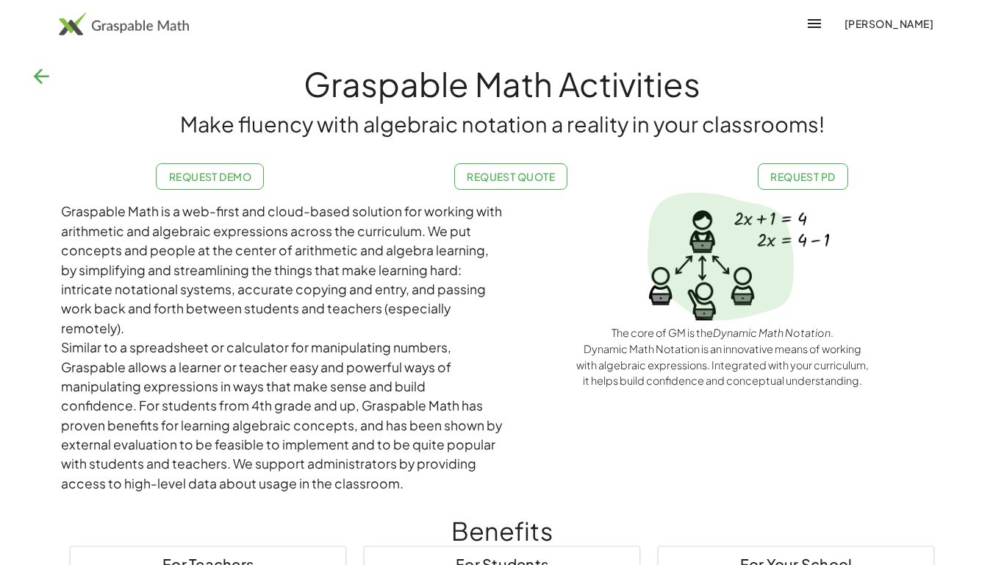
click at [37, 74] on icon "button" at bounding box center [41, 77] width 24 height 24
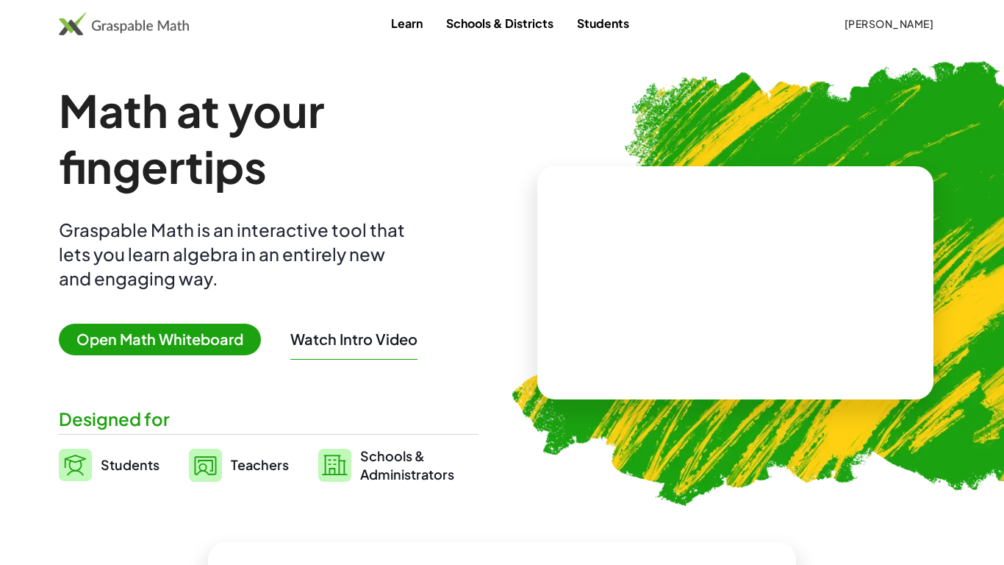
click at [178, 332] on span "Open Math Whiteboard" at bounding box center [160, 339] width 202 height 32
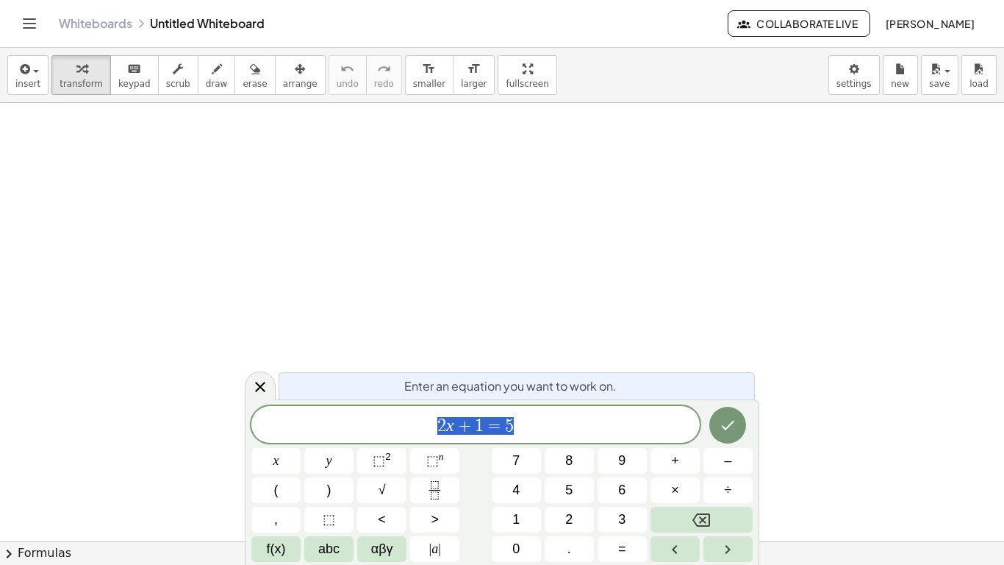
scroll to position [1, 0]
click at [118, 28] on link "Whiteboards" at bounding box center [96, 23] width 74 height 15
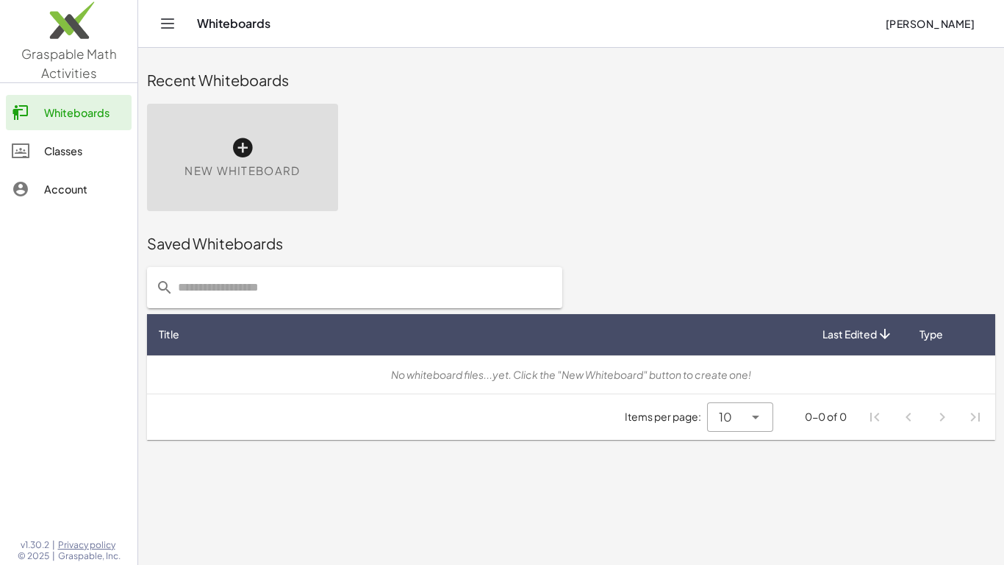
click at [104, 146] on div "Classes" at bounding box center [85, 151] width 82 height 18
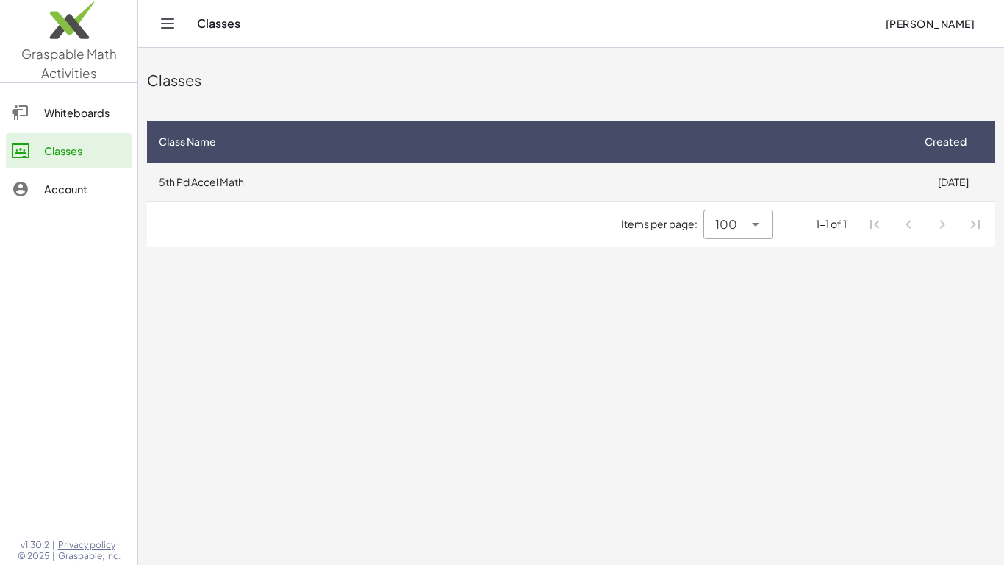
click at [287, 180] on td "5th Pd Accel Math" at bounding box center [529, 181] width 764 height 38
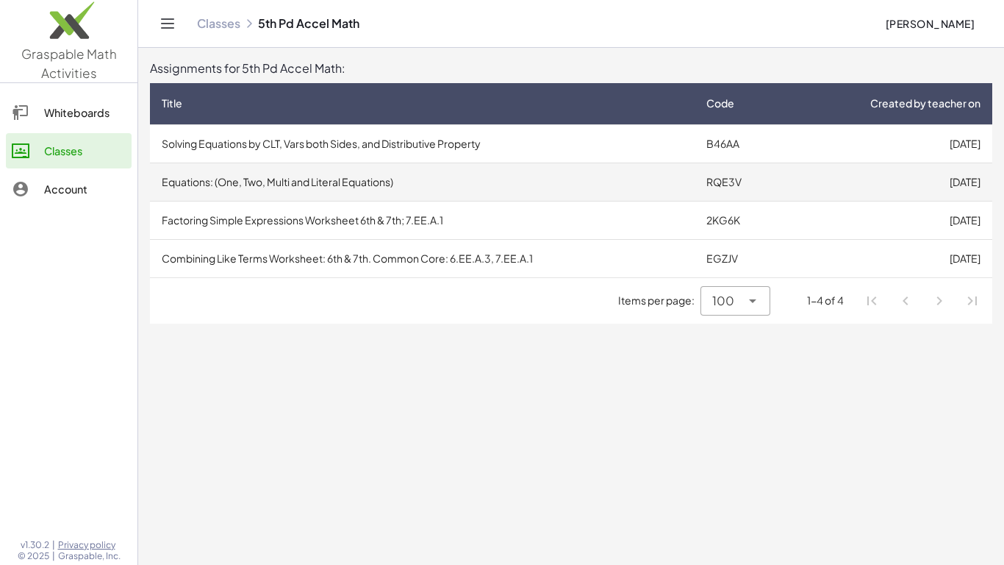
click at [329, 182] on td "Equations: (One, Two, Multi and Literal Equations)" at bounding box center [422, 181] width 545 height 38
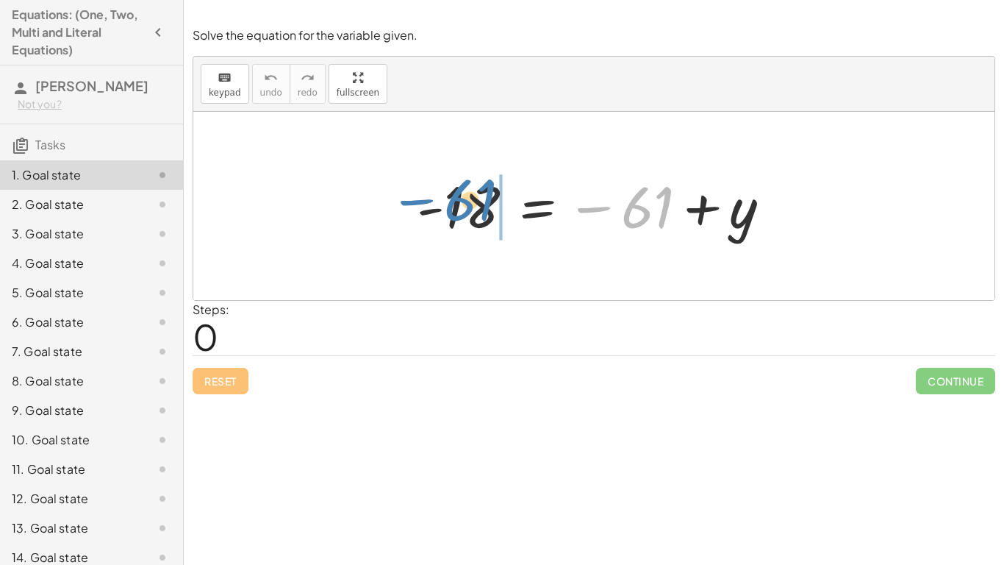
drag, startPoint x: 590, startPoint y: 210, endPoint x: 412, endPoint y: 202, distance: 177.3
click at [412, 202] on div at bounding box center [599, 206] width 380 height 73
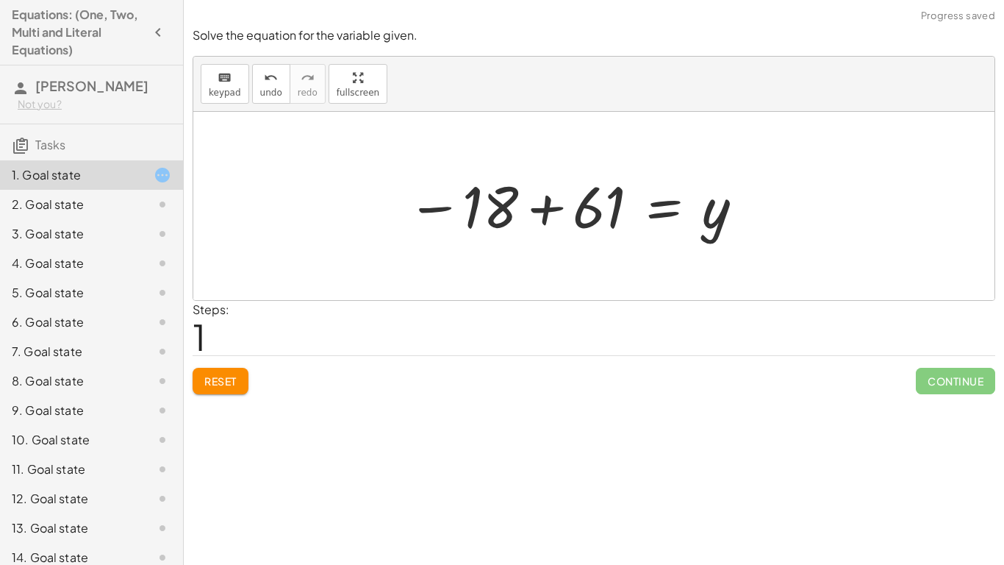
click at [403, 212] on div at bounding box center [576, 206] width 353 height 73
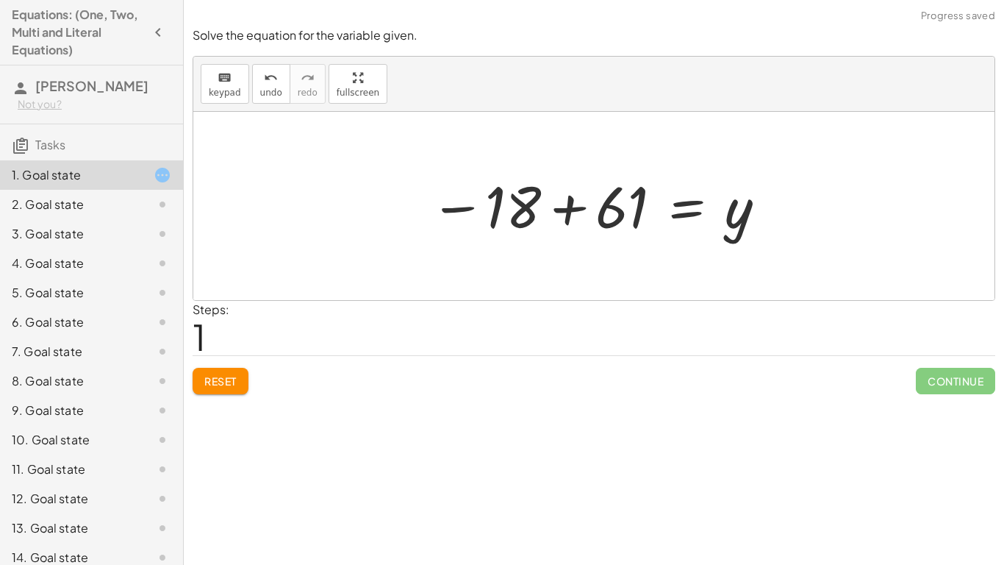
click at [562, 210] on div at bounding box center [599, 206] width 353 height 73
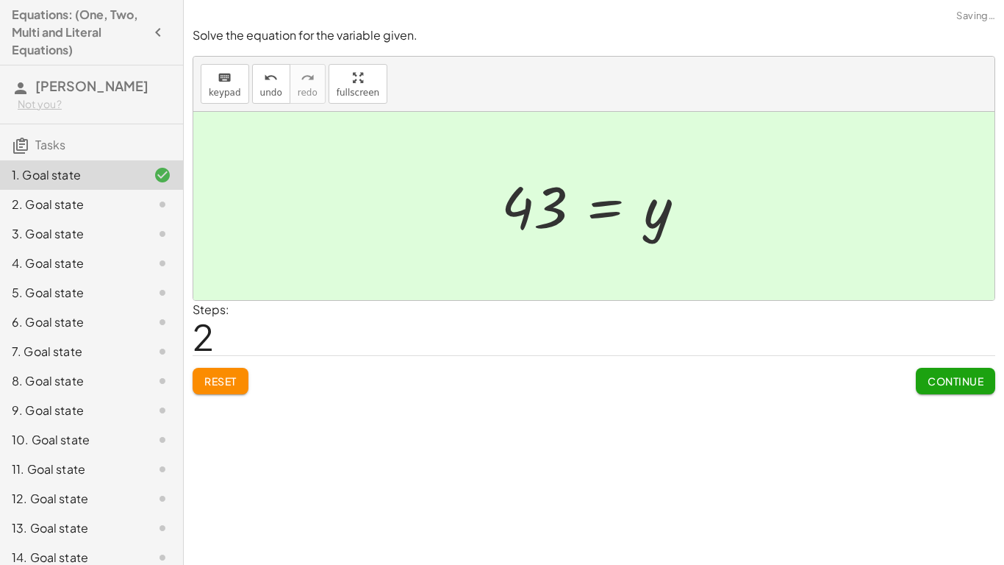
click at [939, 383] on span "Continue" at bounding box center [956, 380] width 56 height 13
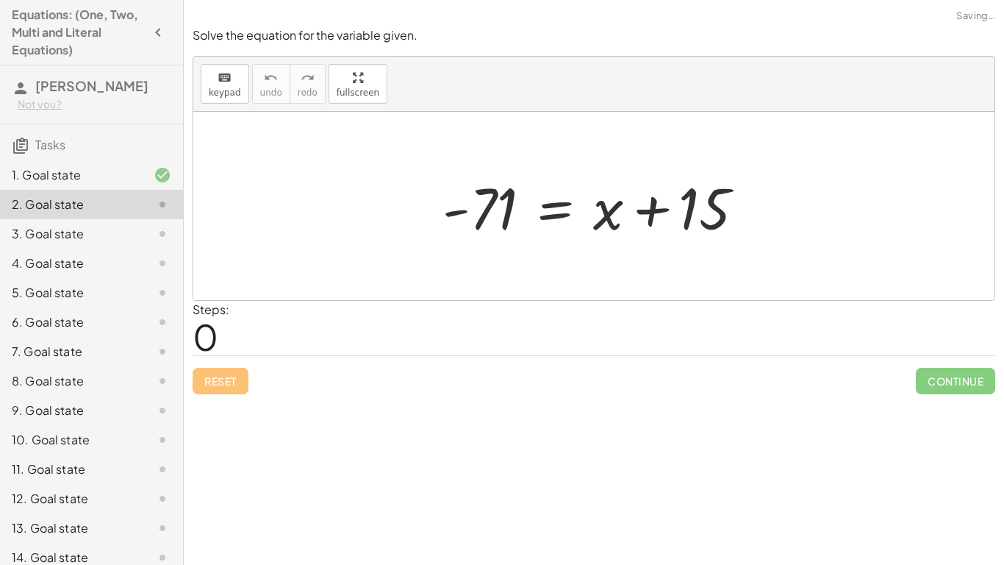
scroll to position [366, 0]
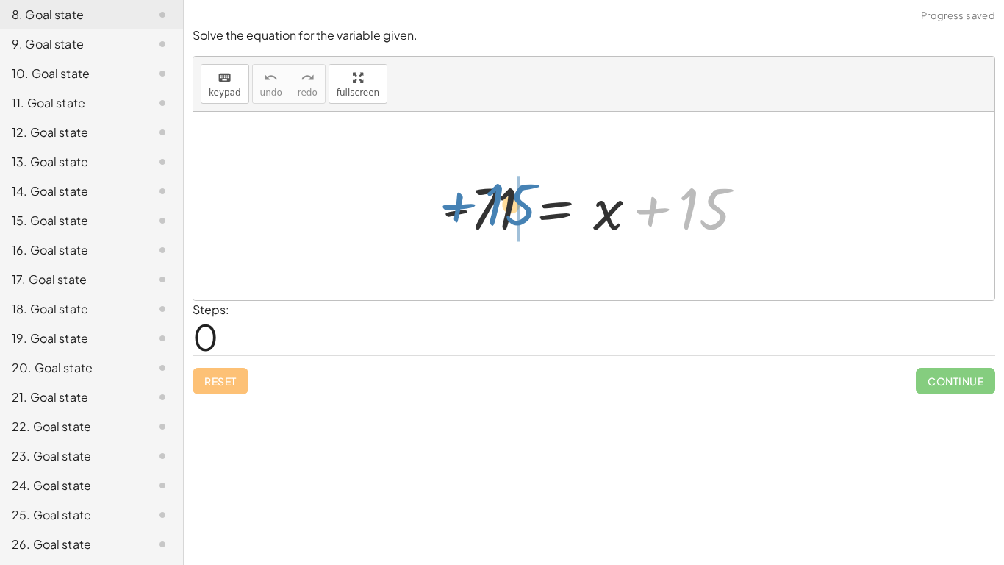
drag, startPoint x: 656, startPoint y: 207, endPoint x: 461, endPoint y: 202, distance: 195.6
click at [461, 202] on div at bounding box center [599, 206] width 329 height 76
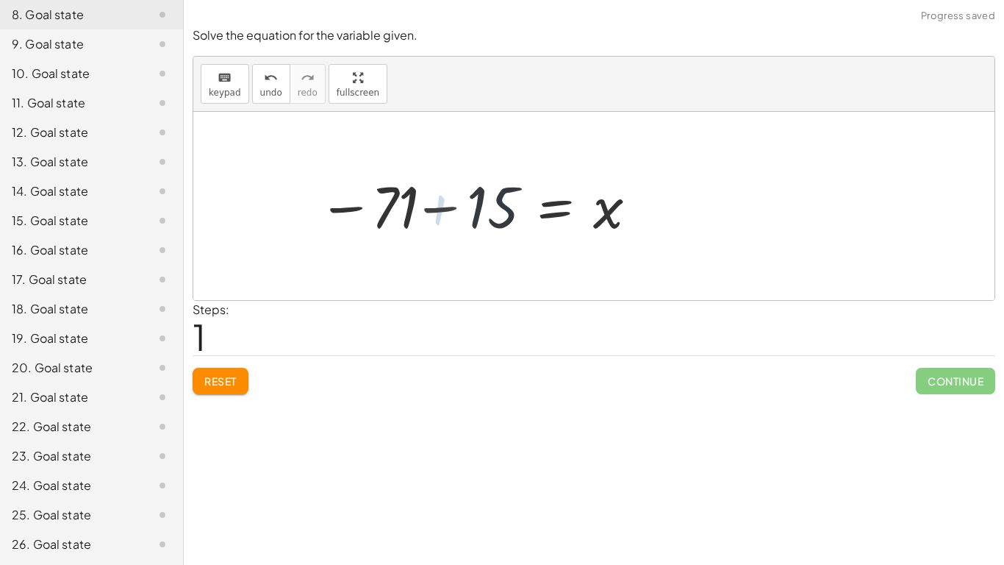
click at [460, 202] on div at bounding box center [474, 206] width 346 height 73
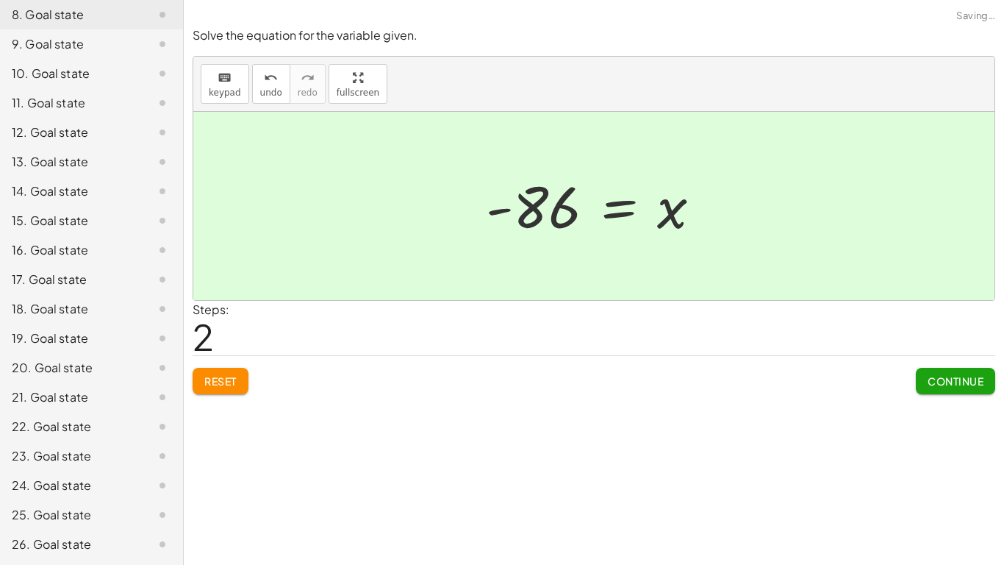
click at [971, 376] on span "Continue" at bounding box center [956, 380] width 56 height 13
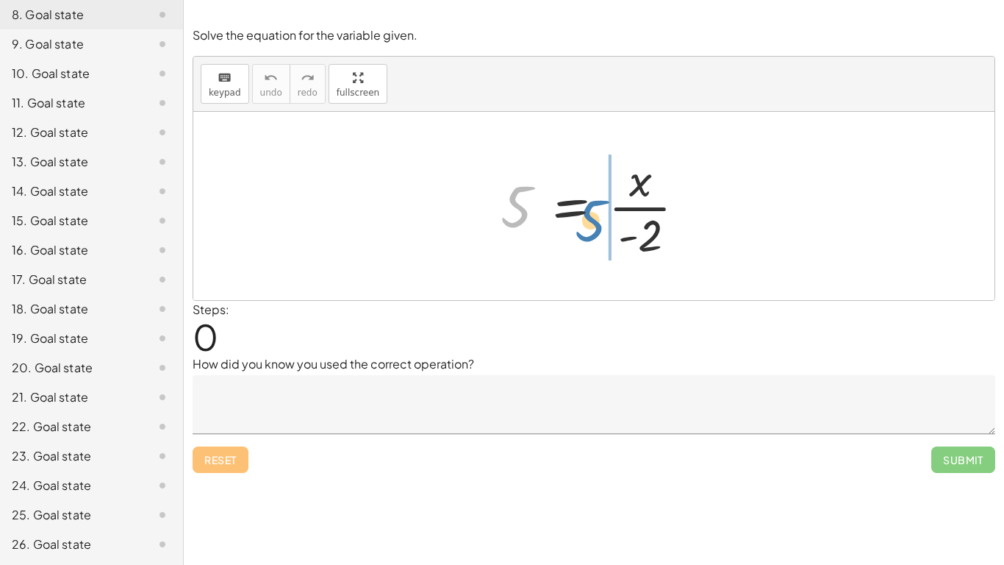
drag, startPoint x: 509, startPoint y: 205, endPoint x: 591, endPoint y: 218, distance: 82.7
click at [591, 218] on div at bounding box center [599, 205] width 212 height 113
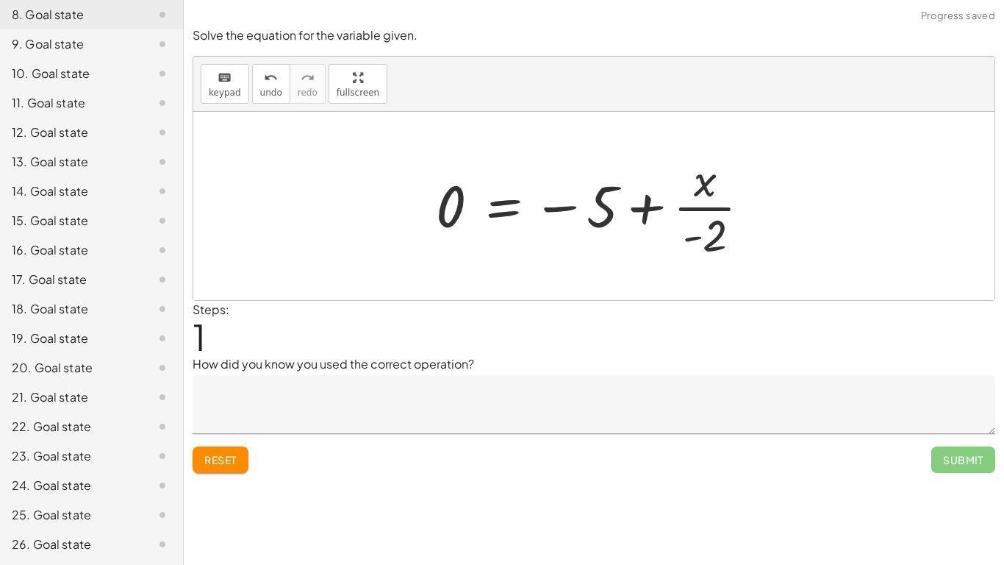
click at [649, 206] on div at bounding box center [599, 205] width 341 height 113
drag, startPoint x: 709, startPoint y: 234, endPoint x: 669, endPoint y: 200, distance: 52.1
click at [669, 200] on div at bounding box center [599, 205] width 341 height 113
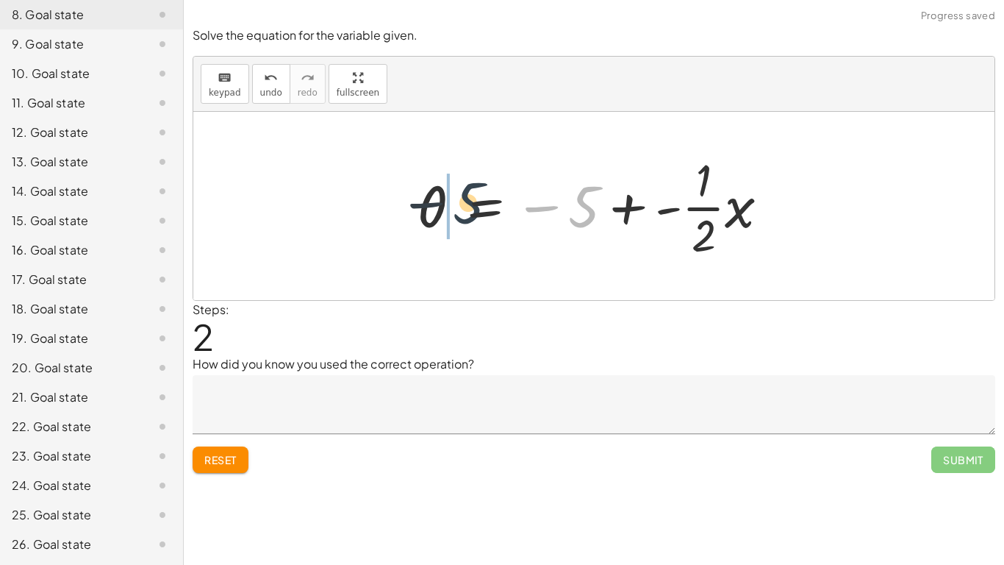
drag, startPoint x: 595, startPoint y: 205, endPoint x: 454, endPoint y: 196, distance: 142.2
click at [454, 196] on div at bounding box center [599, 205] width 379 height 113
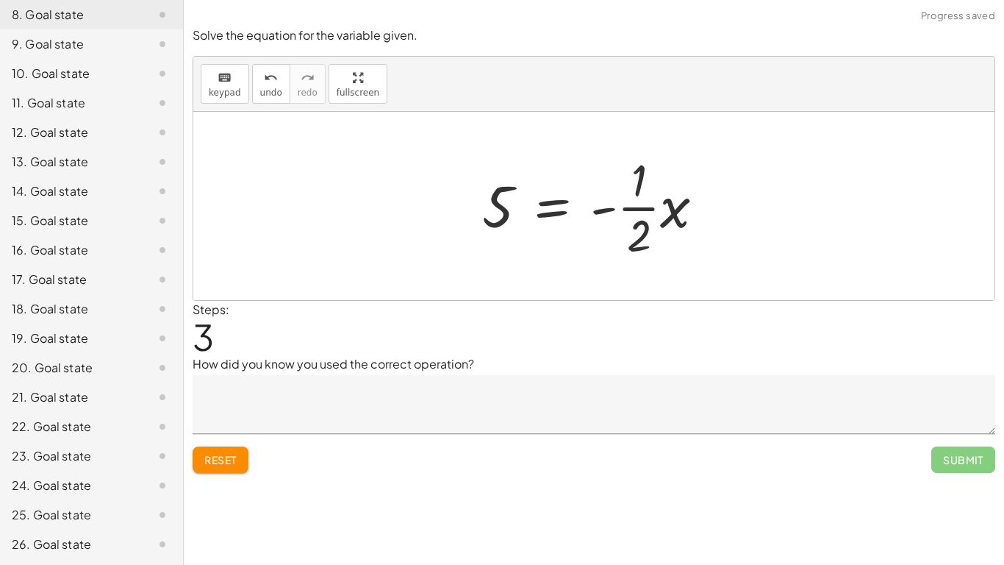
click at [606, 210] on div at bounding box center [599, 205] width 249 height 113
drag, startPoint x: 642, startPoint y: 210, endPoint x: 520, endPoint y: 205, distance: 122.1
click at [520, 205] on div at bounding box center [599, 205] width 249 height 113
click at [535, 213] on div at bounding box center [599, 206] width 252 height 76
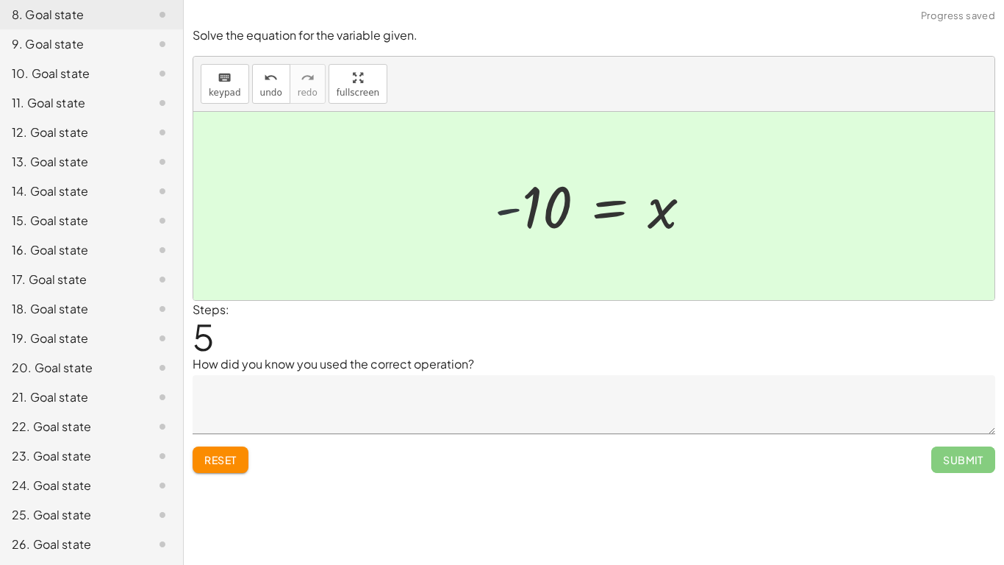
click at [542, 212] on div at bounding box center [598, 206] width 223 height 73
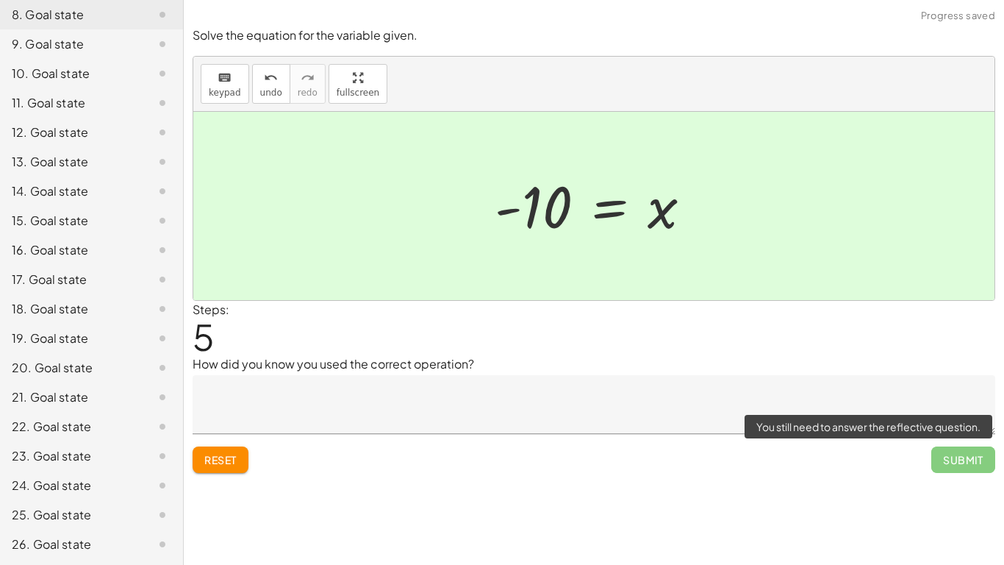
click at [933, 457] on span "Submit" at bounding box center [963, 459] width 64 height 26
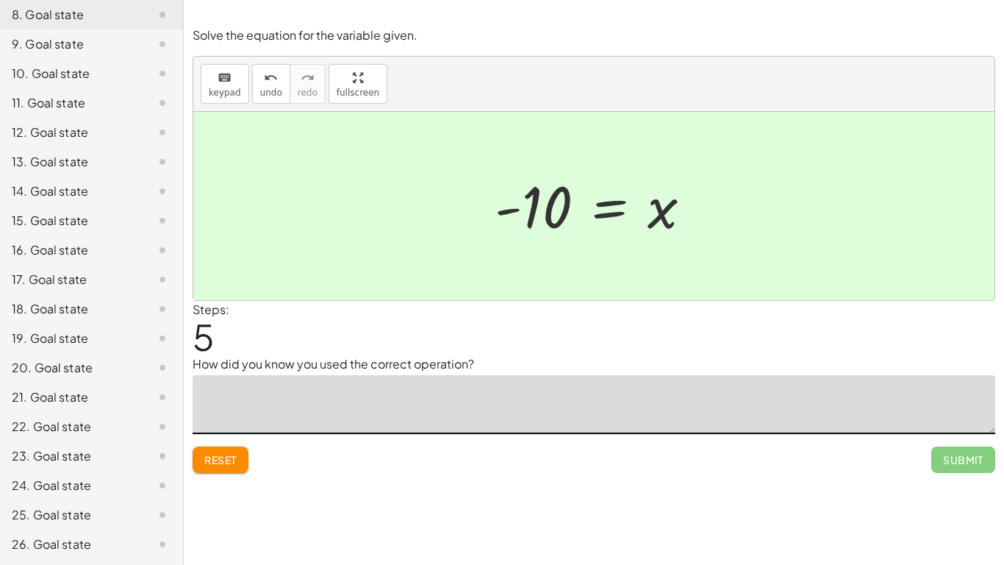
click at [711, 432] on textarea at bounding box center [594, 404] width 803 height 59
click at [210, 469] on button "Reset" at bounding box center [221, 459] width 56 height 26
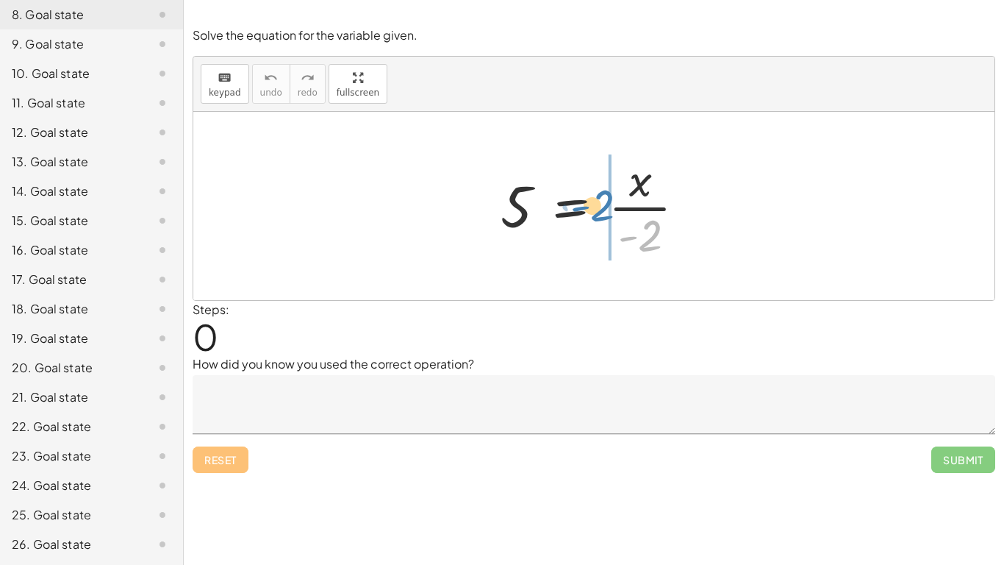
drag, startPoint x: 648, startPoint y: 234, endPoint x: 606, endPoint y: 207, distance: 49.3
click at [606, 207] on div at bounding box center [599, 205] width 212 height 113
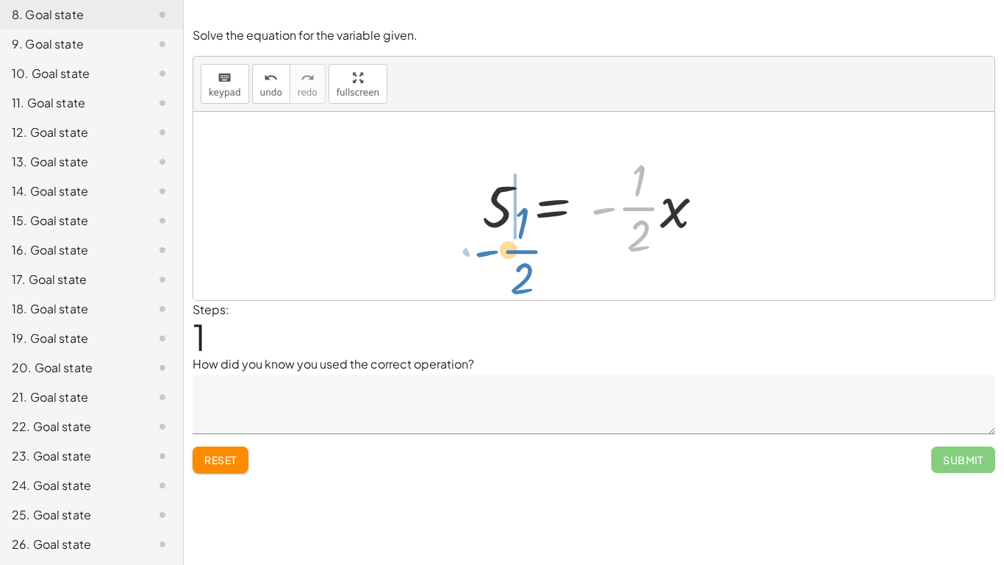
drag, startPoint x: 635, startPoint y: 210, endPoint x: 520, endPoint y: 250, distance: 122.3
click at [520, 250] on div at bounding box center [599, 205] width 249 height 113
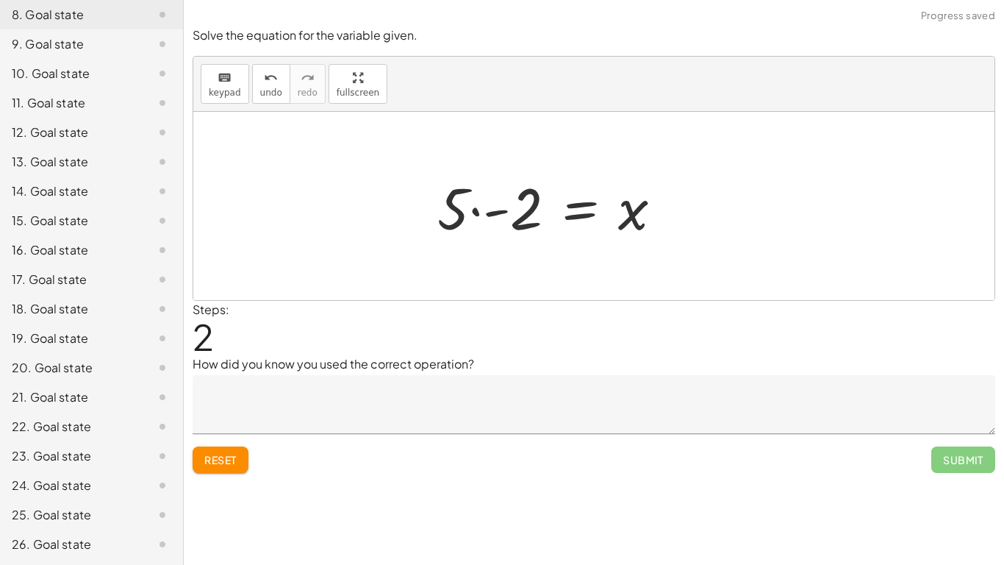
click at [461, 211] on div at bounding box center [556, 206] width 252 height 76
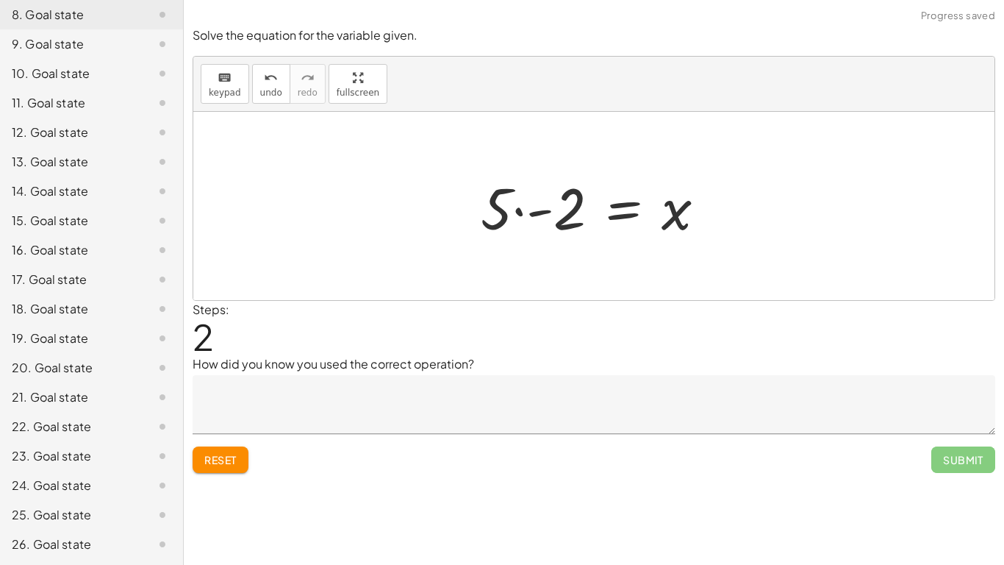
click at [562, 212] on div at bounding box center [599, 206] width 252 height 76
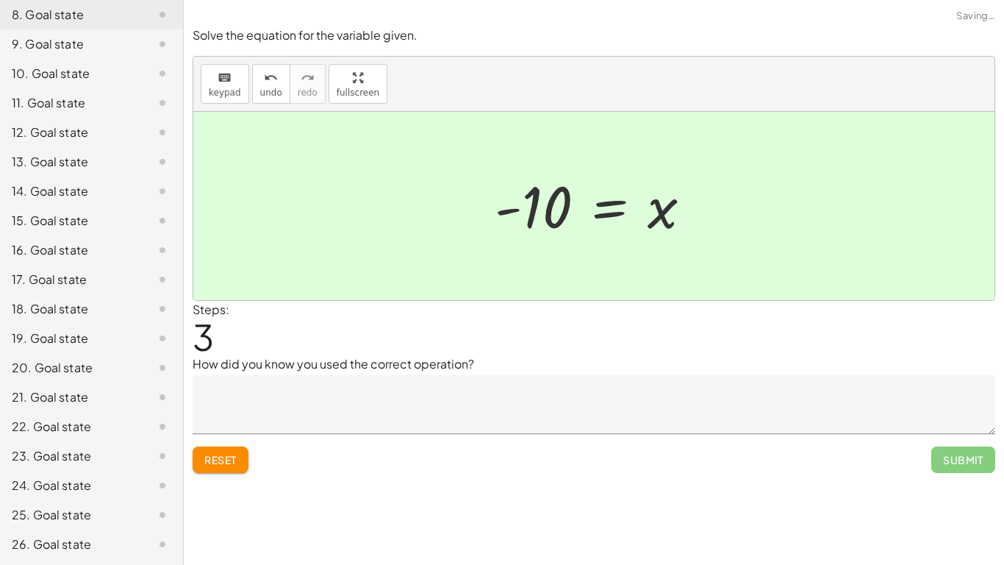
click at [406, 410] on textarea at bounding box center [594, 404] width 803 height 59
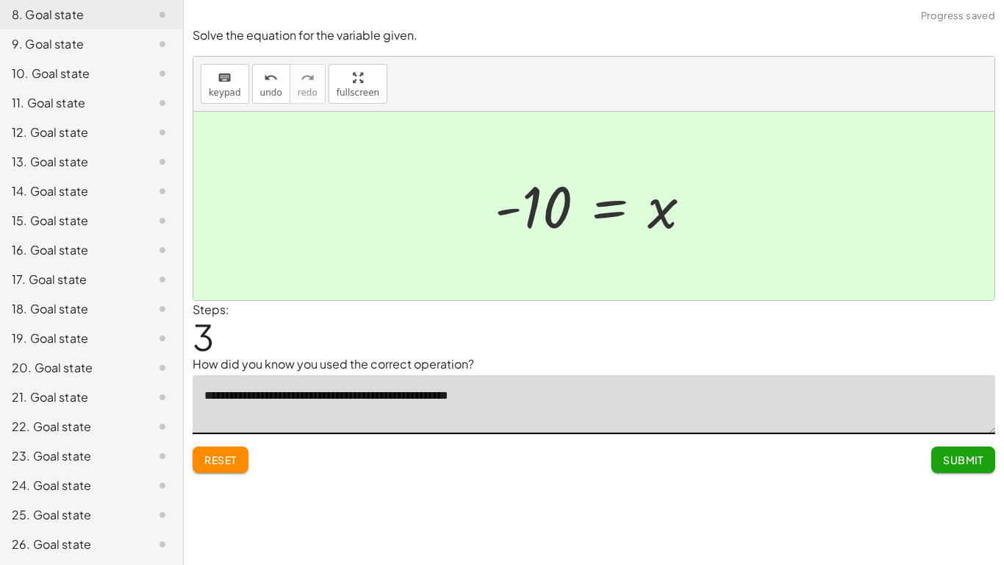
drag, startPoint x: 278, startPoint y: 396, endPoint x: 199, endPoint y: 393, distance: 78.7
click at [199, 393] on textarea "**********" at bounding box center [594, 404] width 803 height 59
click at [279, 396] on textarea "**********" at bounding box center [594, 404] width 803 height 59
click at [292, 391] on textarea "**********" at bounding box center [594, 404] width 803 height 59
type textarea "**********"
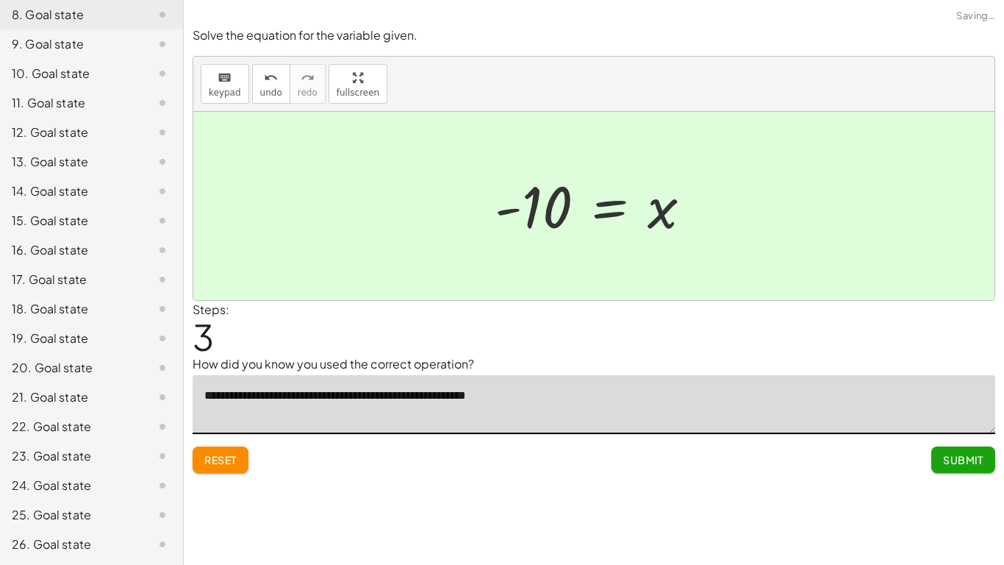
click at [936, 462] on button "Submit" at bounding box center [963, 459] width 64 height 26
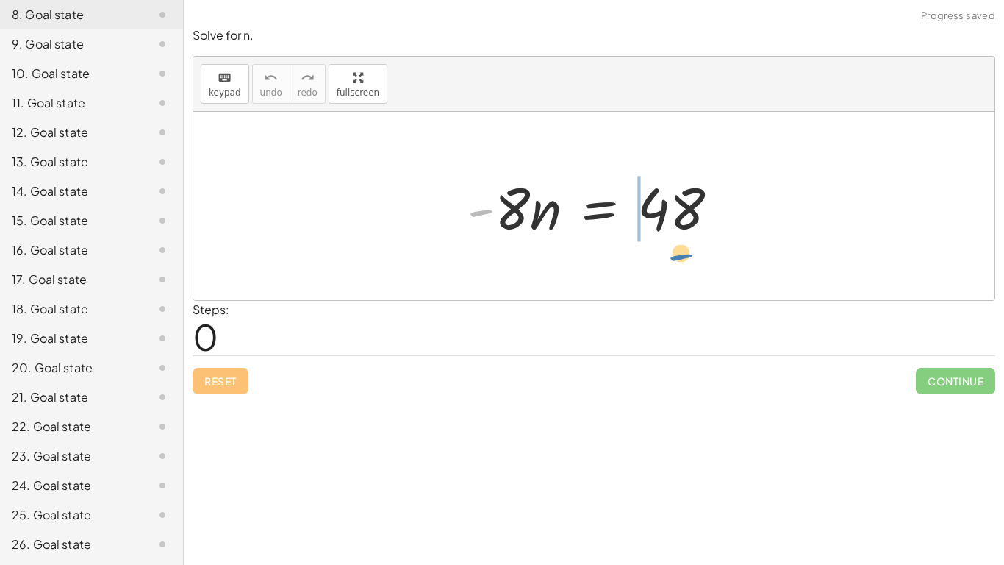
drag, startPoint x: 480, startPoint y: 212, endPoint x: 677, endPoint y: 254, distance: 201.6
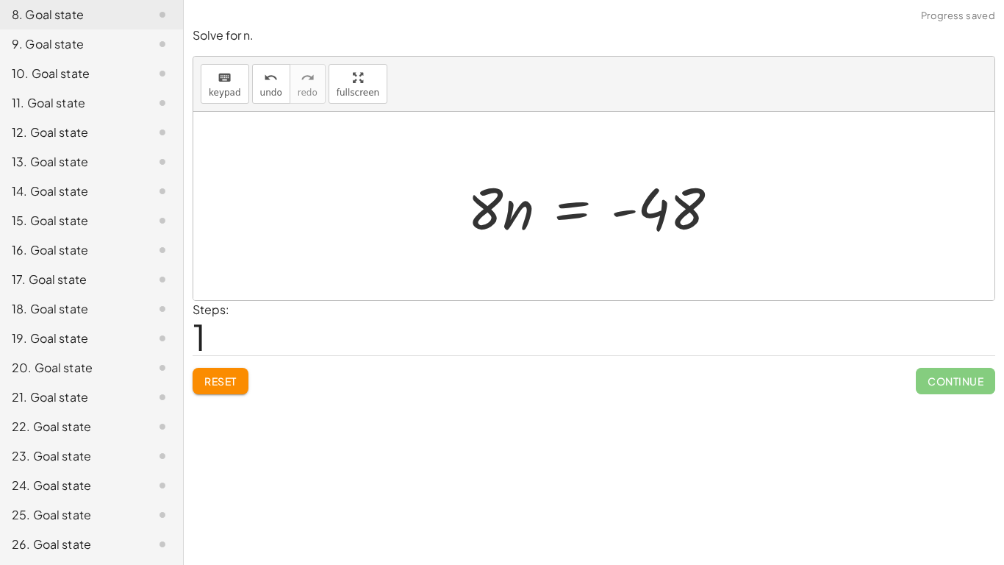
click at [511, 212] on div at bounding box center [599, 206] width 279 height 76
drag, startPoint x: 484, startPoint y: 212, endPoint x: 691, endPoint y: 259, distance: 211.7
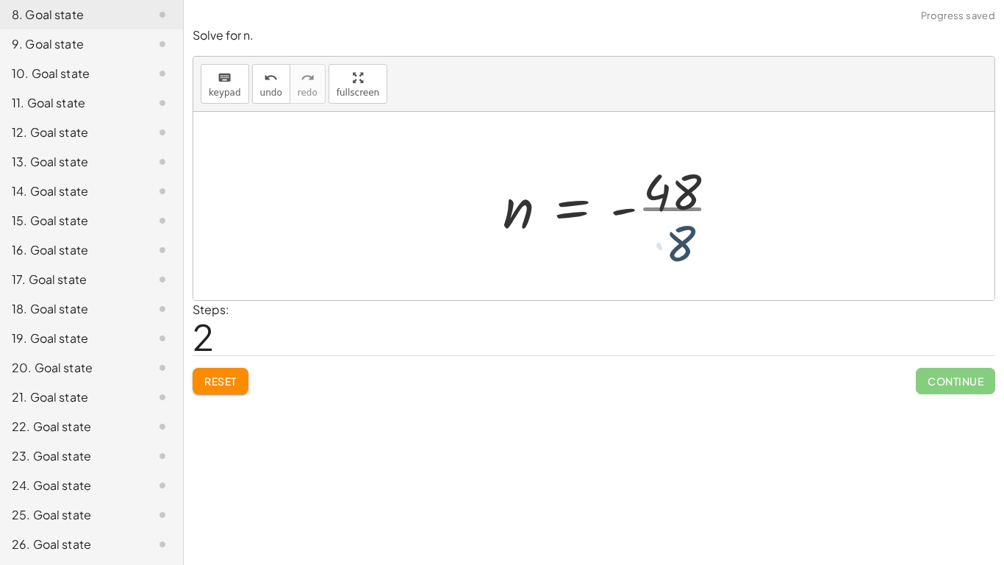
click at [691, 259] on div at bounding box center [617, 205] width 245 height 113
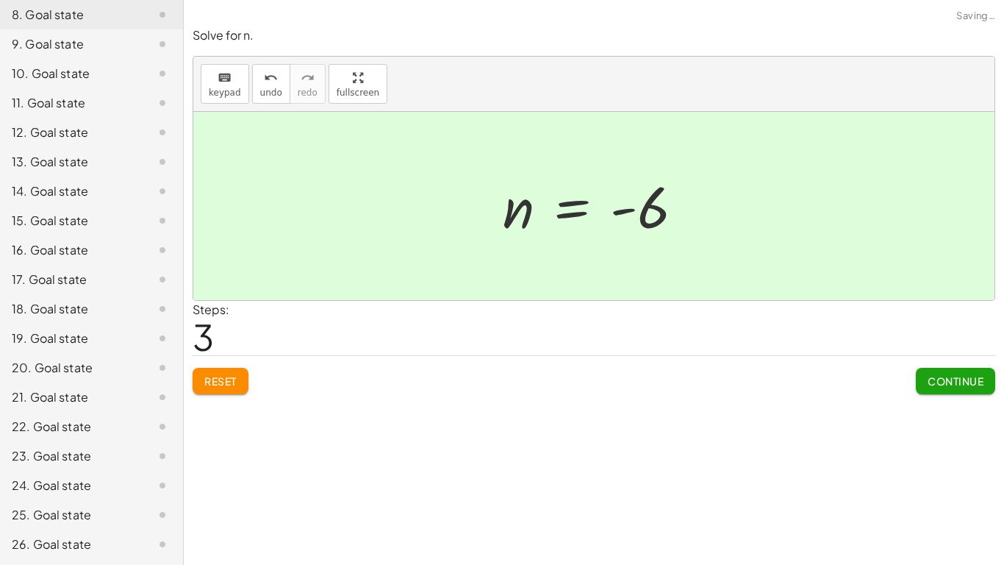
click at [952, 387] on span "Continue" at bounding box center [956, 380] width 56 height 13
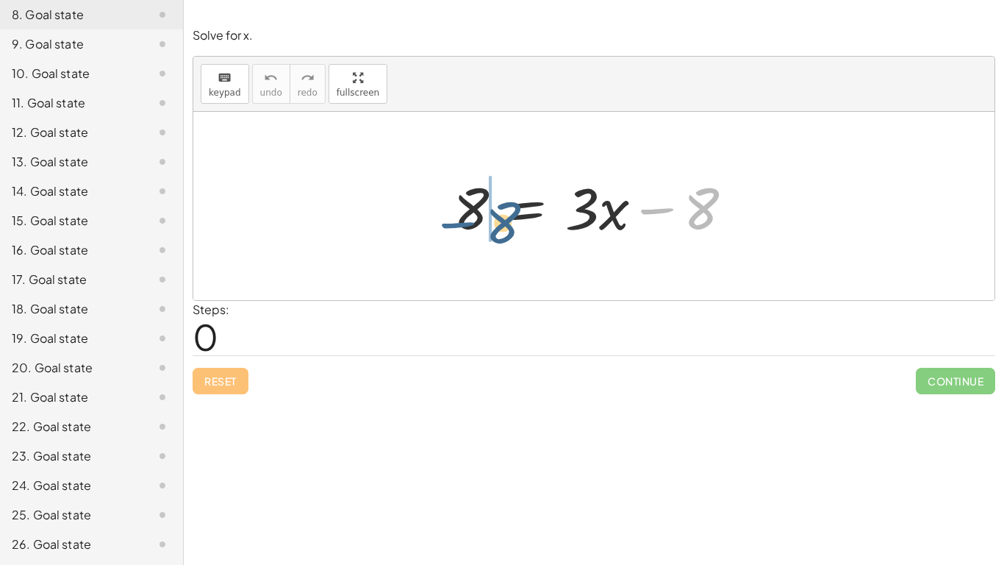
drag, startPoint x: 645, startPoint y: 212, endPoint x: 445, endPoint y: 226, distance: 200.4
click at [446, 226] on div at bounding box center [599, 206] width 307 height 76
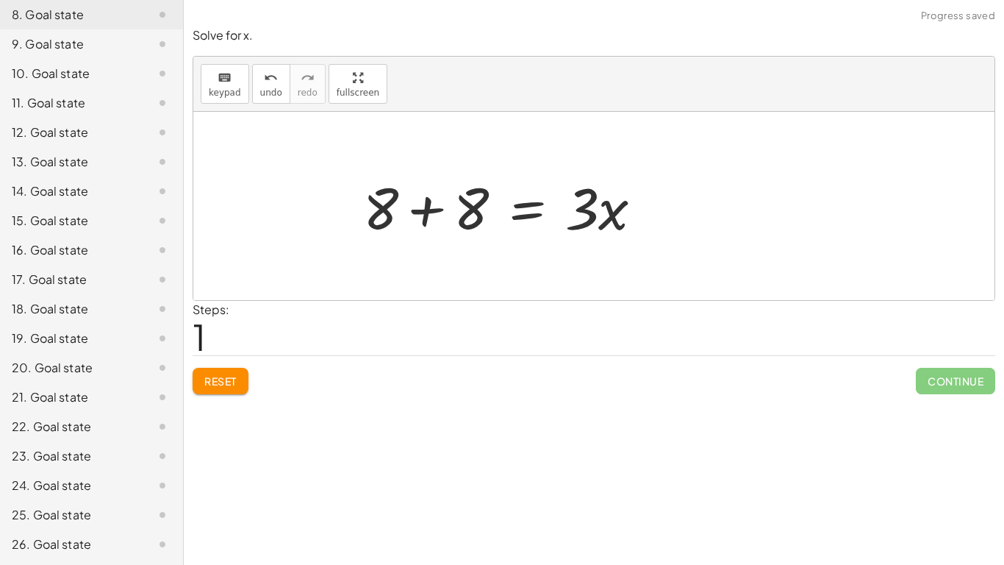
click at [430, 206] on div at bounding box center [509, 206] width 307 height 76
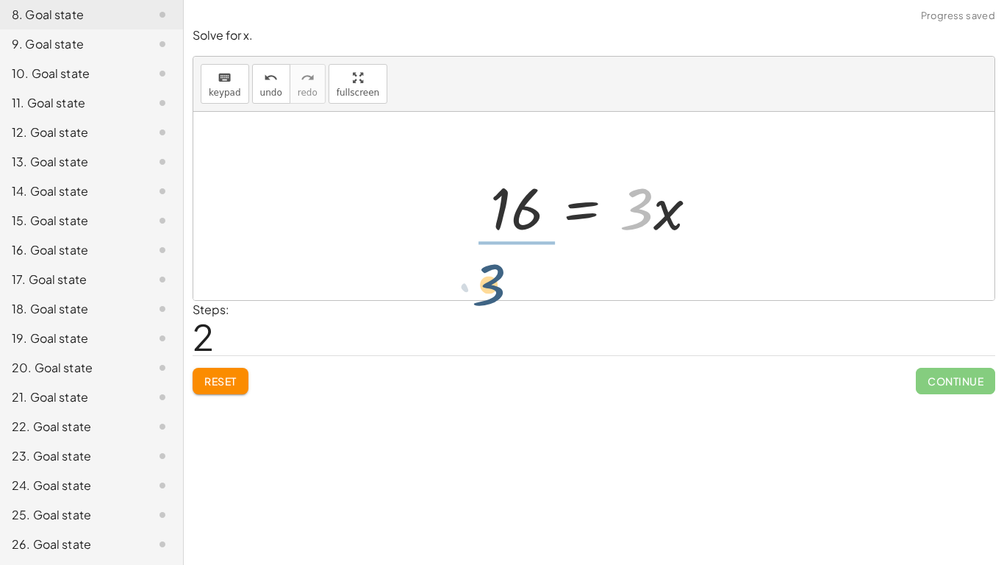
drag, startPoint x: 634, startPoint y: 210, endPoint x: 486, endPoint y: 286, distance: 166.0
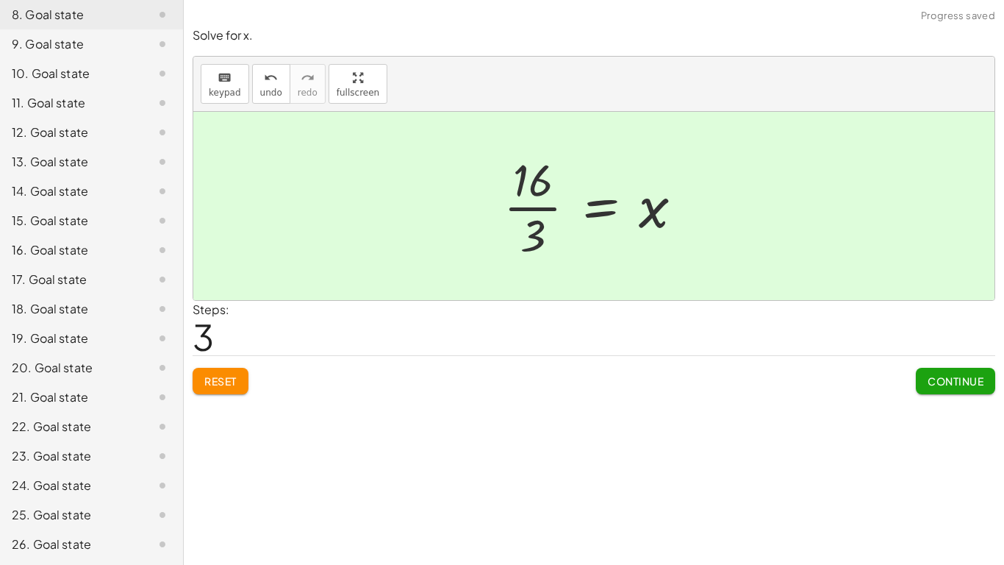
click at [959, 378] on span "Continue" at bounding box center [956, 380] width 56 height 13
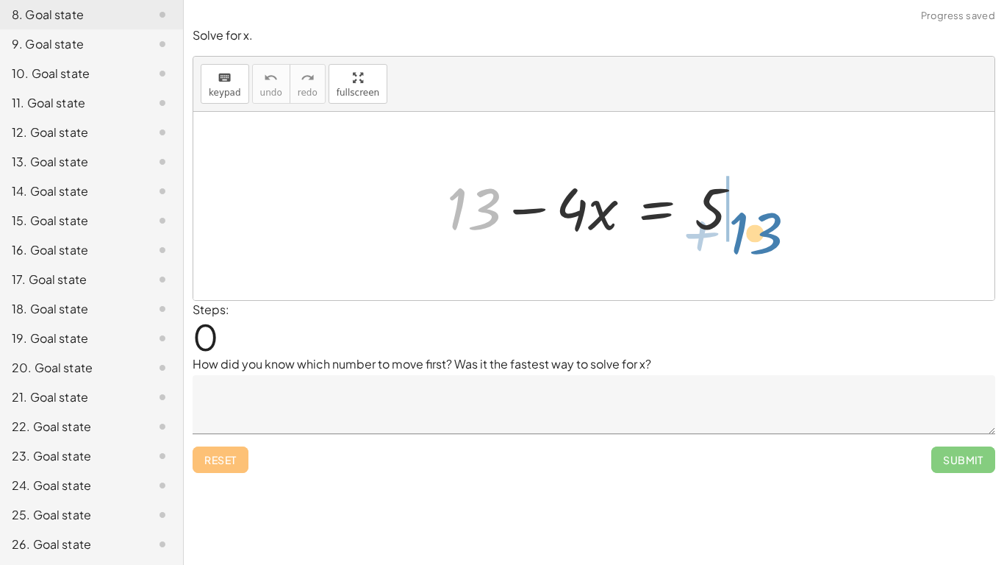
drag, startPoint x: 474, startPoint y: 209, endPoint x: 759, endPoint y: 232, distance: 285.4
click at [759, 232] on div at bounding box center [600, 206] width 320 height 76
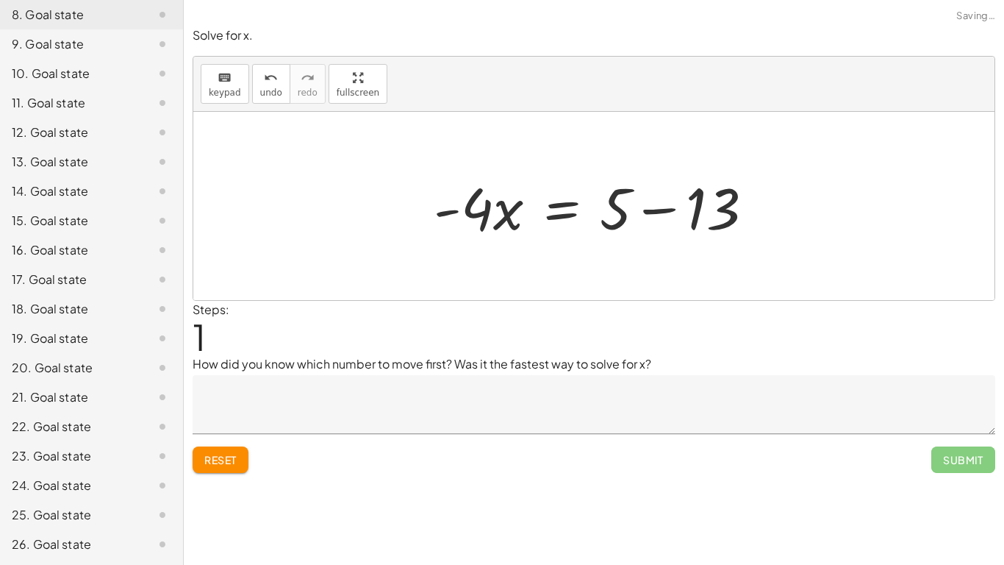
click at [768, 224] on div at bounding box center [599, 206] width 347 height 76
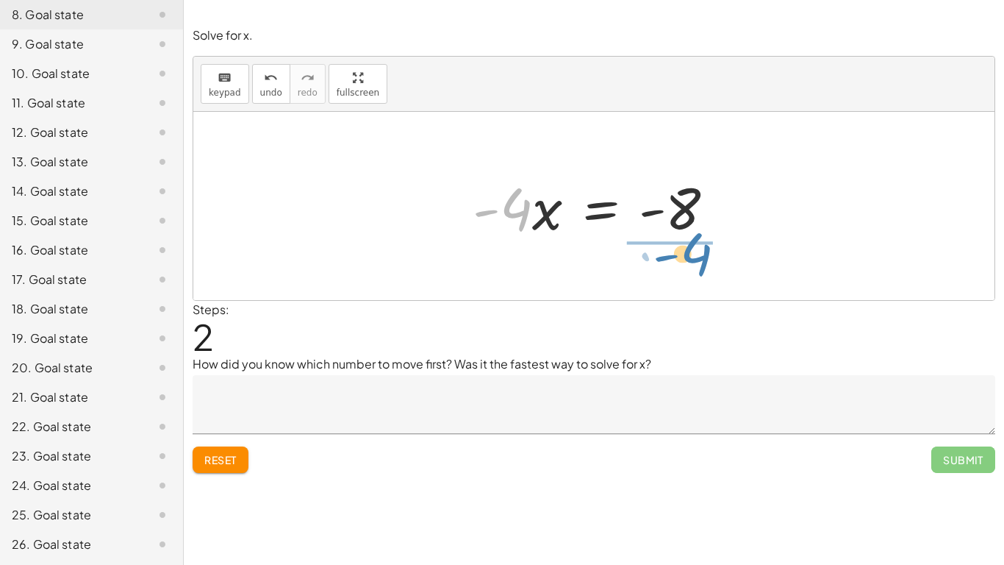
drag, startPoint x: 511, startPoint y: 211, endPoint x: 691, endPoint y: 257, distance: 186.0
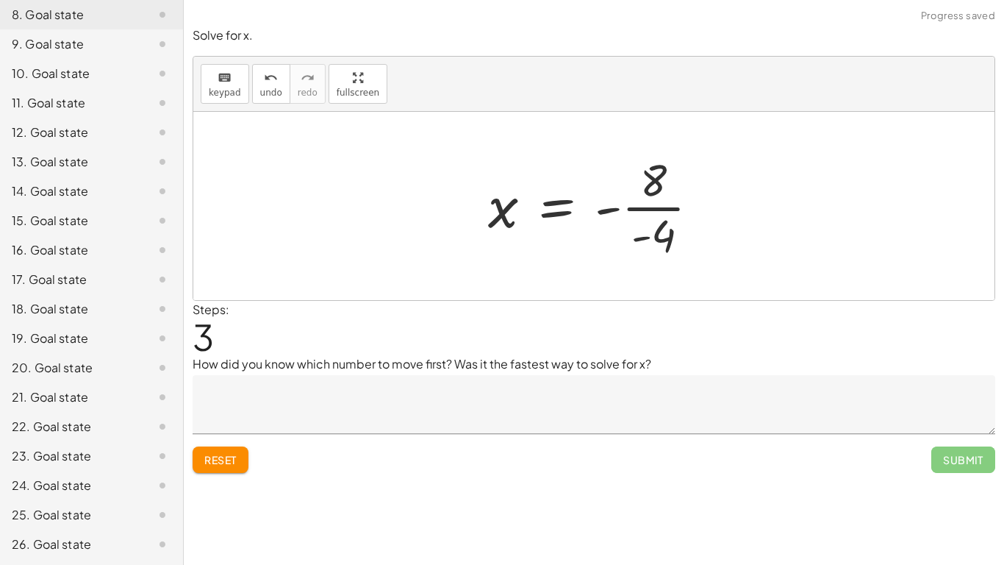
click at [667, 207] on div at bounding box center [599, 205] width 237 height 113
drag, startPoint x: 609, startPoint y: 212, endPoint x: 643, endPoint y: 232, distance: 39.0
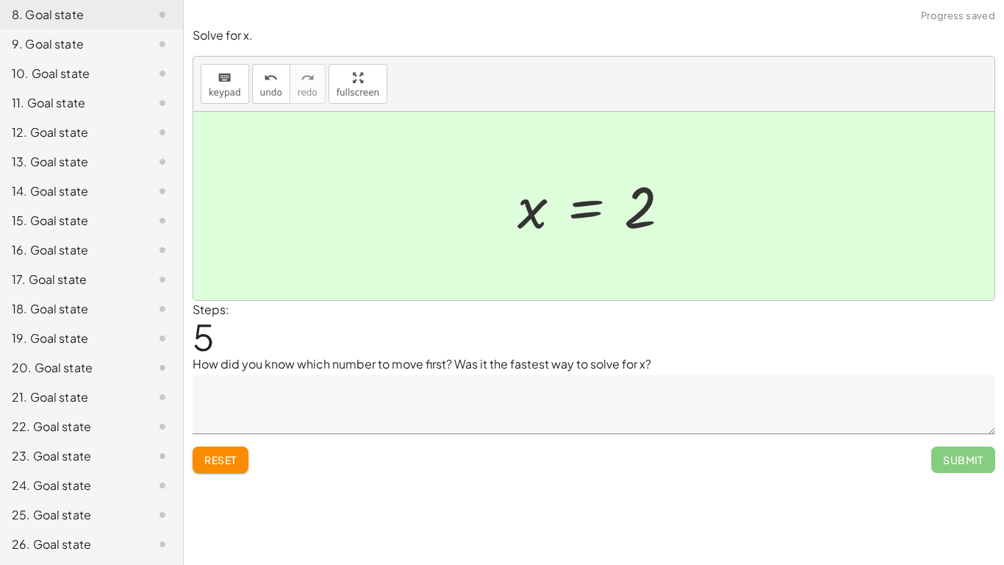
click at [817, 373] on div "How did you know which number to move first? Was it the fastest way to solve fo…" at bounding box center [594, 394] width 803 height 79
click at [210, 460] on span "Reset" at bounding box center [220, 459] width 32 height 13
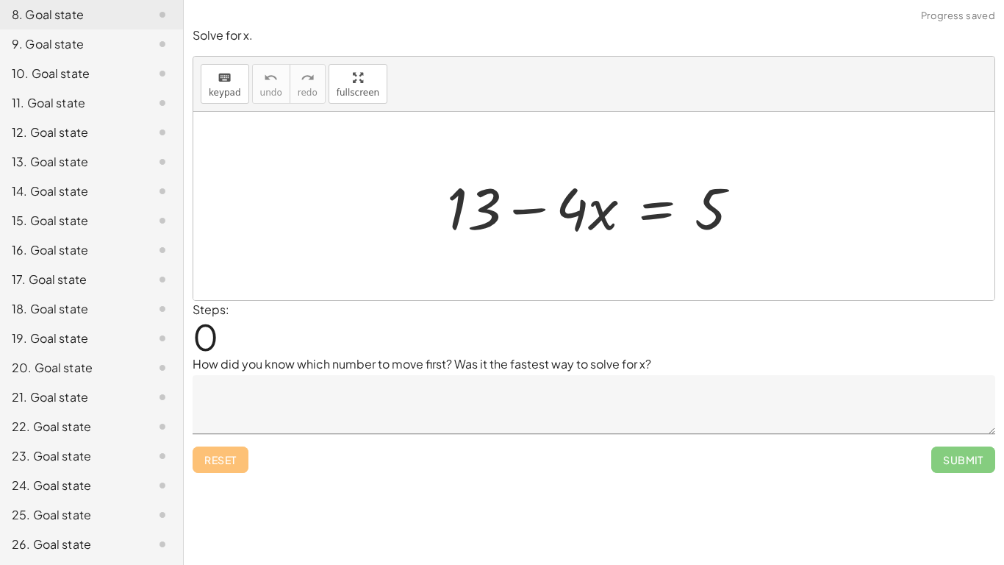
click at [422, 380] on textarea at bounding box center [594, 404] width 803 height 59
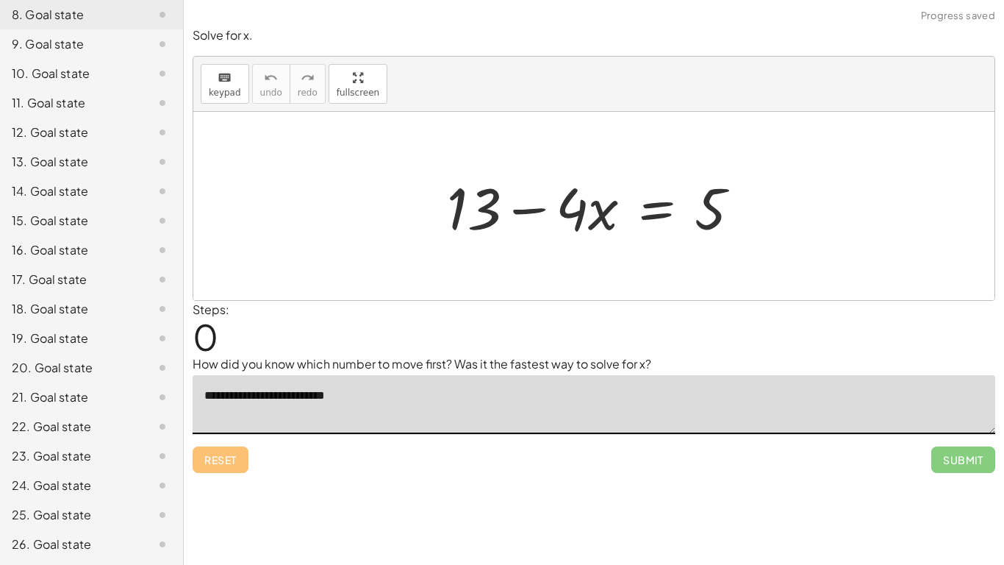
click at [594, 421] on textarea "**********" at bounding box center [594, 404] width 803 height 59
type textarea "**********"
click at [614, 482] on div "**********" at bounding box center [594, 282] width 820 height 565
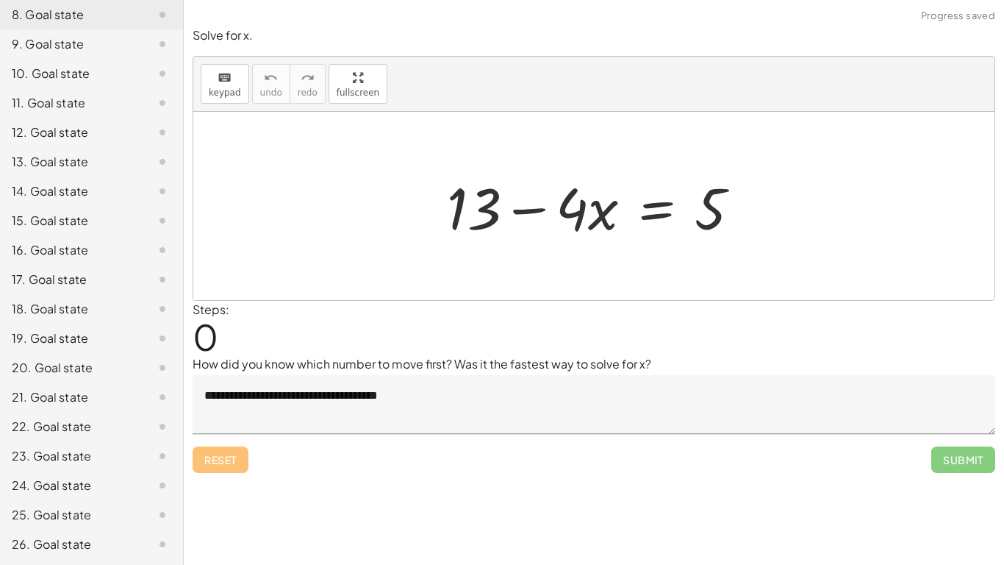
click at [787, 424] on textarea "**********" at bounding box center [594, 404] width 803 height 59
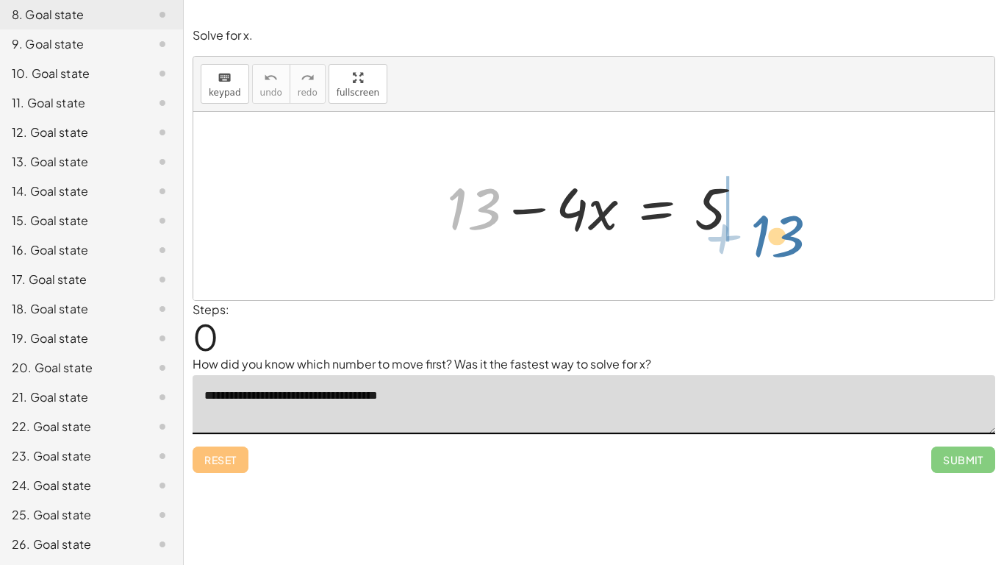
drag, startPoint x: 453, startPoint y: 217, endPoint x: 755, endPoint y: 243, distance: 303.2
click at [755, 243] on div at bounding box center [600, 206] width 320 height 76
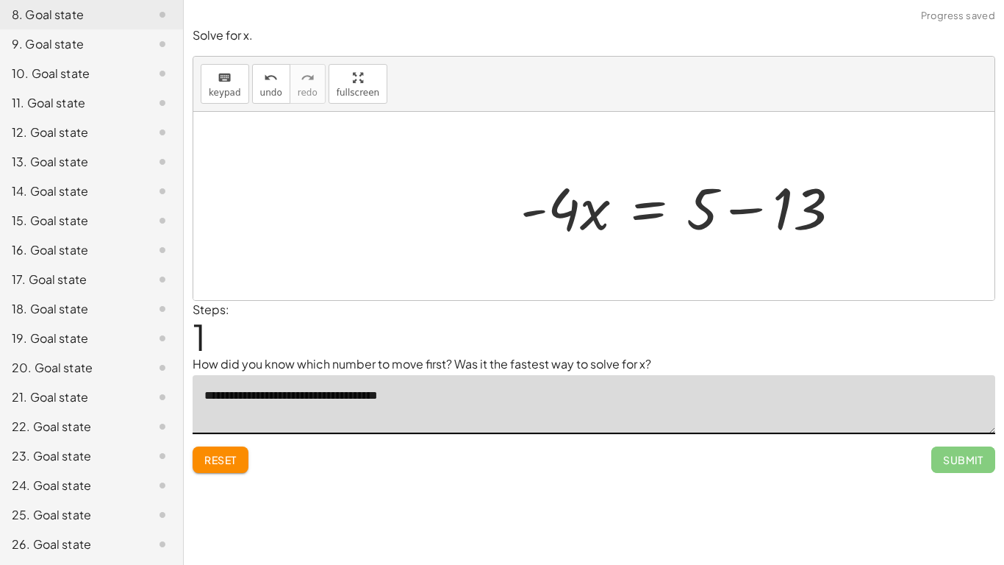
click at [743, 222] on div at bounding box center [686, 206] width 347 height 76
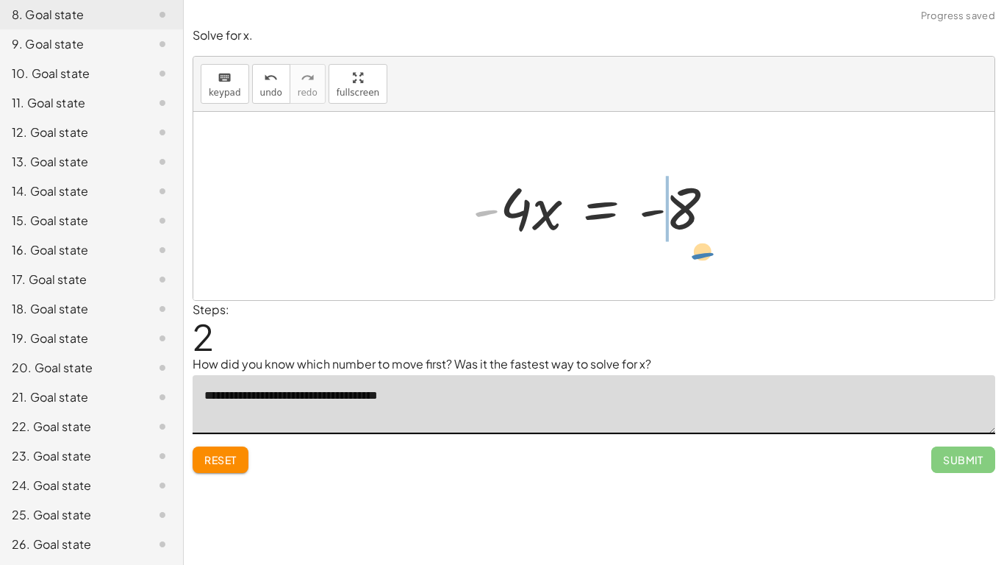
drag, startPoint x: 488, startPoint y: 210, endPoint x: 692, endPoint y: 258, distance: 209.9
click at [652, 215] on div at bounding box center [599, 206] width 269 height 76
drag, startPoint x: 515, startPoint y: 218, endPoint x: 659, endPoint y: 279, distance: 155.5
click at [659, 279] on div "+ 13 − · 4 · x = 5 · - 4 · x = + 5 − 13 · - 4 · x = - 8 · 4 · x = - - 8 · 4 · 4…" at bounding box center [593, 206] width 801 height 188
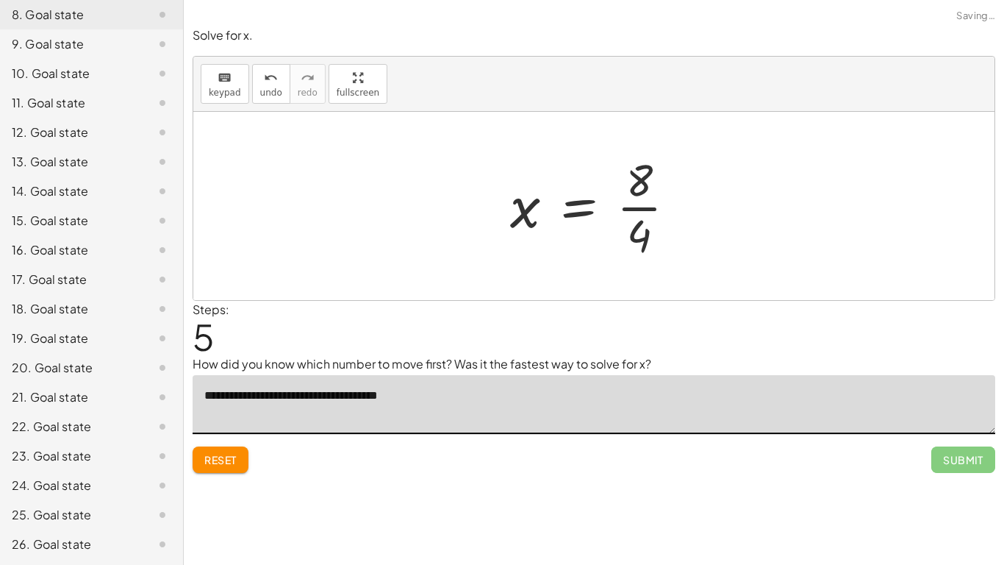
click at [637, 226] on div at bounding box center [599, 205] width 193 height 113
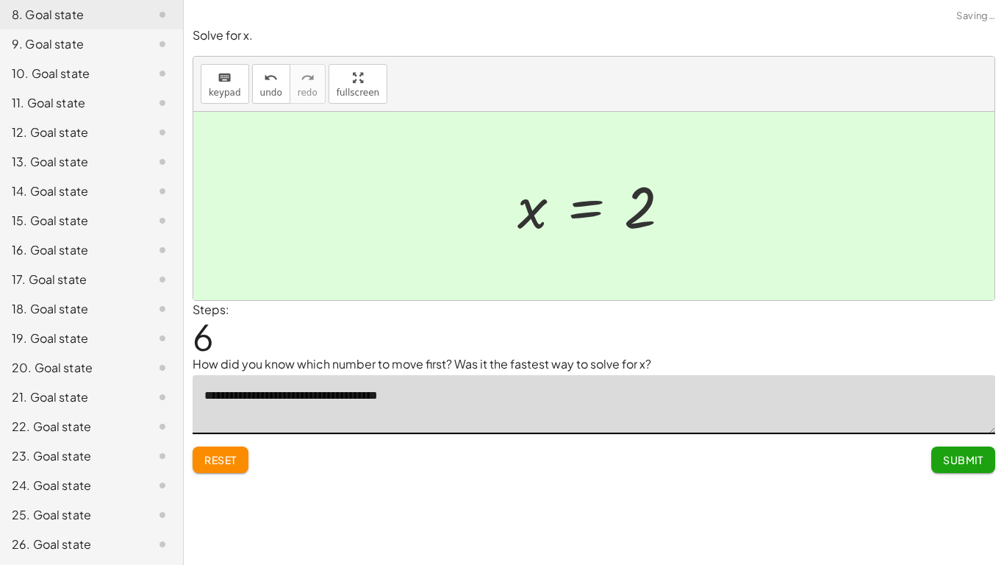
click at [947, 465] on span "Submit" at bounding box center [963, 459] width 40 height 13
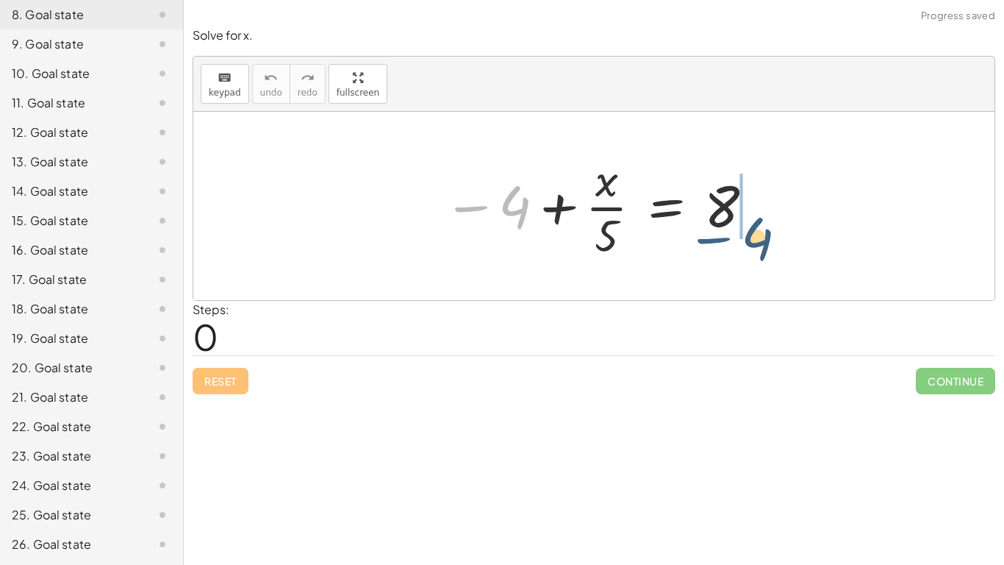
drag, startPoint x: 474, startPoint y: 208, endPoint x: 720, endPoint y: 241, distance: 247.8
click at [720, 241] on div at bounding box center [599, 205] width 327 height 113
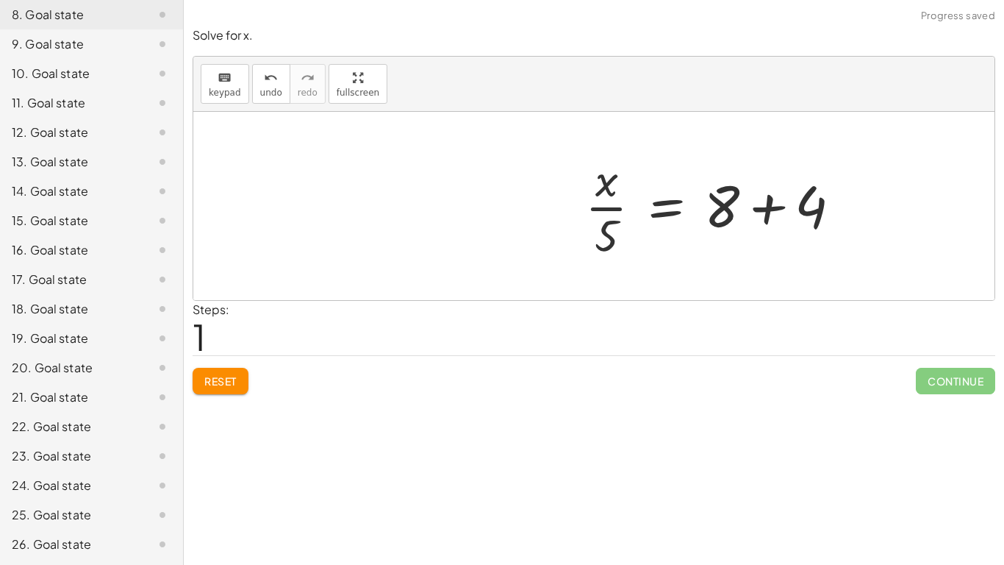
click at [776, 210] on div "− 4 + · x · 5 = 8 4 · x · 5 = 8 + +" at bounding box center [593, 206] width 801 height 188
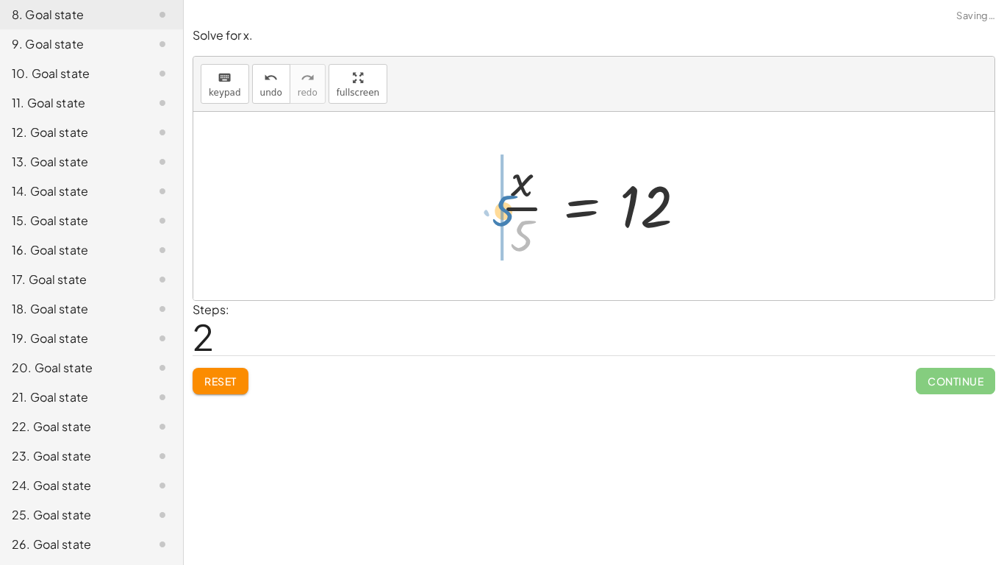
drag, startPoint x: 526, startPoint y: 223, endPoint x: 506, endPoint y: 197, distance: 33.1
click at [506, 197] on div at bounding box center [599, 205] width 212 height 113
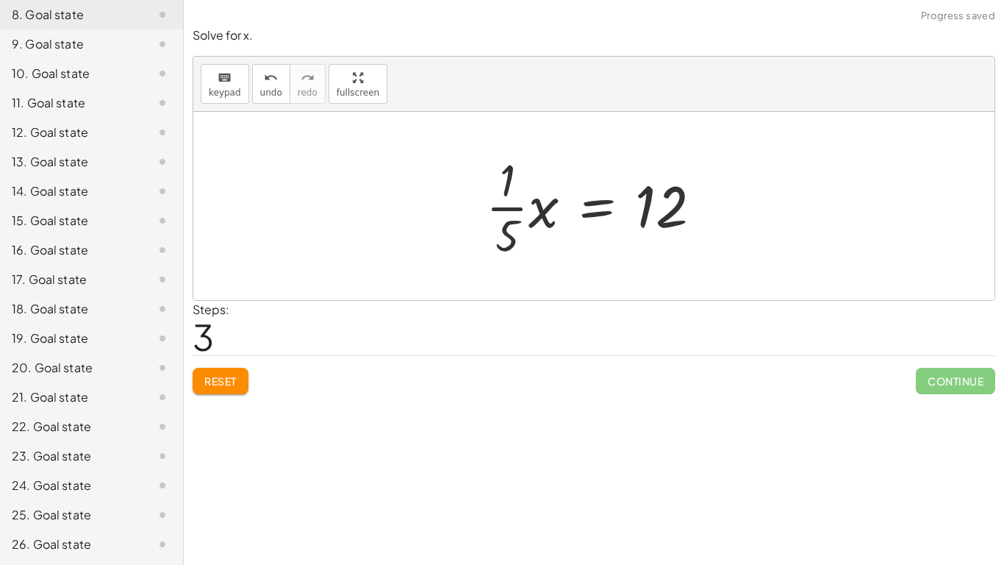
click at [503, 214] on div at bounding box center [600, 205] width 243 height 113
drag, startPoint x: 645, startPoint y: 193, endPoint x: 530, endPoint y: 197, distance: 114.7
click at [530, 197] on div at bounding box center [600, 205] width 243 height 113
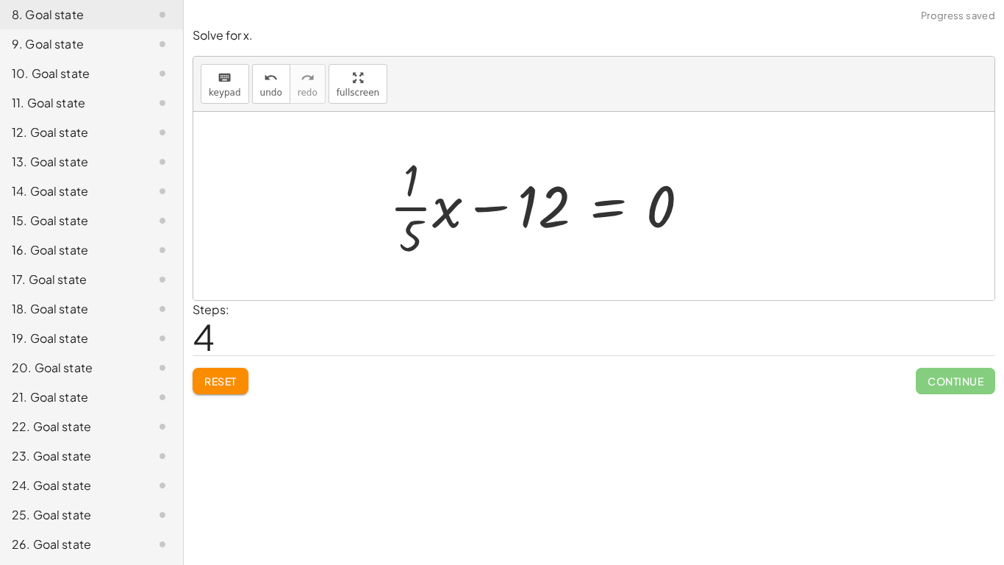
click at [473, 207] on div at bounding box center [545, 205] width 326 height 113
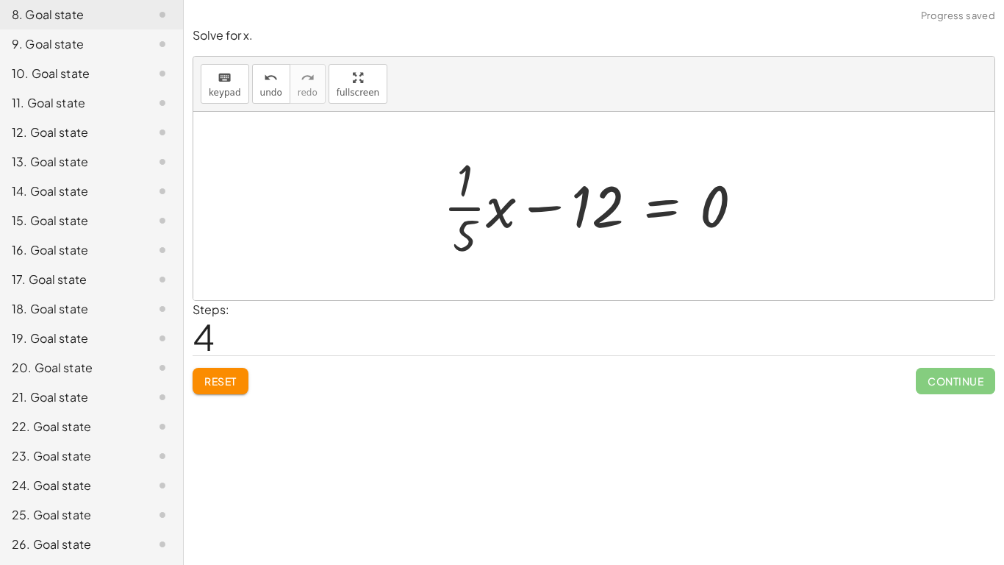
click at [574, 198] on div at bounding box center [599, 205] width 326 height 113
